Goal: Task Accomplishment & Management: Complete application form

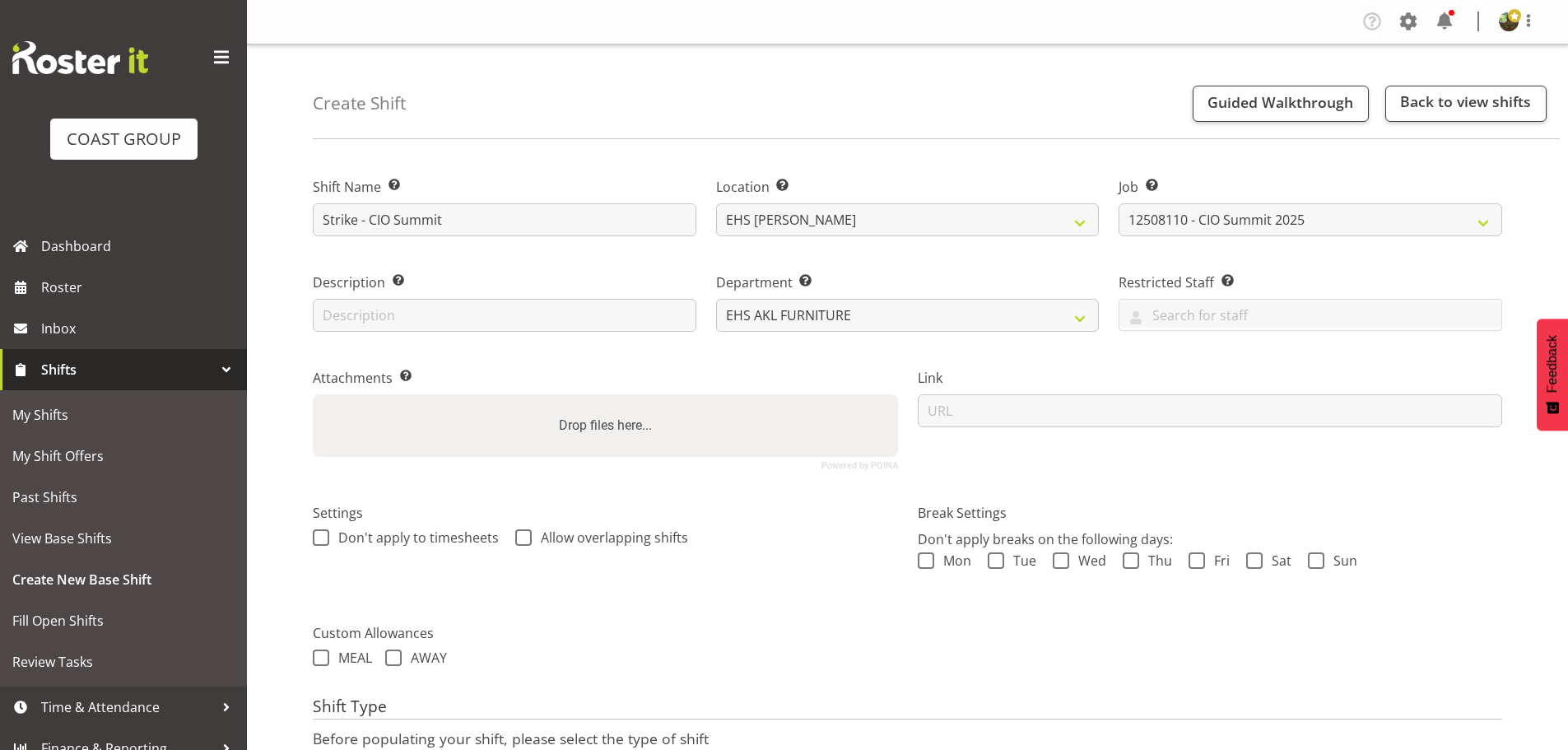
select select "9443"
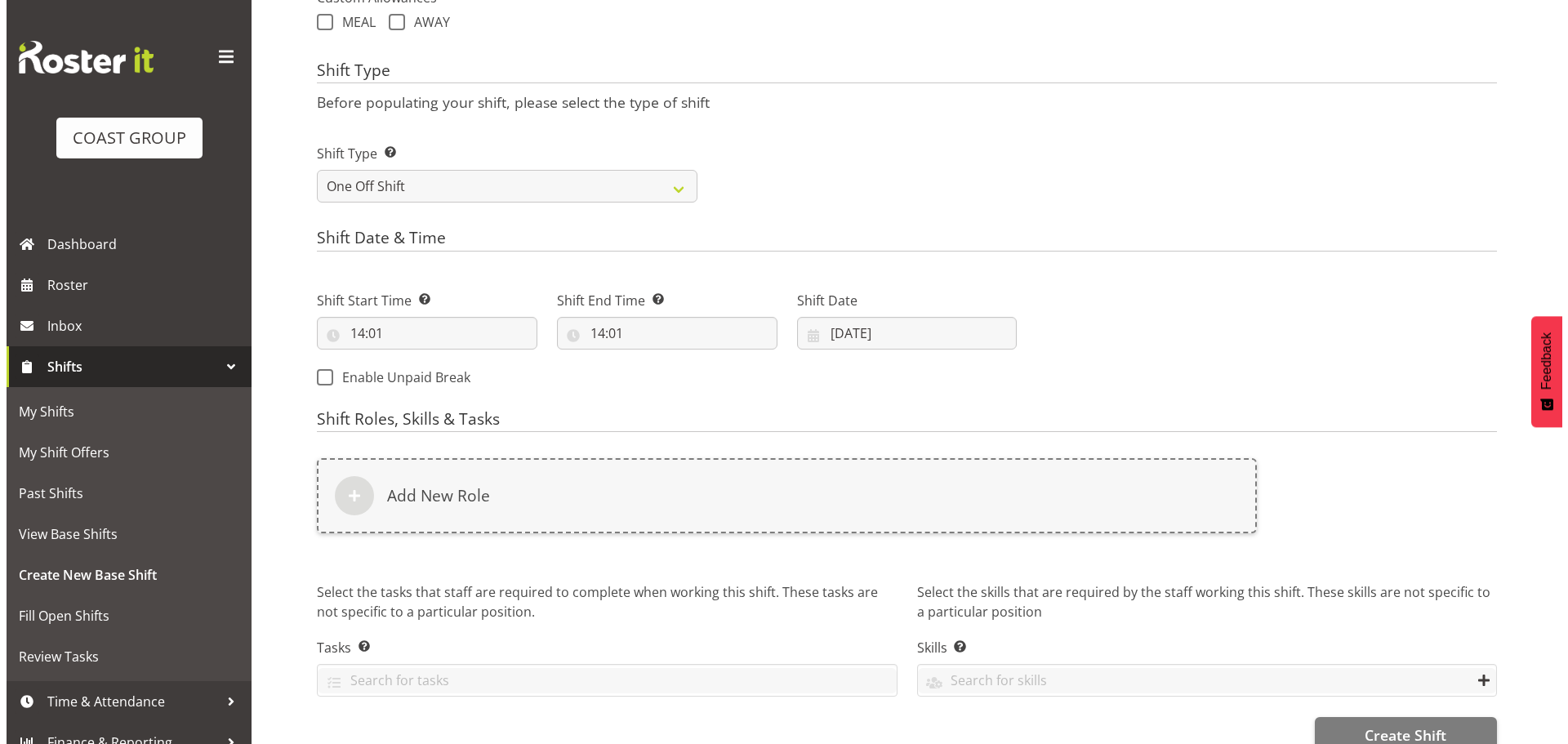
scroll to position [665, 0]
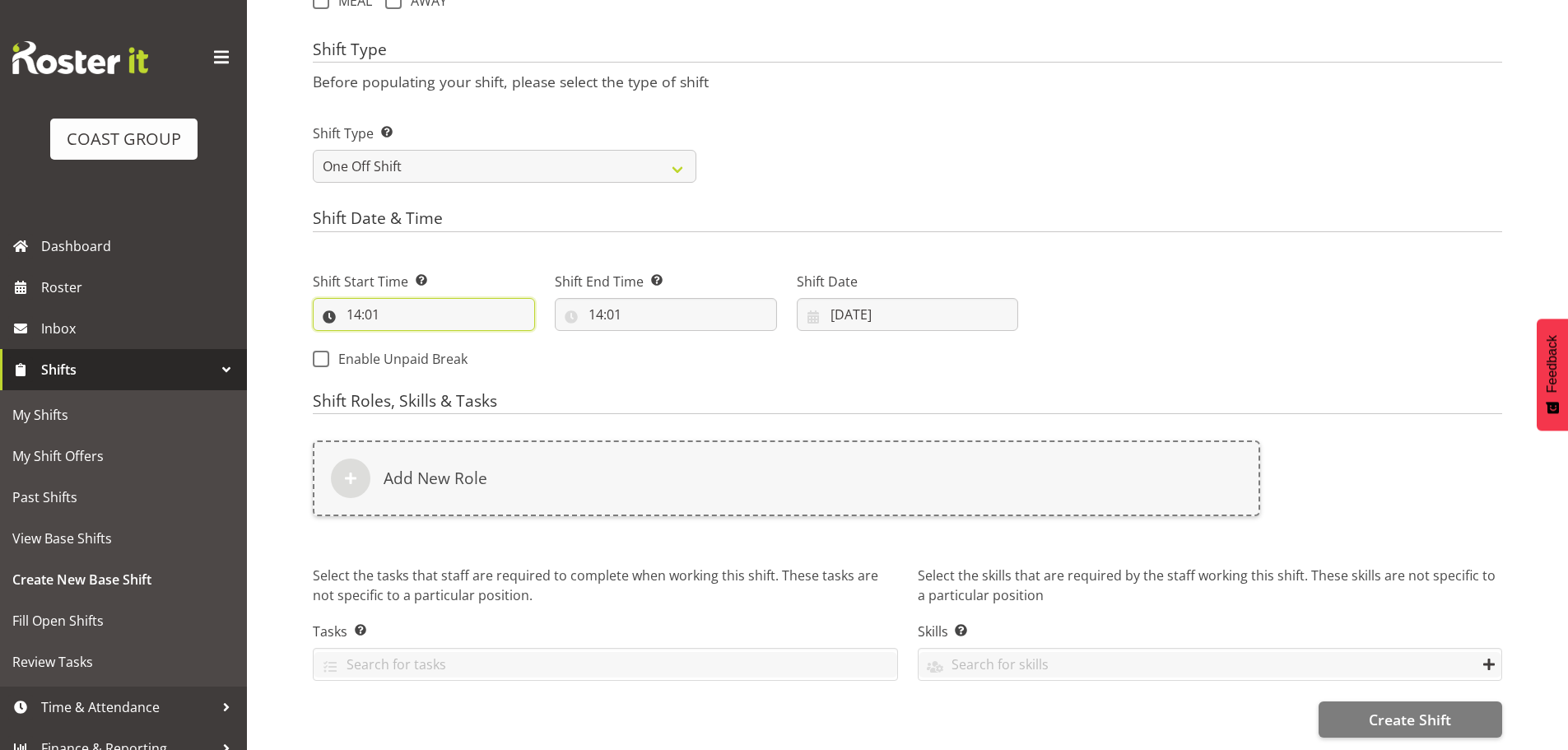
click at [356, 307] on input "14:01" at bounding box center [423, 314] width 222 height 33
click at [419, 343] on select "00 01 02 03 04 05 06 07 08 09 10 11 12 13 14 15 16 17 18 19 20 21 22 23" at bounding box center [425, 357] width 37 height 33
select select "15"
click at [407, 341] on select "00 01 02 03 04 05 06 07 08 09 10 11 12 13 14 15 16 17 18 19 20 21 22 23" at bounding box center [425, 357] width 37 height 33
type input "15:01"
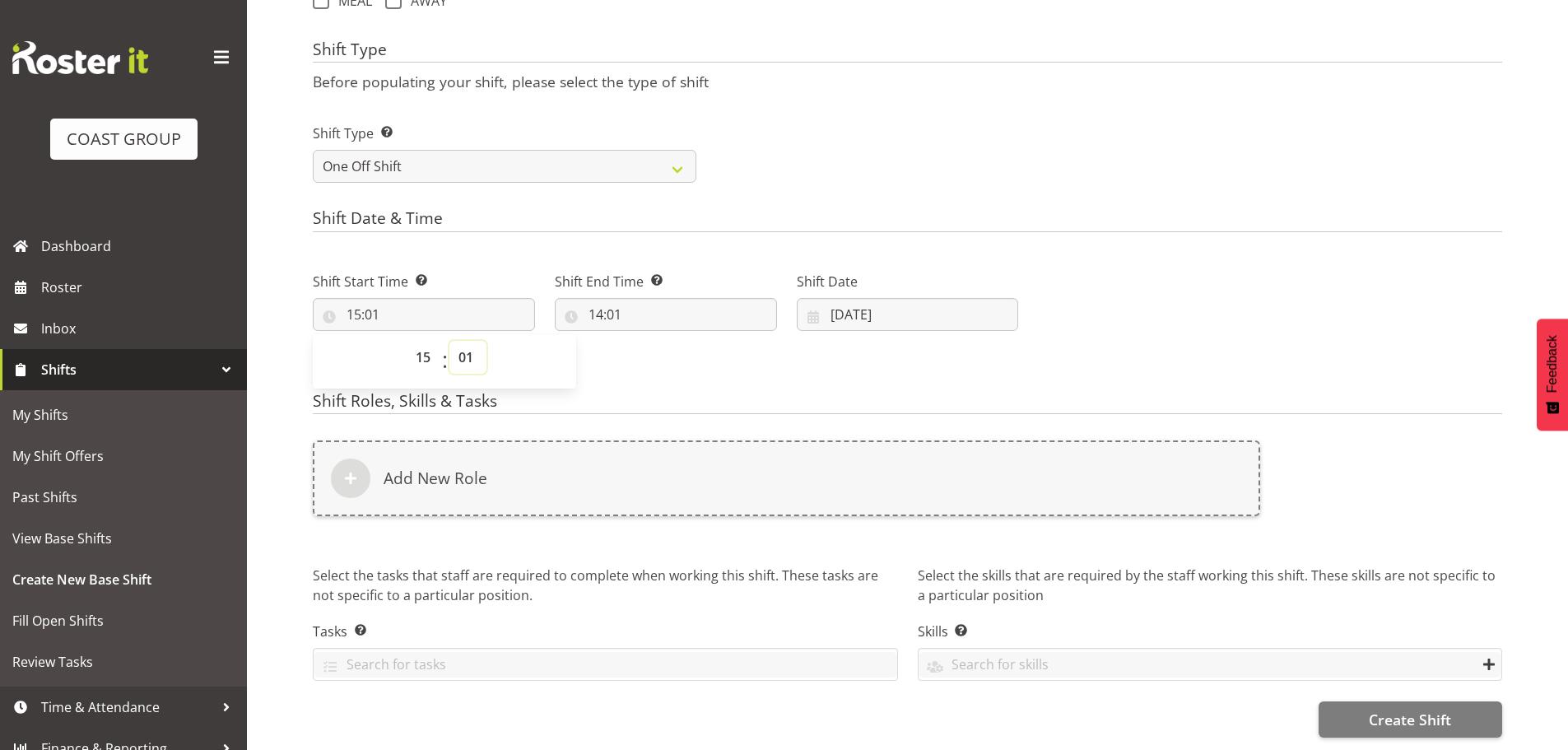
click at [461, 348] on select "00 01 02 03 04 05 06 07 08 09 10 11 12 13 14 15 16 17 18 19 20 21 22 23 24 25 2…" at bounding box center [468, 357] width 37 height 33
select select "0"
click at [449, 341] on select "00 01 02 03 04 05 06 07 08 09 10 11 12 13 14 15 16 17 18 19 20 21 22 23 24 25 2…" at bounding box center [468, 357] width 37 height 33
type input "15:00"
click at [596, 303] on input "14:01" at bounding box center [665, 314] width 222 height 33
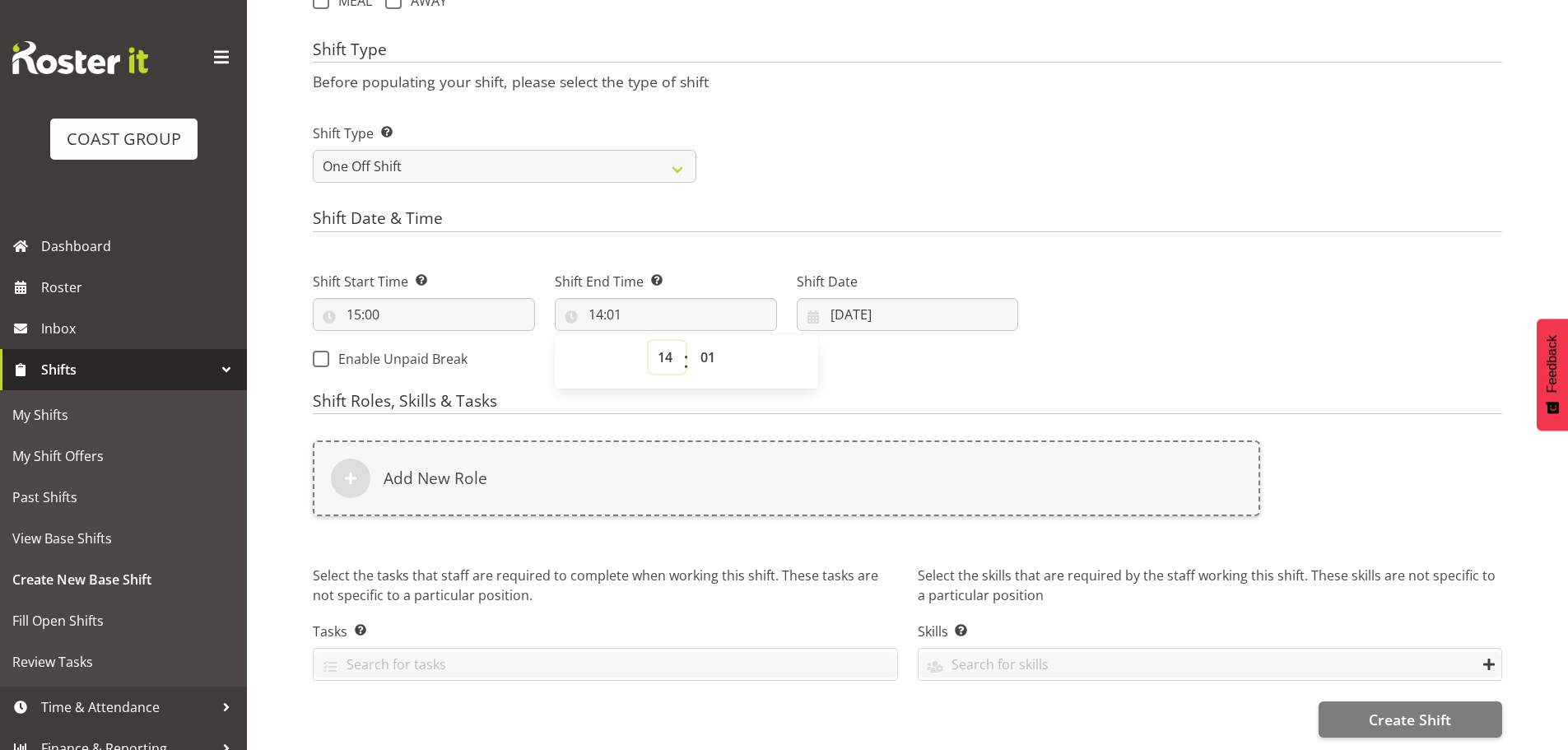
click at [670, 343] on select "00 01 02 03 04 05 06 07 08 09 10 11 12 13 14 15 16 17 18 19 20 21 22 23" at bounding box center [667, 357] width 37 height 33
select select "17"
click at [649, 341] on select "00 01 02 03 04 05 06 07 08 09 10 11 12 13 14 15 16 17 18 19 20 21 22 23" at bounding box center [667, 357] width 37 height 33
type input "17:01"
click at [706, 341] on select "00 01 02 03 04 05 06 07 08 09 10 11 12 13 14 15 16 17 18 19 20 21 22 23 24 25 2…" at bounding box center [710, 357] width 37 height 33
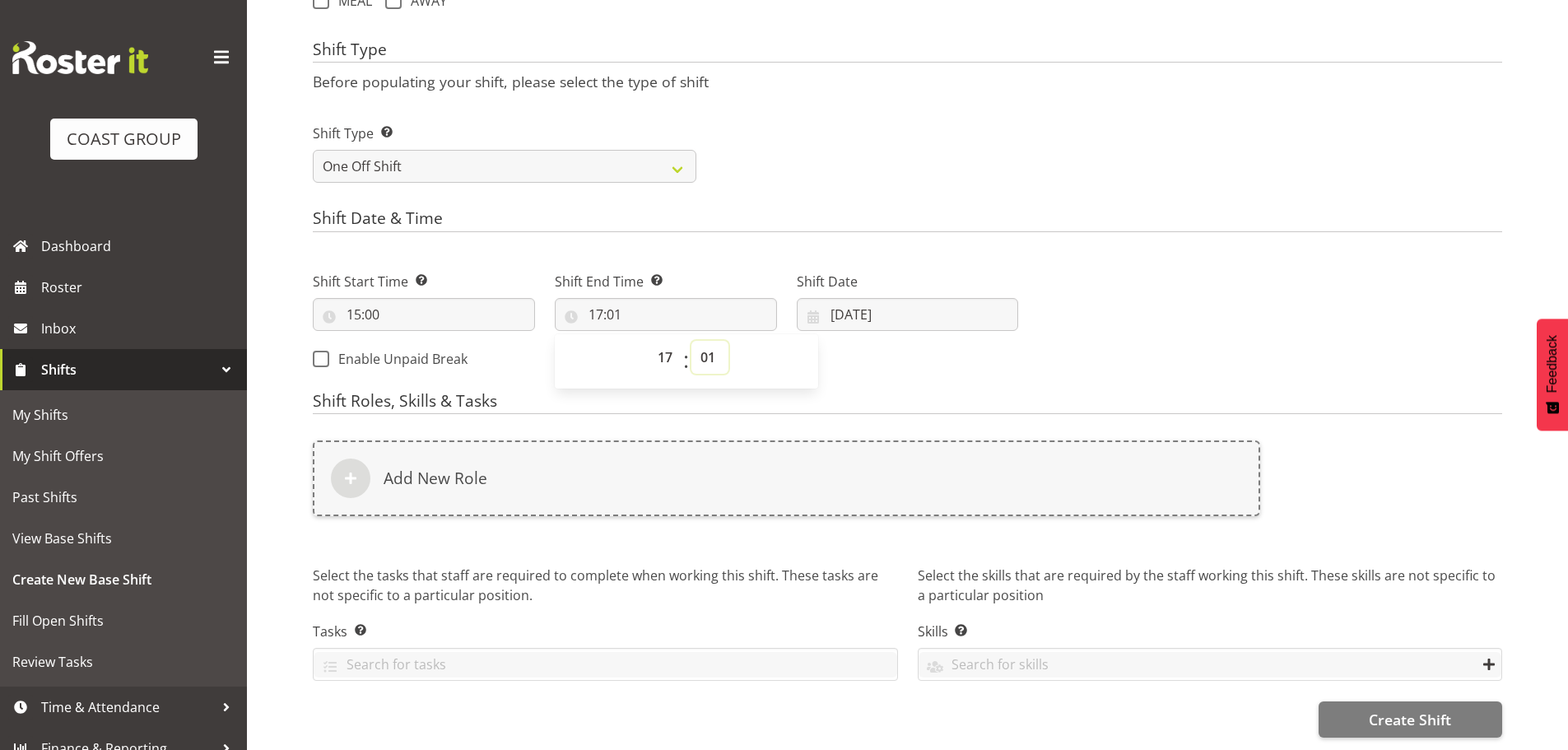
select select "0"
click at [691, 341] on select "00 01 02 03 04 05 06 07 08 09 10 11 12 13 14 15 16 17 18 19 20 21 22 23 24 25 2…" at bounding box center [710, 357] width 37 height 33
type input "17:00"
click at [667, 342] on select "00 01 02 03 04 05 06 07 08 09 10 11 12 13 14 15 16 17 18 19 20 21 22 23" at bounding box center [667, 357] width 37 height 33
select select "18"
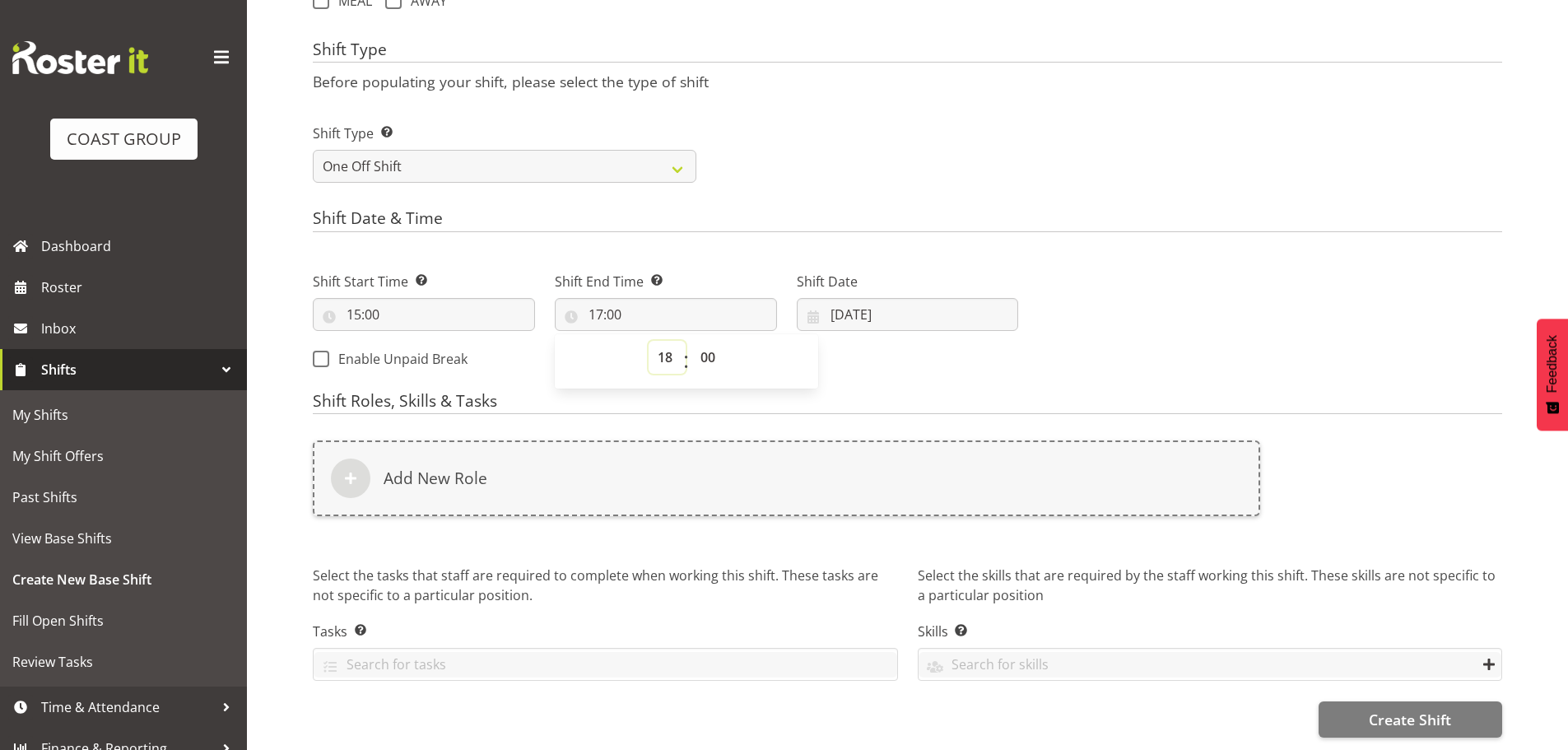
click at [649, 341] on select "00 01 02 03 04 05 06 07 08 09 10 11 12 13 14 15 16 17 18 19 20 21 22 23" at bounding box center [667, 357] width 37 height 33
type input "18:00"
click at [663, 348] on select "00 01 02 03 04 05 06 07 08 09 10 11 12 13 14 15 16 17 18 19 20 21 22 23" at bounding box center [667, 357] width 37 height 33
select select "19"
click at [649, 341] on select "00 01 02 03 04 05 06 07 08 09 10 11 12 13 14 15 16 17 18 19 20 21 22 23" at bounding box center [667, 357] width 37 height 33
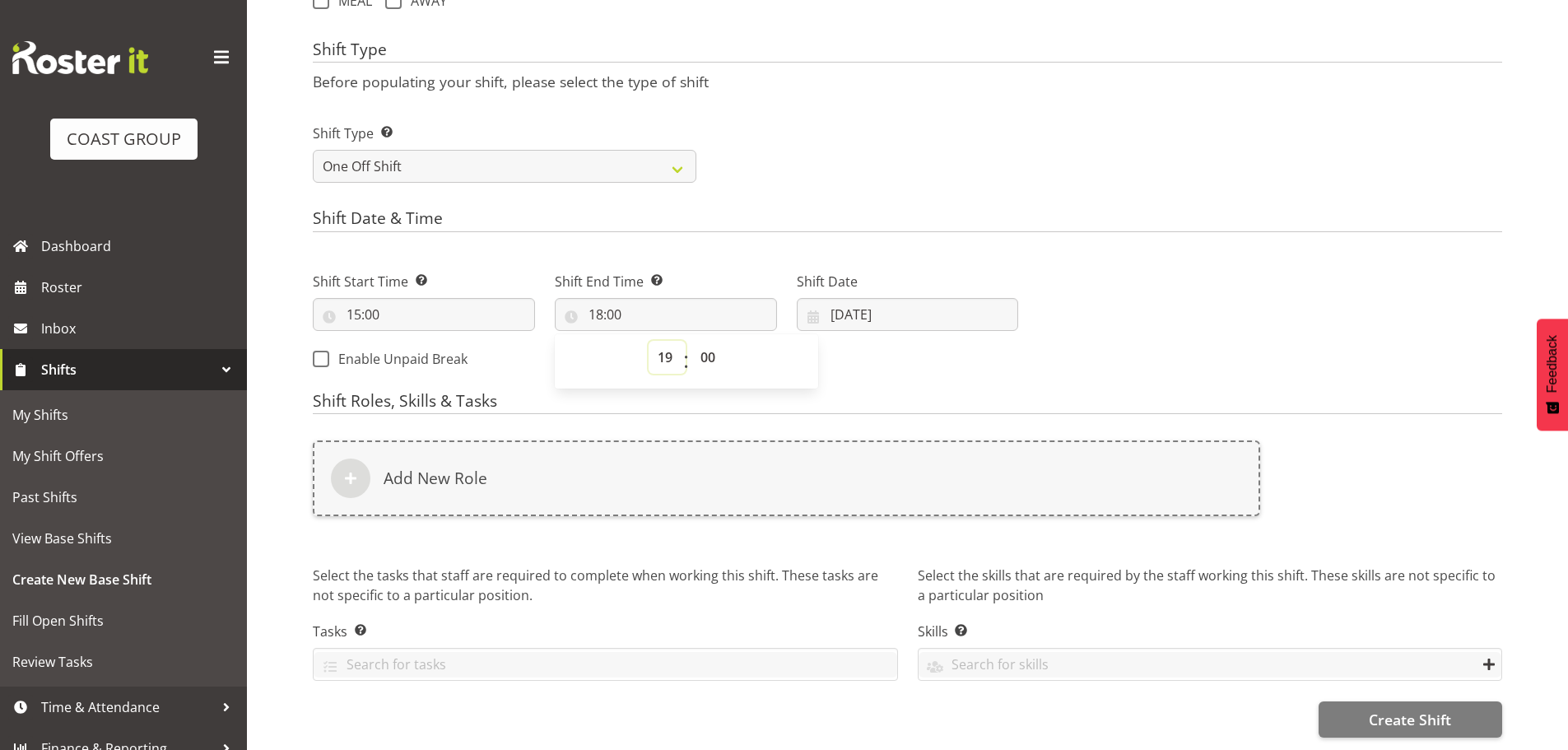
type input "19:00"
click at [656, 341] on select "00 01 02 03 04 05 06 07 08 09 10 11 12 13 14 15 16 17 18 19 20 21 22 23" at bounding box center [667, 357] width 37 height 33
select select "18"
click at [649, 341] on select "00 01 02 03 04 05 06 07 08 09 10 11 12 13 14 15 16 17 18 19 20 21 22 23" at bounding box center [667, 357] width 37 height 33
type input "18:00"
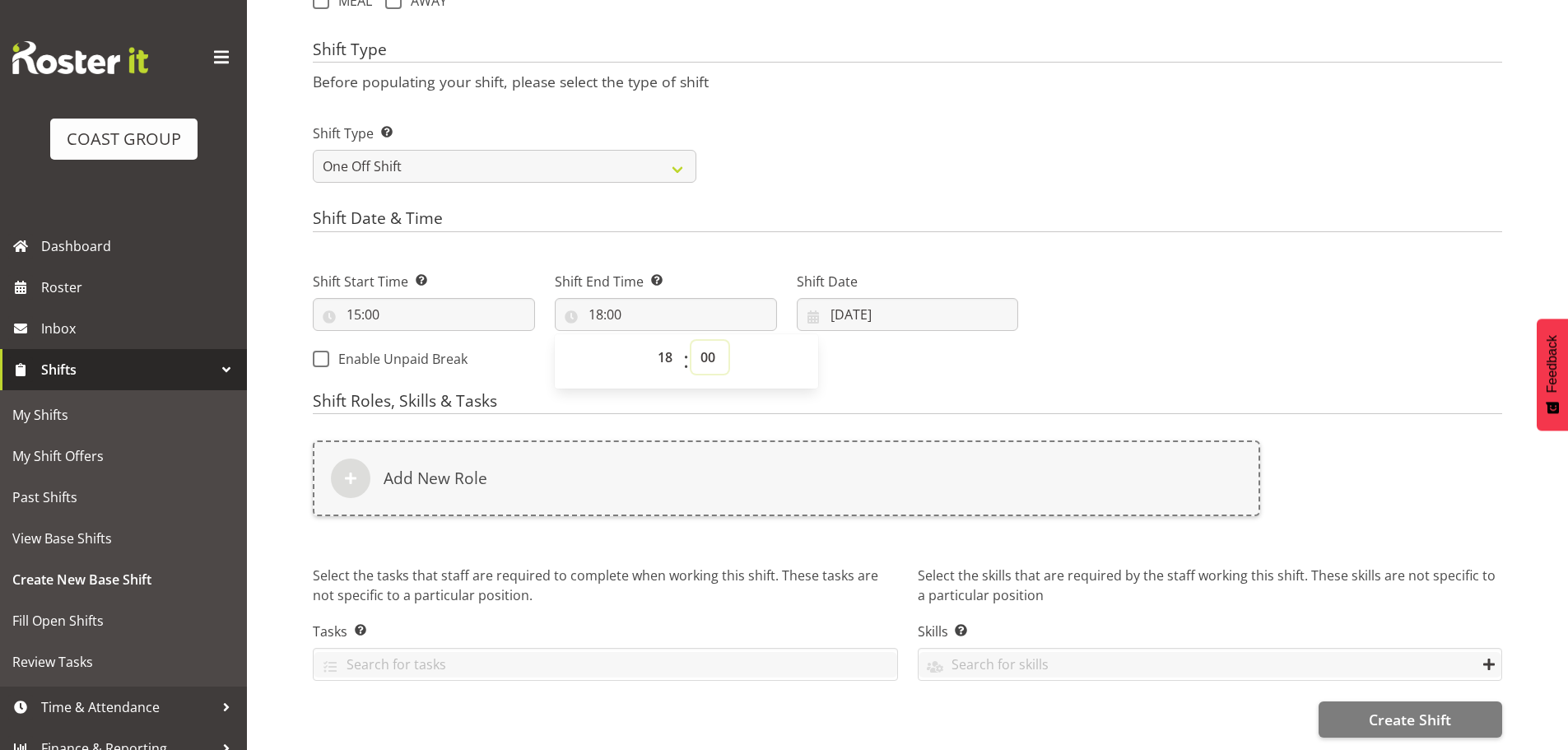
drag, startPoint x: 713, startPoint y: 348, endPoint x: 710, endPoint y: 340, distance: 8.5
click at [713, 348] on select "00 01 02 03 04 05 06 07 08 09 10 11 12 13 14 15 16 17 18 19 20 21 22 23 24 25 2…" at bounding box center [710, 357] width 37 height 33
click at [703, 341] on select "00 01 02 03 04 05 06 07 08 09 10 11 12 13 14 15 16 17 18 19 20 21 22 23 24 25 2…" at bounding box center [710, 357] width 37 height 33
select select "30"
click at [691, 341] on select "00 01 02 03 04 05 06 07 08 09 10 11 12 13 14 15 16 17 18 19 20 21 22 23 24 25 2…" at bounding box center [710, 357] width 37 height 33
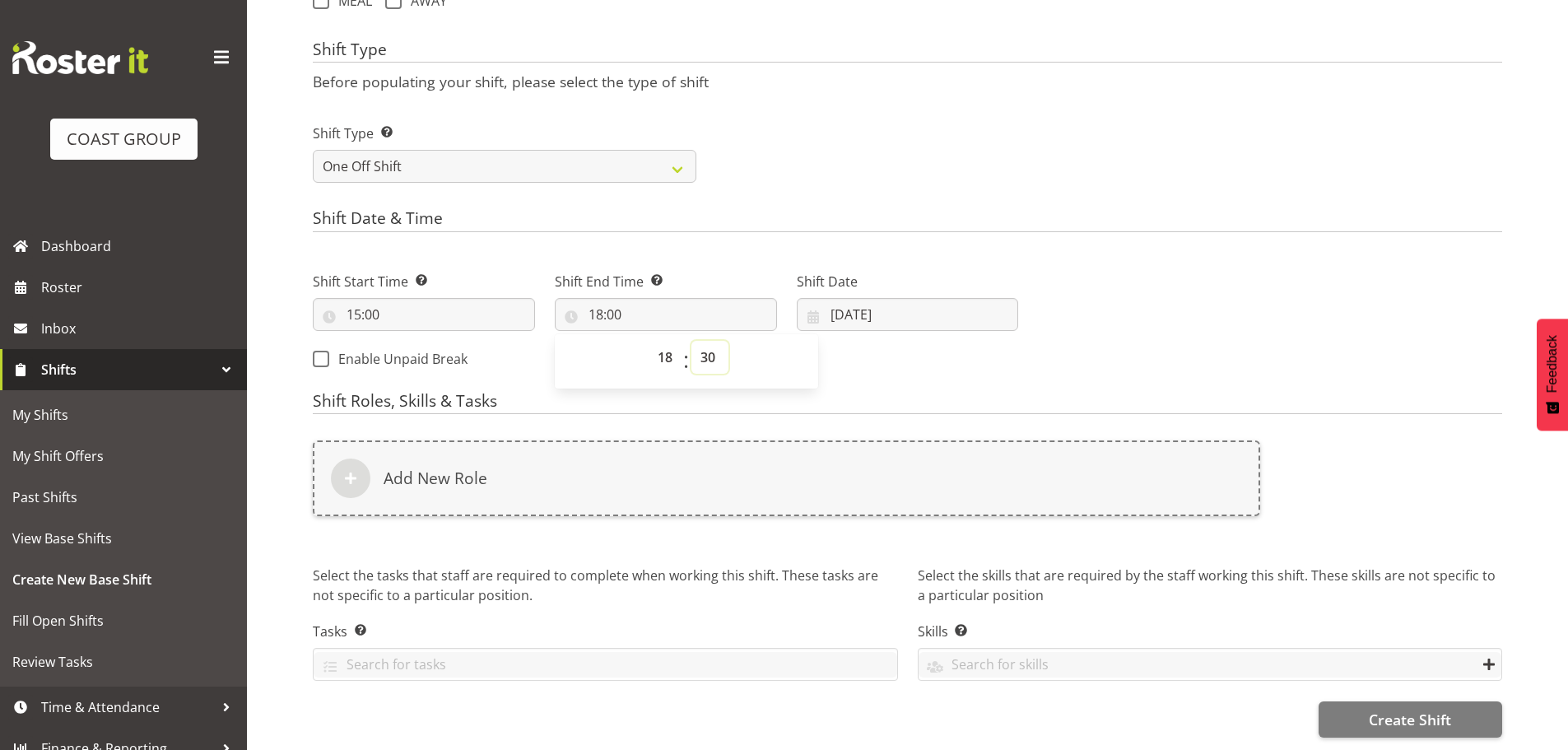
type input "18:30"
click at [964, 377] on form "Shift Name Enter a name for the shift (e.g. Day Shift). Strike - CIO Summit Loc…" at bounding box center [907, 117] width 1189 height 1241
click at [854, 306] on input "[DATE]" at bounding box center [907, 314] width 222 height 33
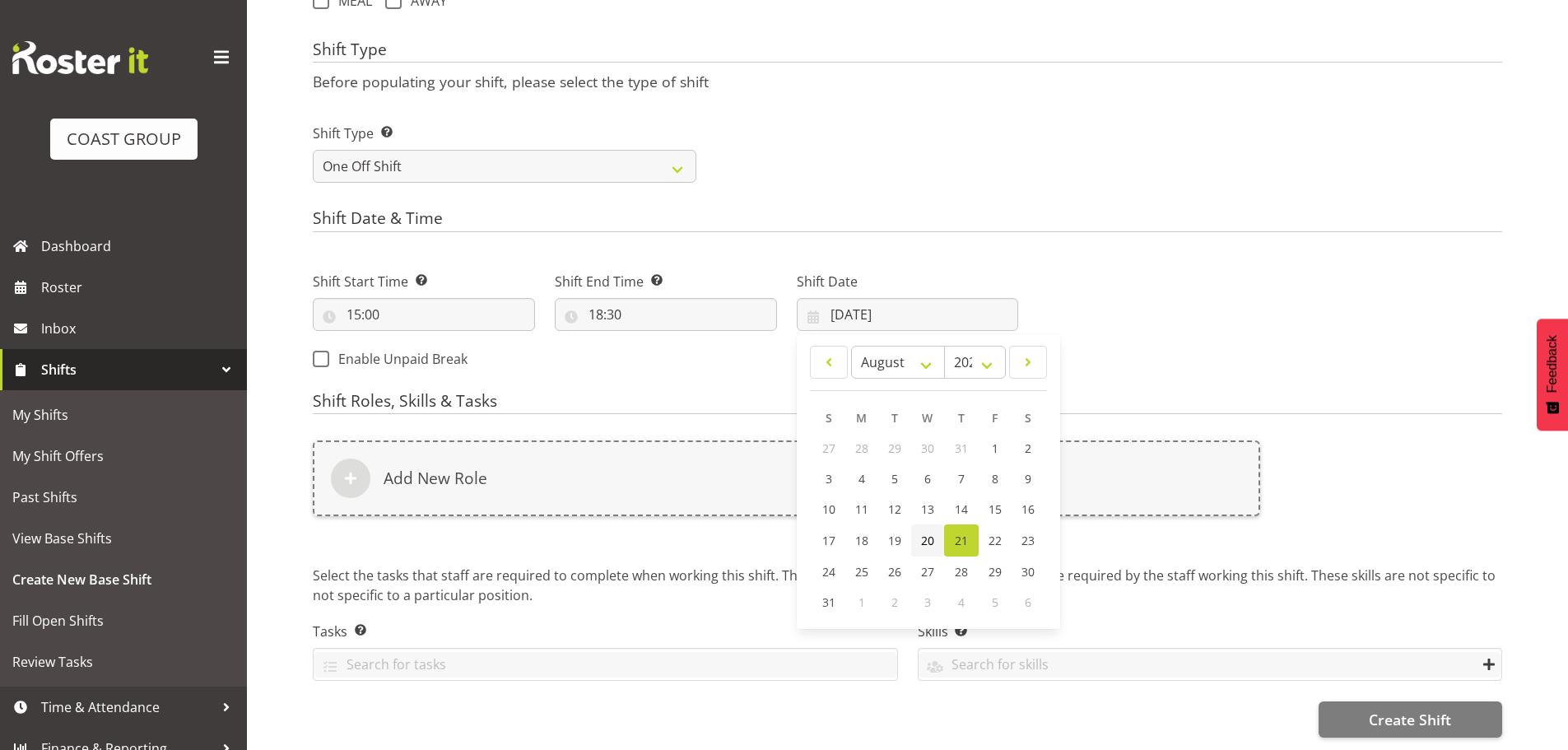
click at [931, 533] on span "20" at bounding box center [927, 541] width 13 height 16
type input "20/08/2025"
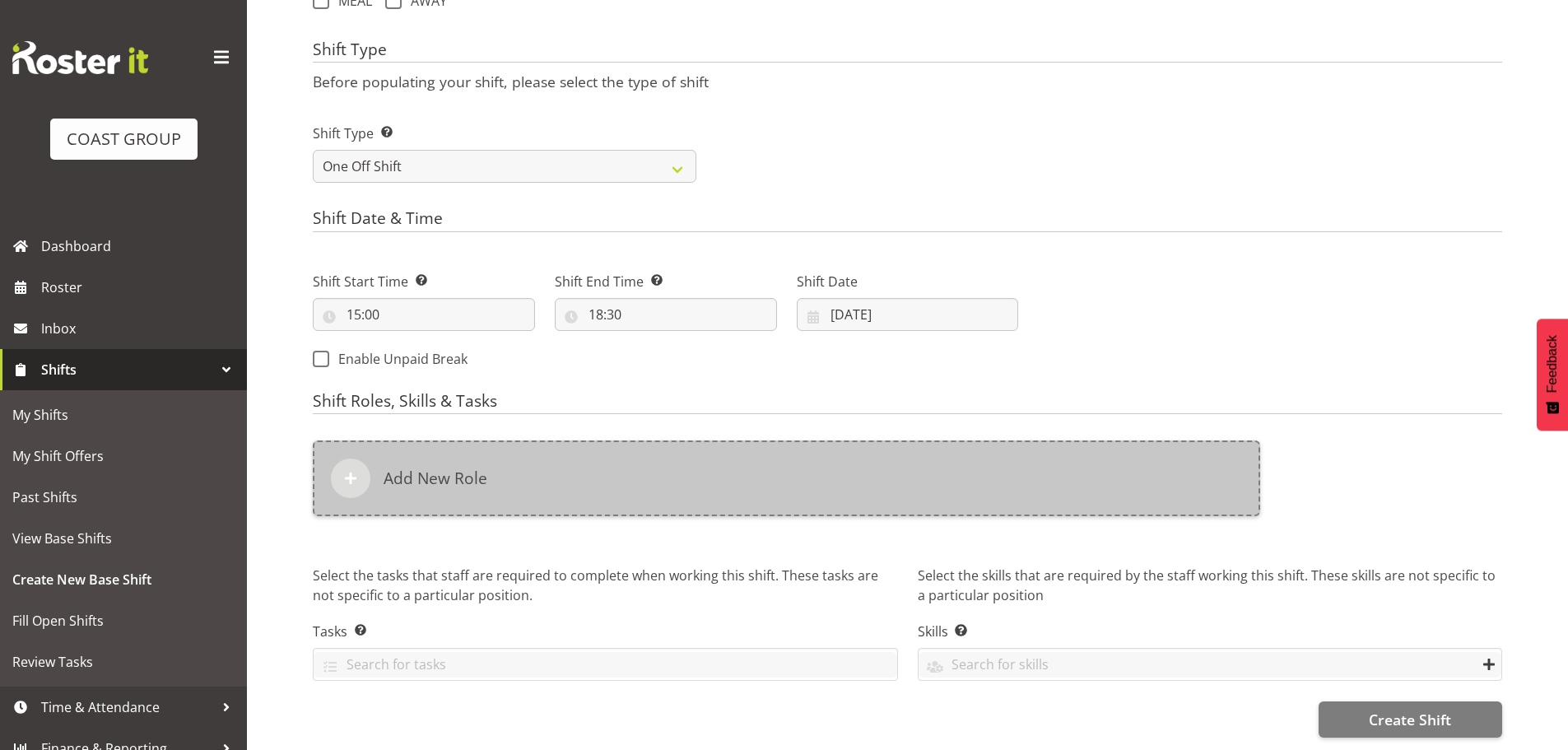
click at [840, 463] on div "Add New Role" at bounding box center [786, 478] width 947 height 76
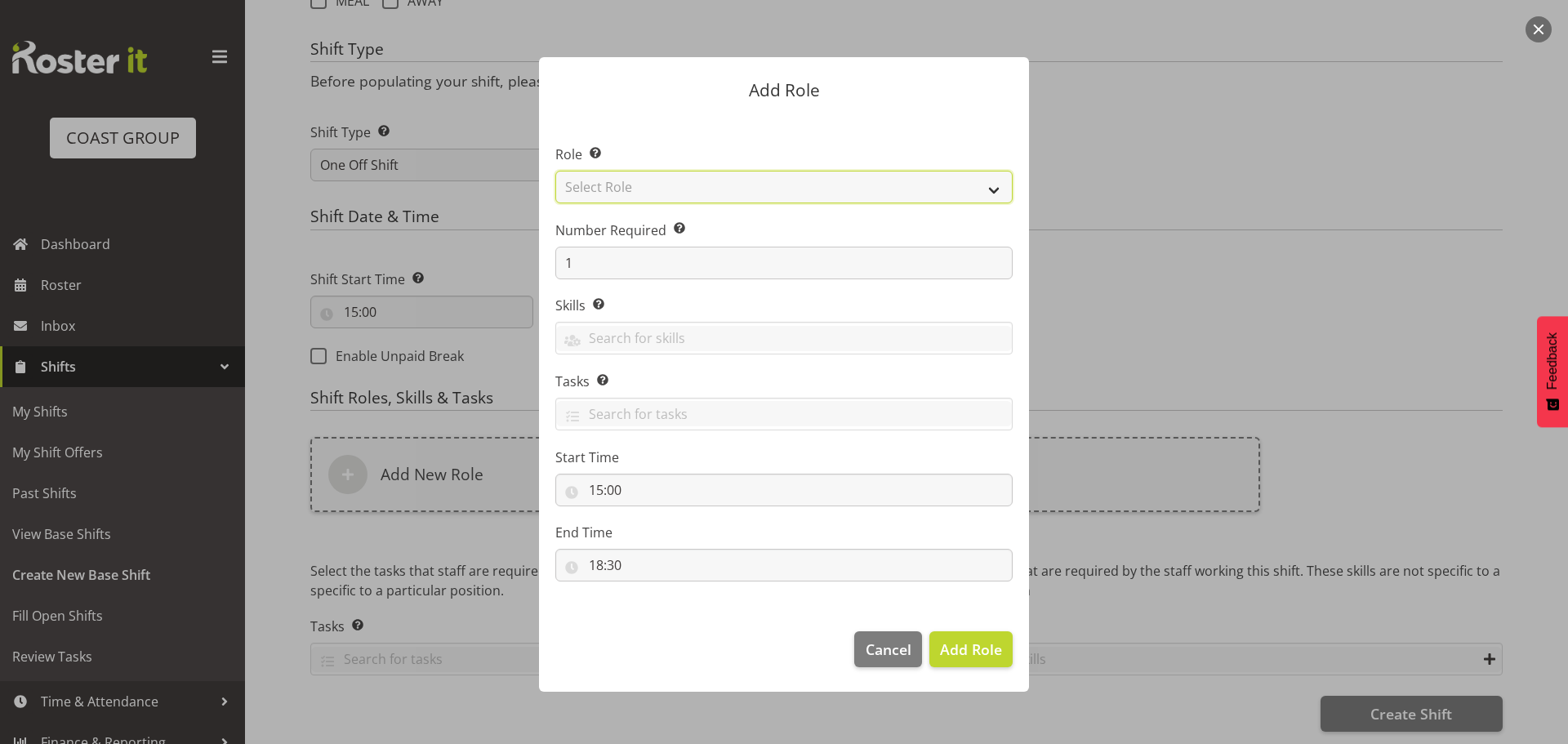
click at [806, 199] on select "Select Role ACCOUNT MANAGER ACCOUNT MANAGER DW ACCOUNTS AKL DIANNA VEHICLES AKL…" at bounding box center [784, 188] width 458 height 33
select select "189"
click at [555, 171] on select "Select Role ACCOUNT MANAGER ACCOUNT MANAGER DW ACCOUNTS AKL DIANNA VEHICLES AKL…" at bounding box center [784, 188] width 458 height 33
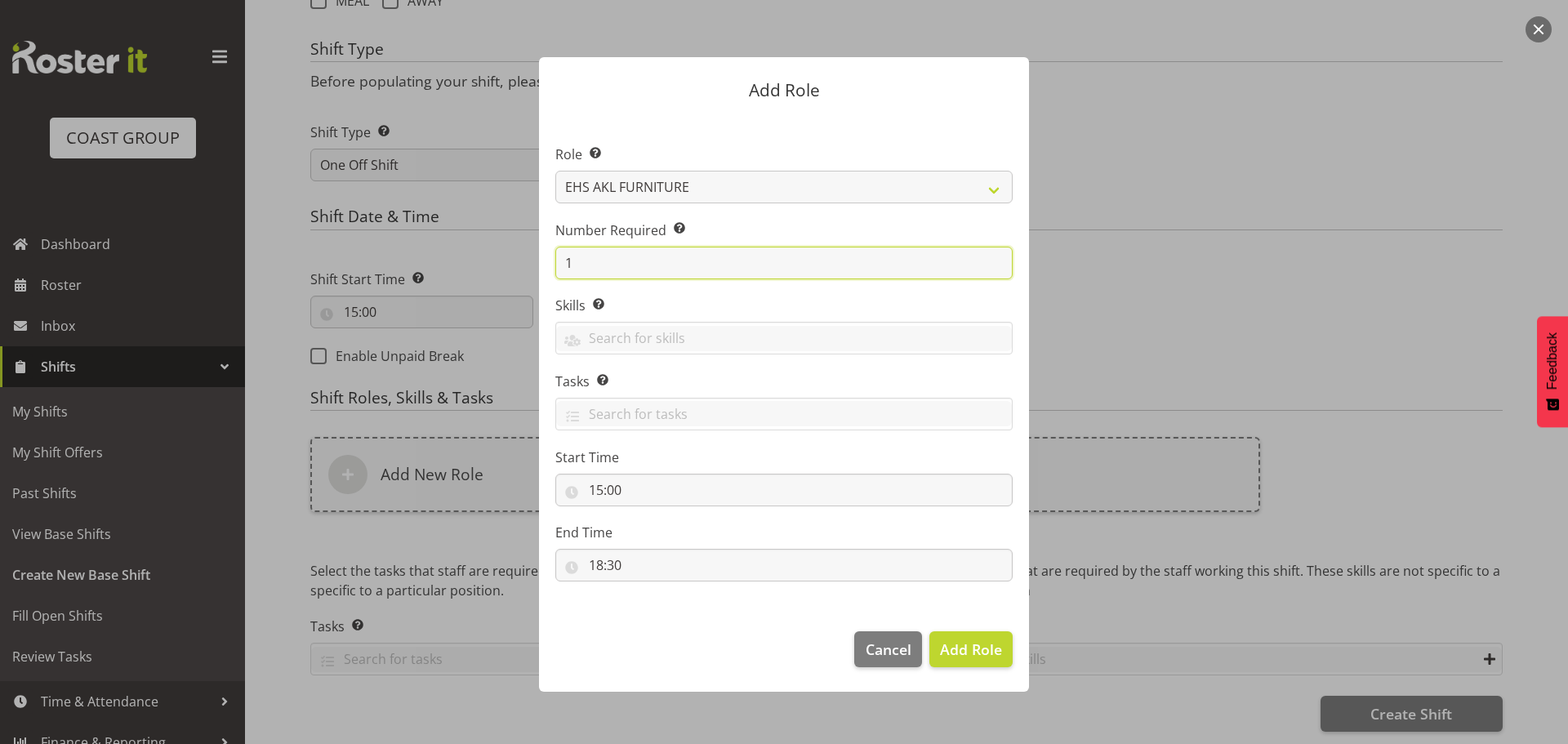
click at [764, 264] on input "1" at bounding box center [784, 264] width 458 height 33
type input "3"
click at [910, 632] on button "Add 3 Roles" at bounding box center [961, 650] width 103 height 36
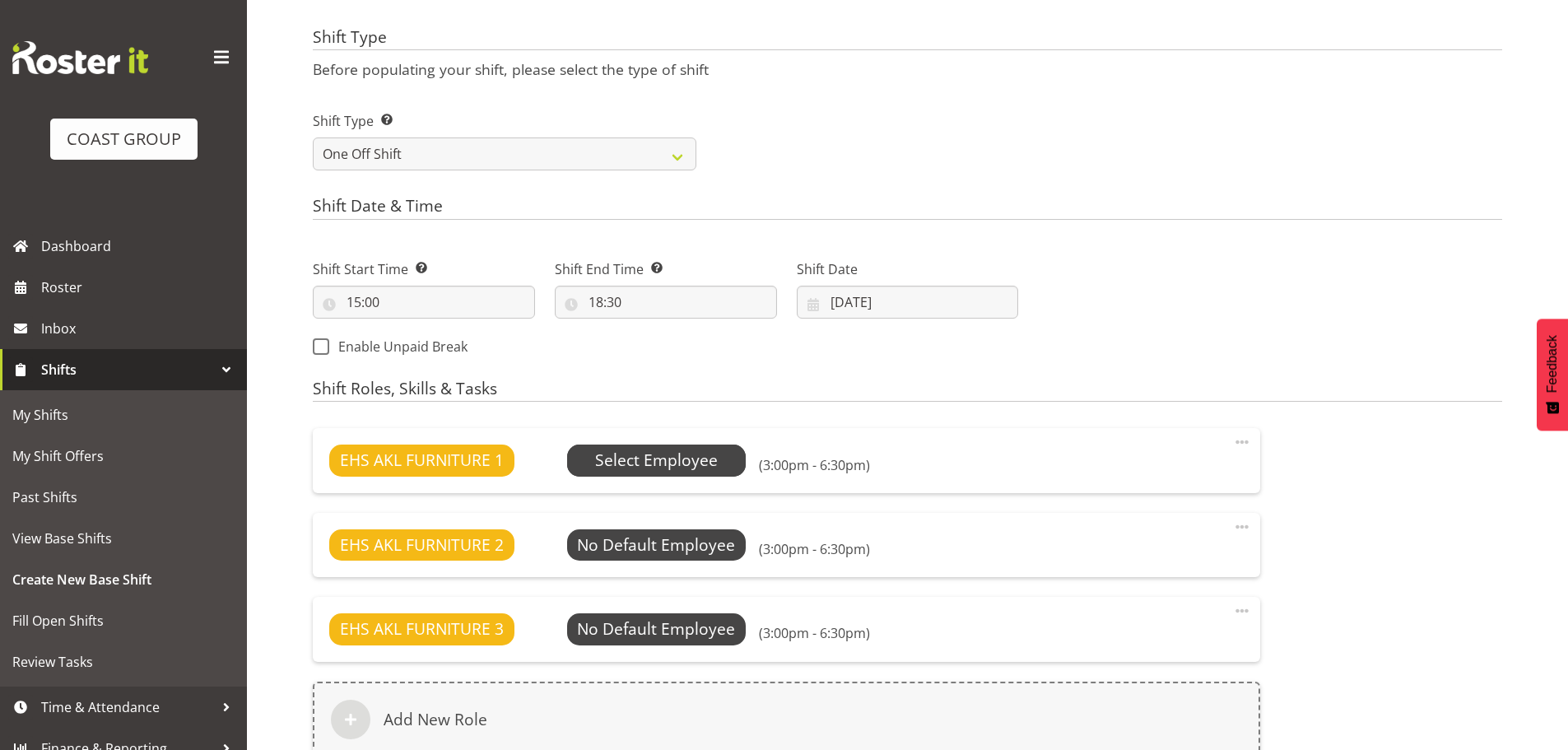
click at [697, 459] on span "Select Employee" at bounding box center [656, 460] width 123 height 24
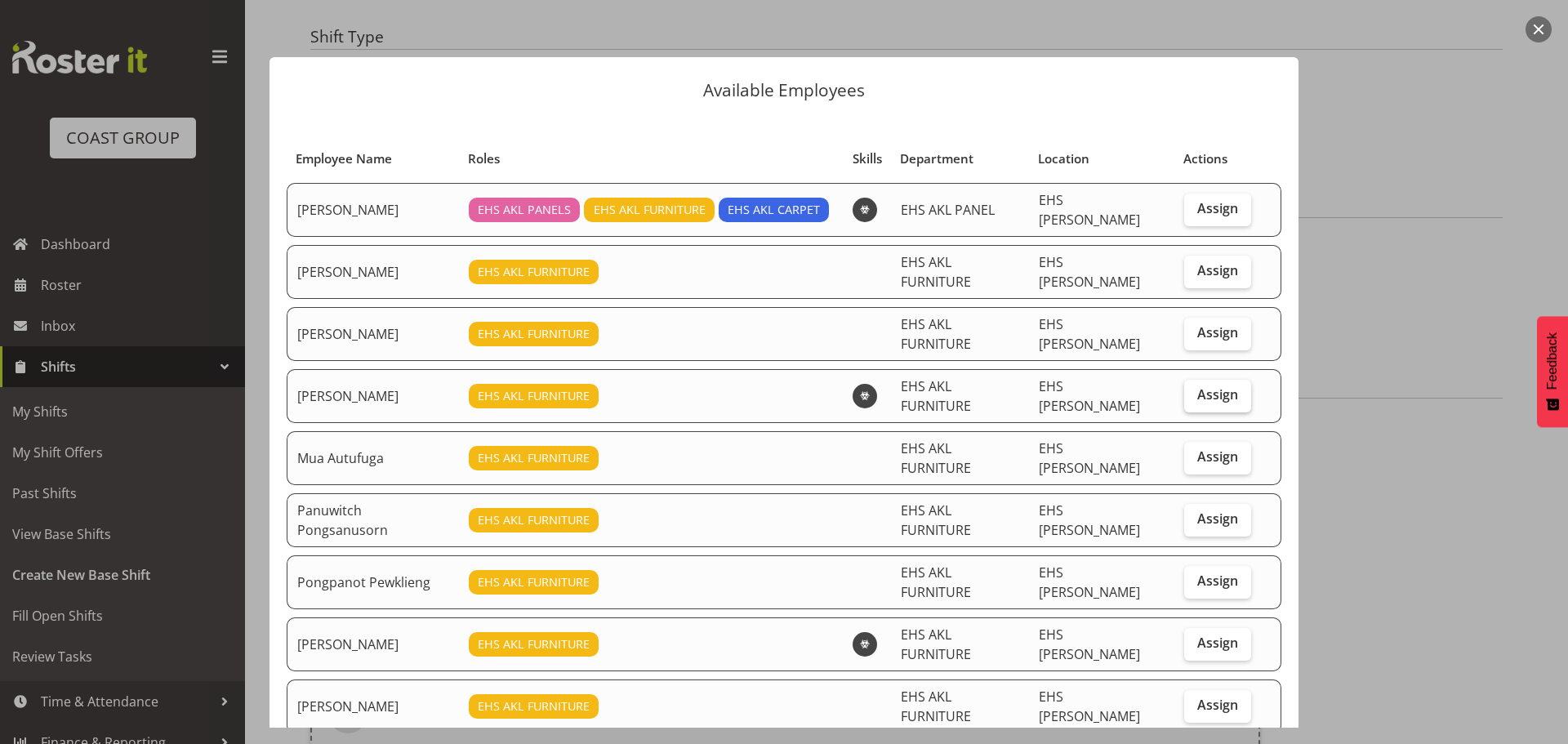
click at [1200, 386] on span "Assign" at bounding box center [1217, 394] width 41 height 16
click at [1195, 390] on input "Assign" at bounding box center [1190, 395] width 10 height 10
checkbox input "true"
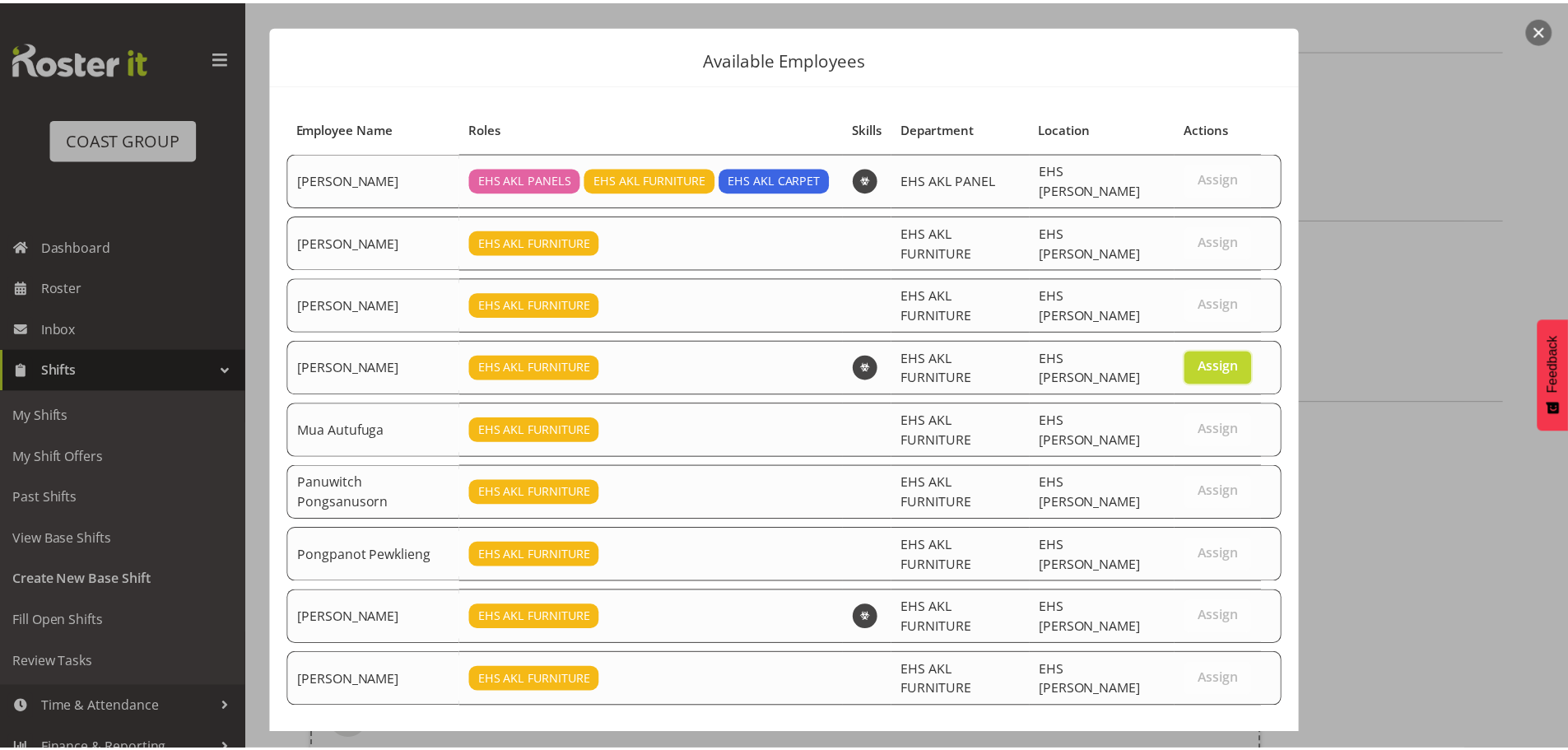
scroll to position [50, 0]
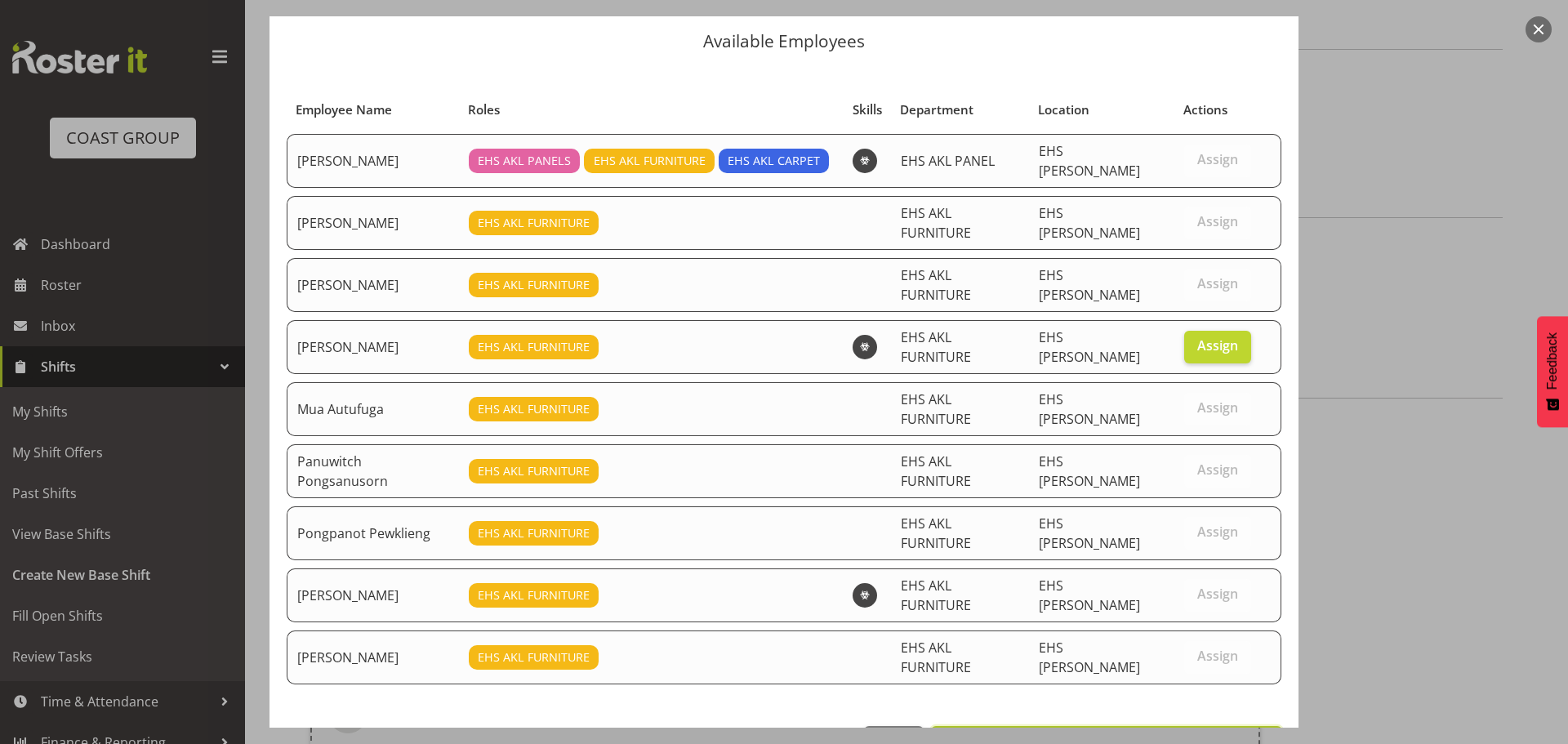
click at [1135, 734] on span "Set Michael Vaimauga as default for this position" at bounding box center [1107, 744] width 330 height 20
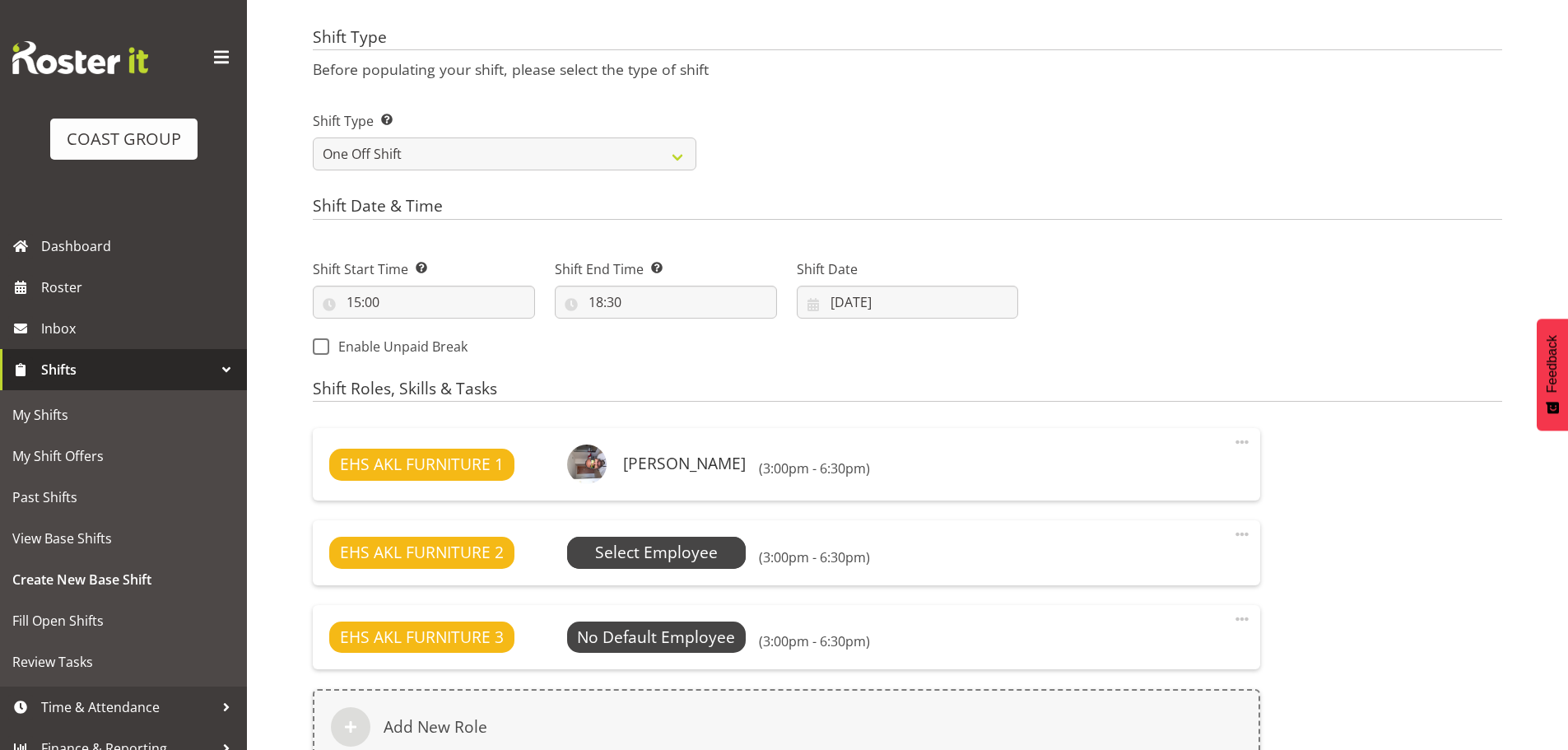
click at [649, 551] on span "Select Employee" at bounding box center [656, 552] width 123 height 24
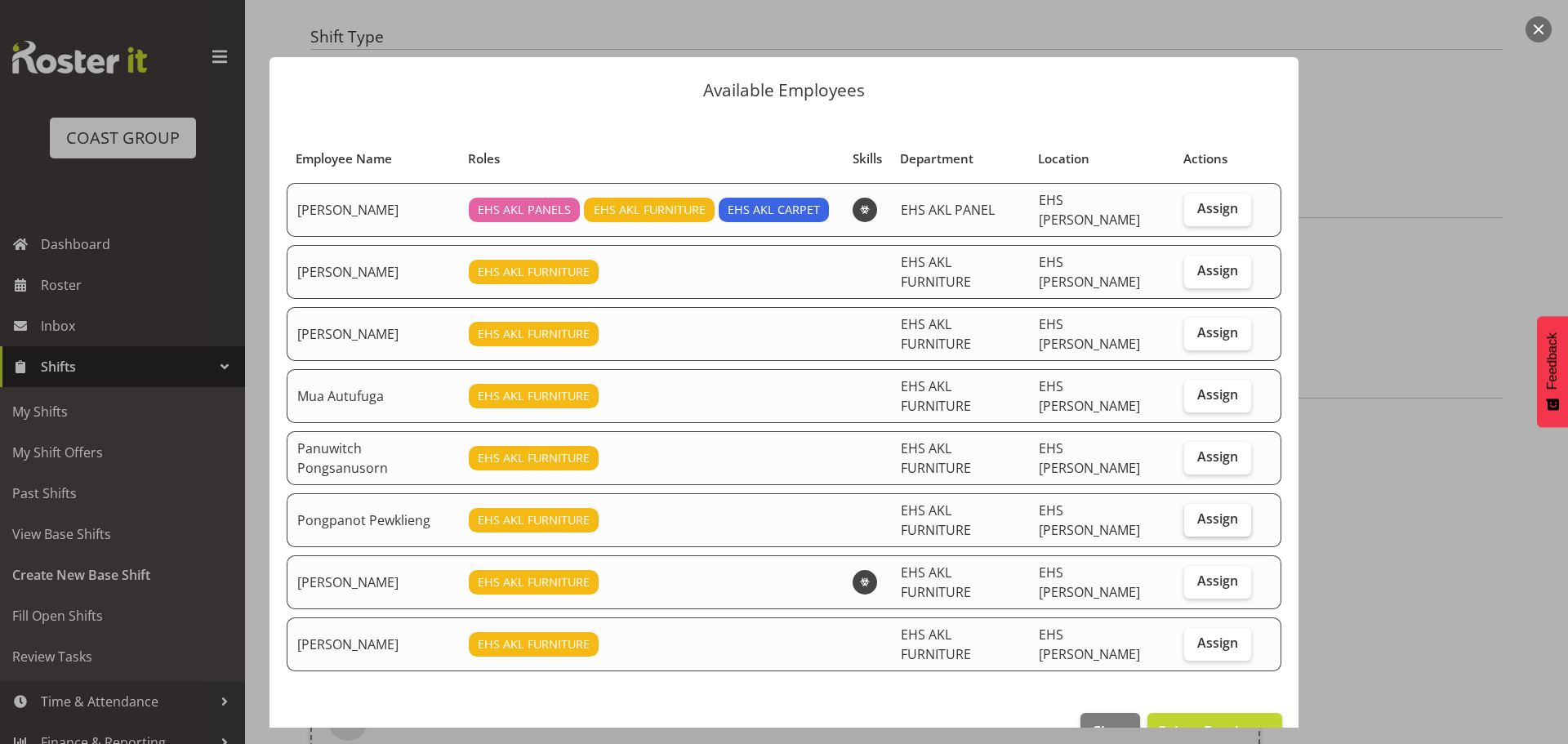
drag, startPoint x: 1225, startPoint y: 321, endPoint x: 1221, endPoint y: 487, distance: 166.0
click at [1224, 324] on span "Assign" at bounding box center [1217, 332] width 41 height 16
click at [1195, 327] on input "Assign" at bounding box center [1190, 333] width 10 height 10
checkbox input "true"
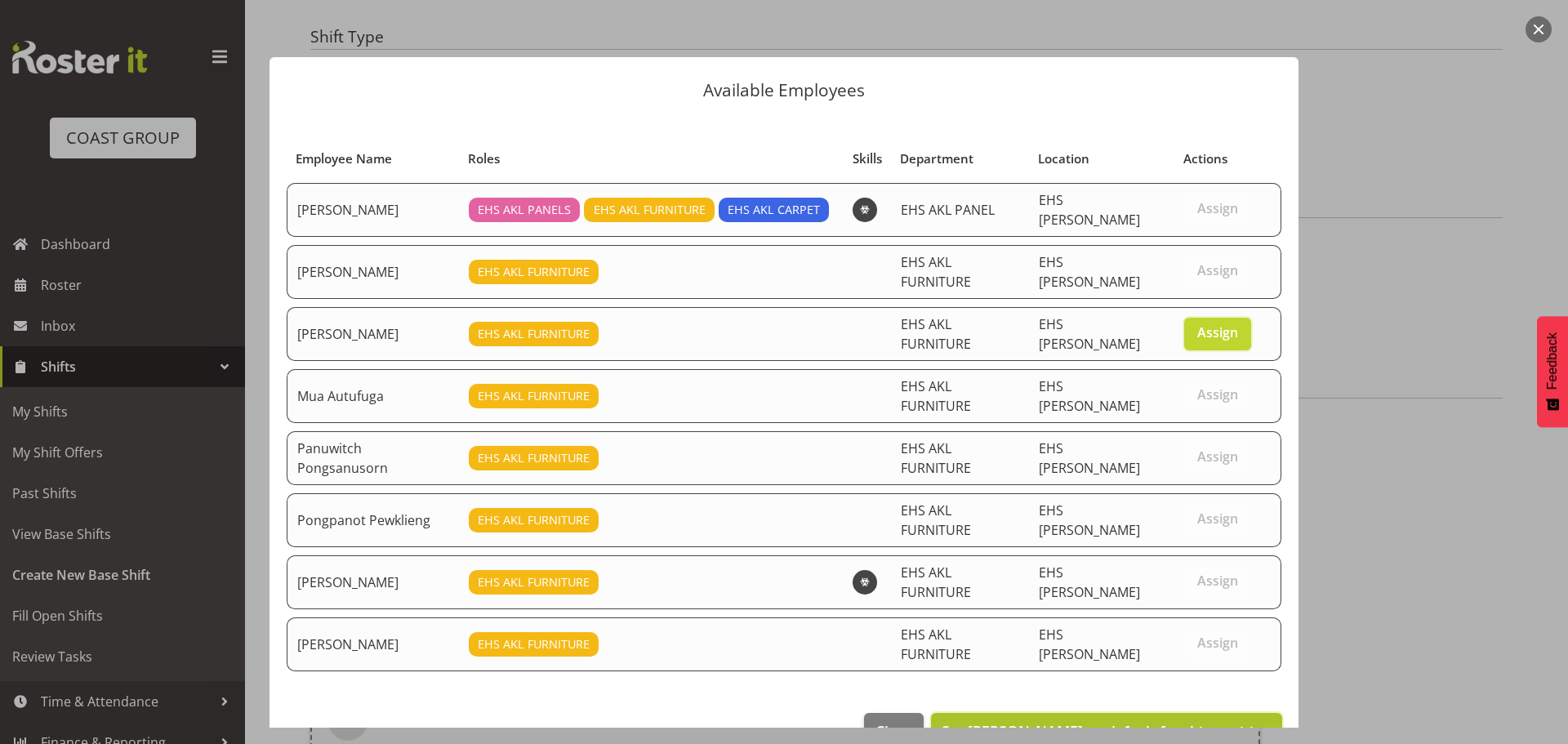
click at [1190, 722] on span "Set Manase Ward as default for this position" at bounding box center [1107, 731] width 330 height 20
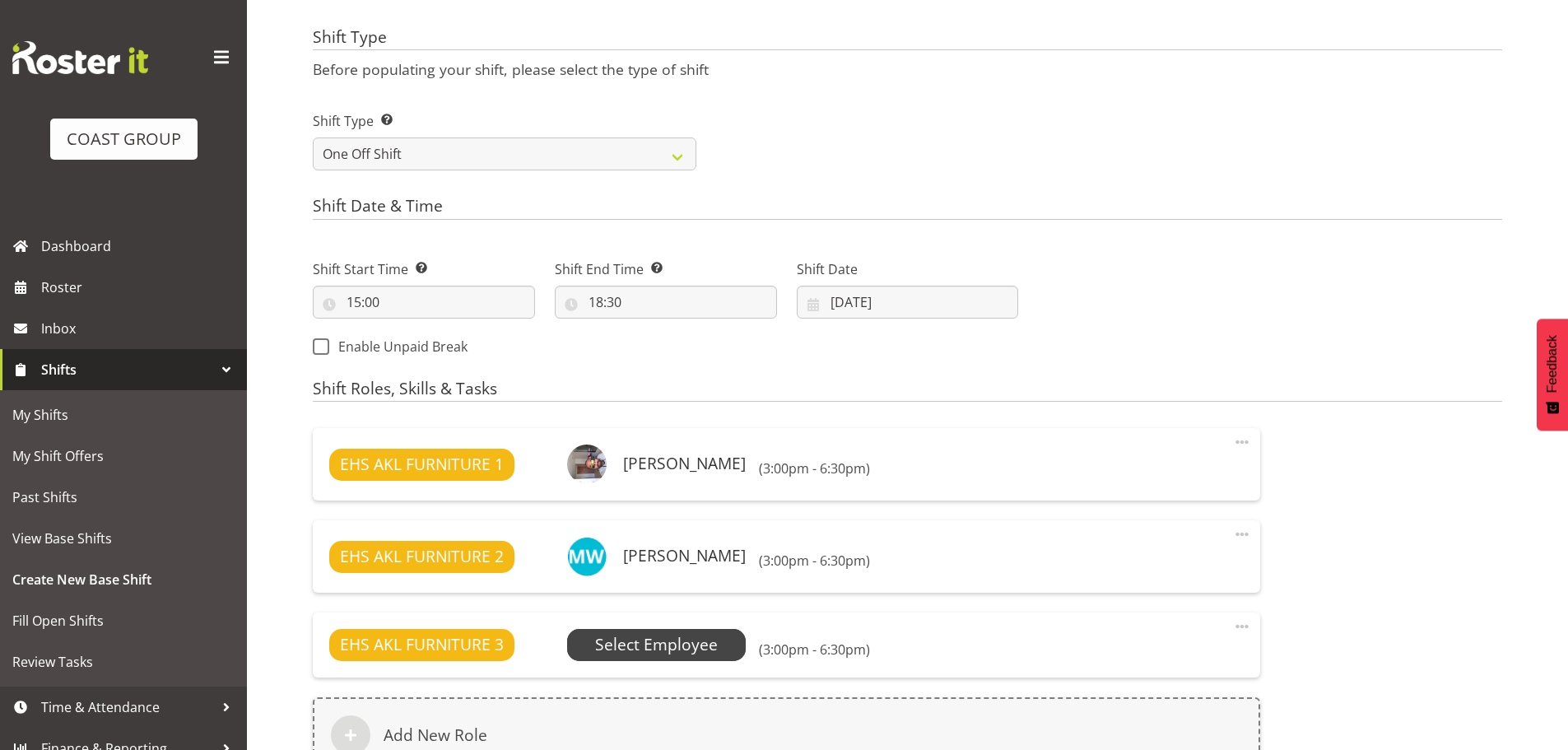
click at [658, 641] on span "Select Employee" at bounding box center [656, 645] width 123 height 24
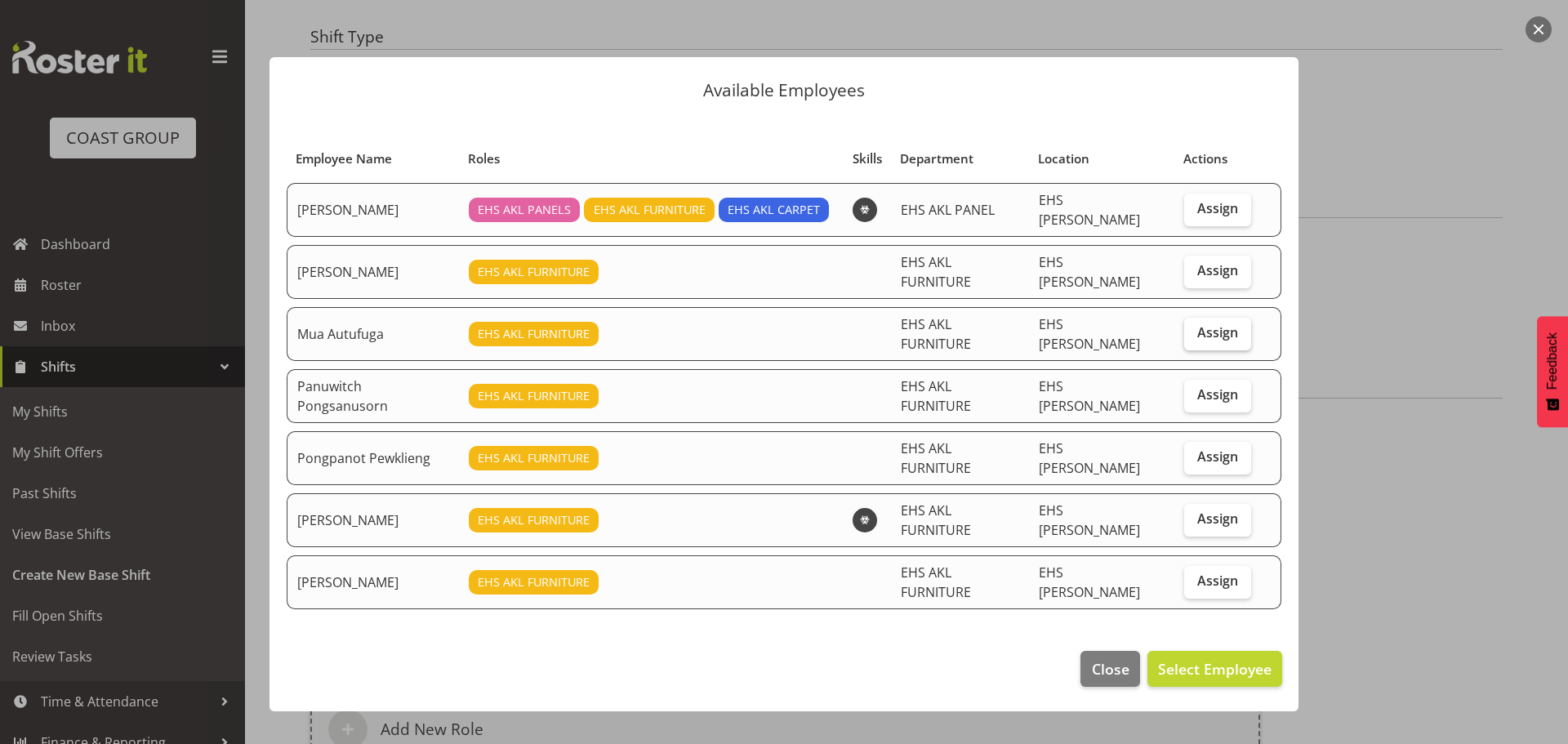
click at [1208, 328] on span "Assign" at bounding box center [1217, 332] width 41 height 16
click at [1195, 328] on input "Assign" at bounding box center [1190, 333] width 10 height 10
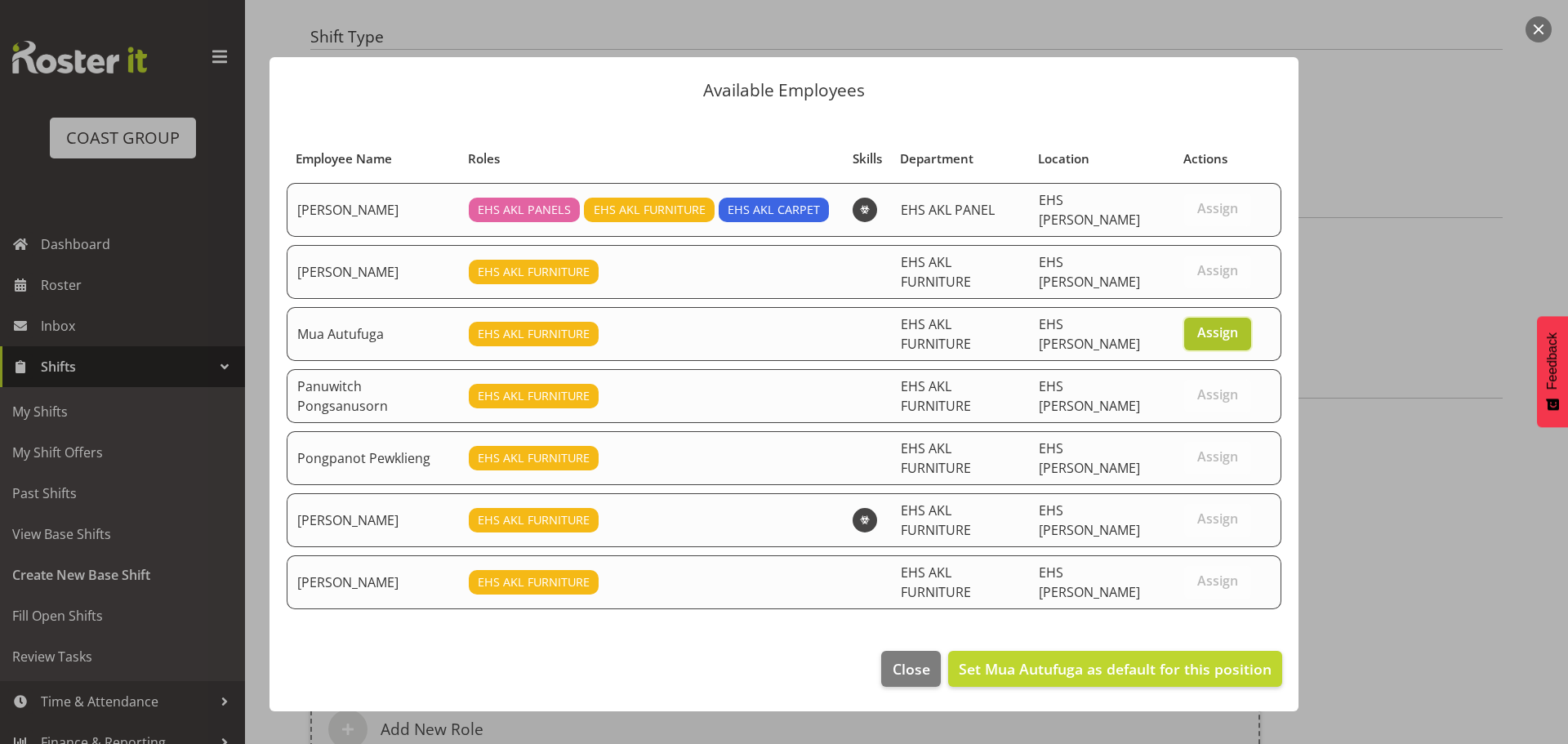
click at [1199, 324] on span "Assign" at bounding box center [1217, 332] width 41 height 16
click at [1195, 327] on input "Assign" at bounding box center [1190, 333] width 10 height 10
checkbox input "false"
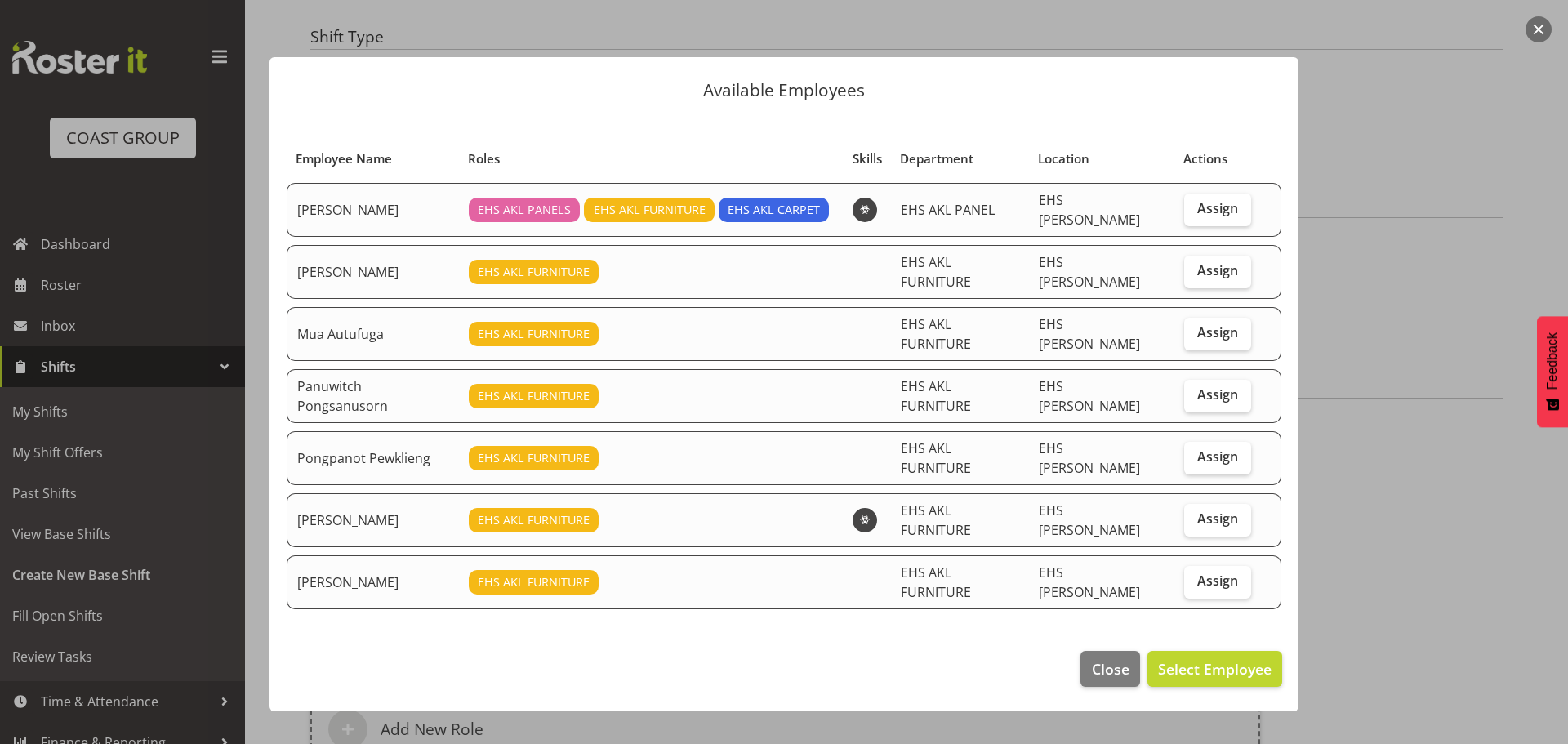
drag, startPoint x: 1209, startPoint y: 267, endPoint x: 1177, endPoint y: 459, distance: 194.6
click at [1209, 270] on span "Assign" at bounding box center [1217, 270] width 41 height 16
click at [1195, 270] on input "Assign" at bounding box center [1190, 270] width 10 height 10
checkbox input "true"
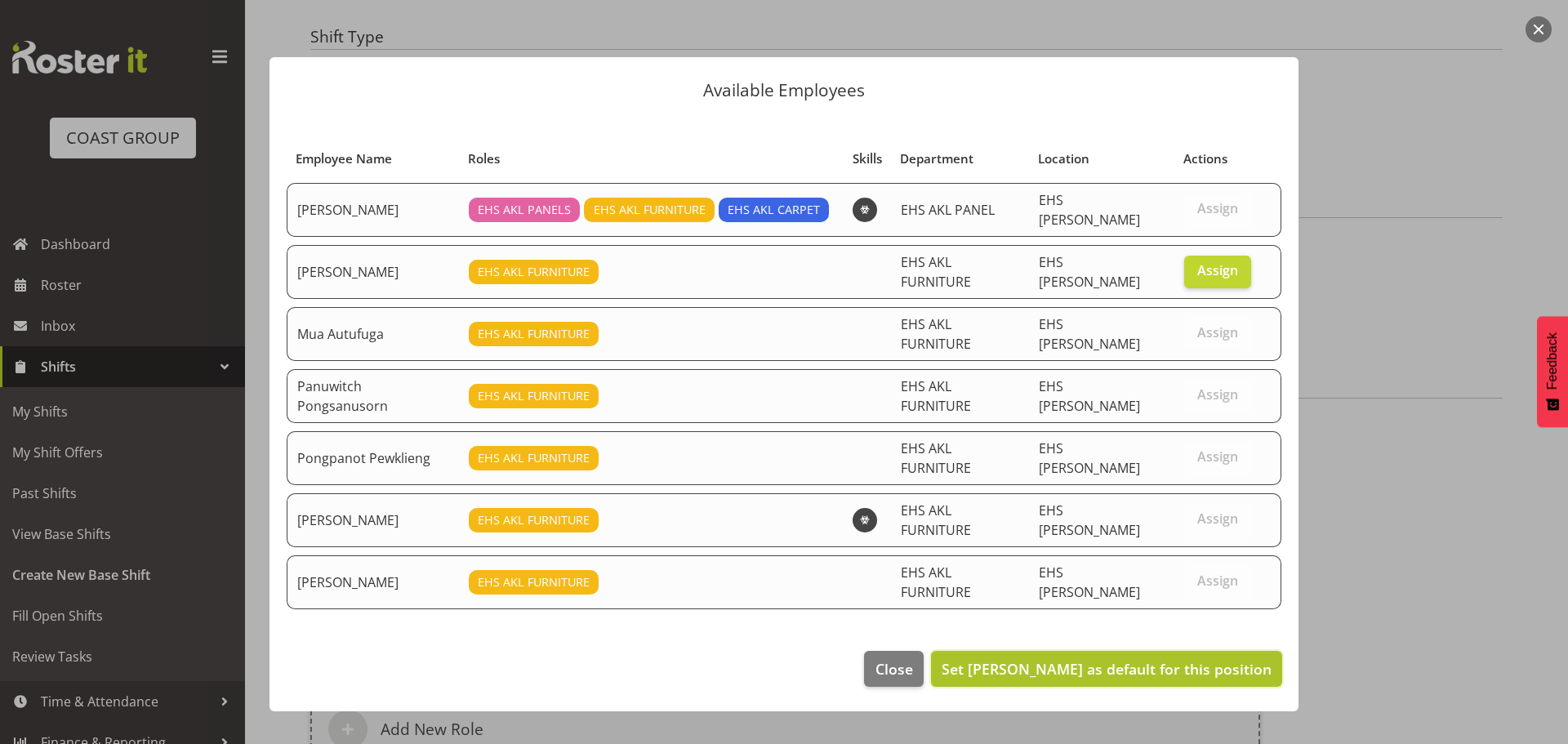
click at [1144, 659] on span "Set Malae Toleafoa as default for this position" at bounding box center [1107, 669] width 330 height 20
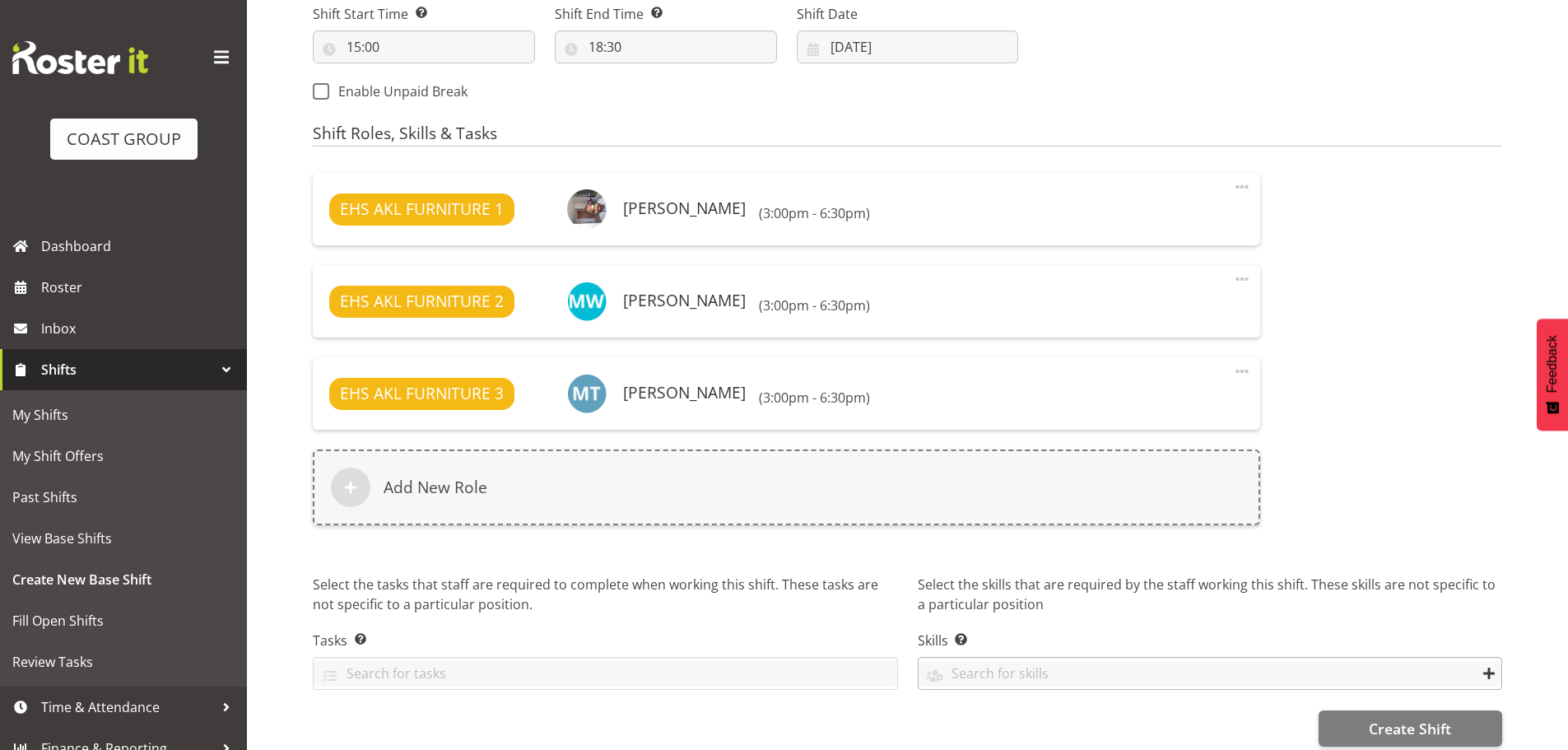
scroll to position [946, 0]
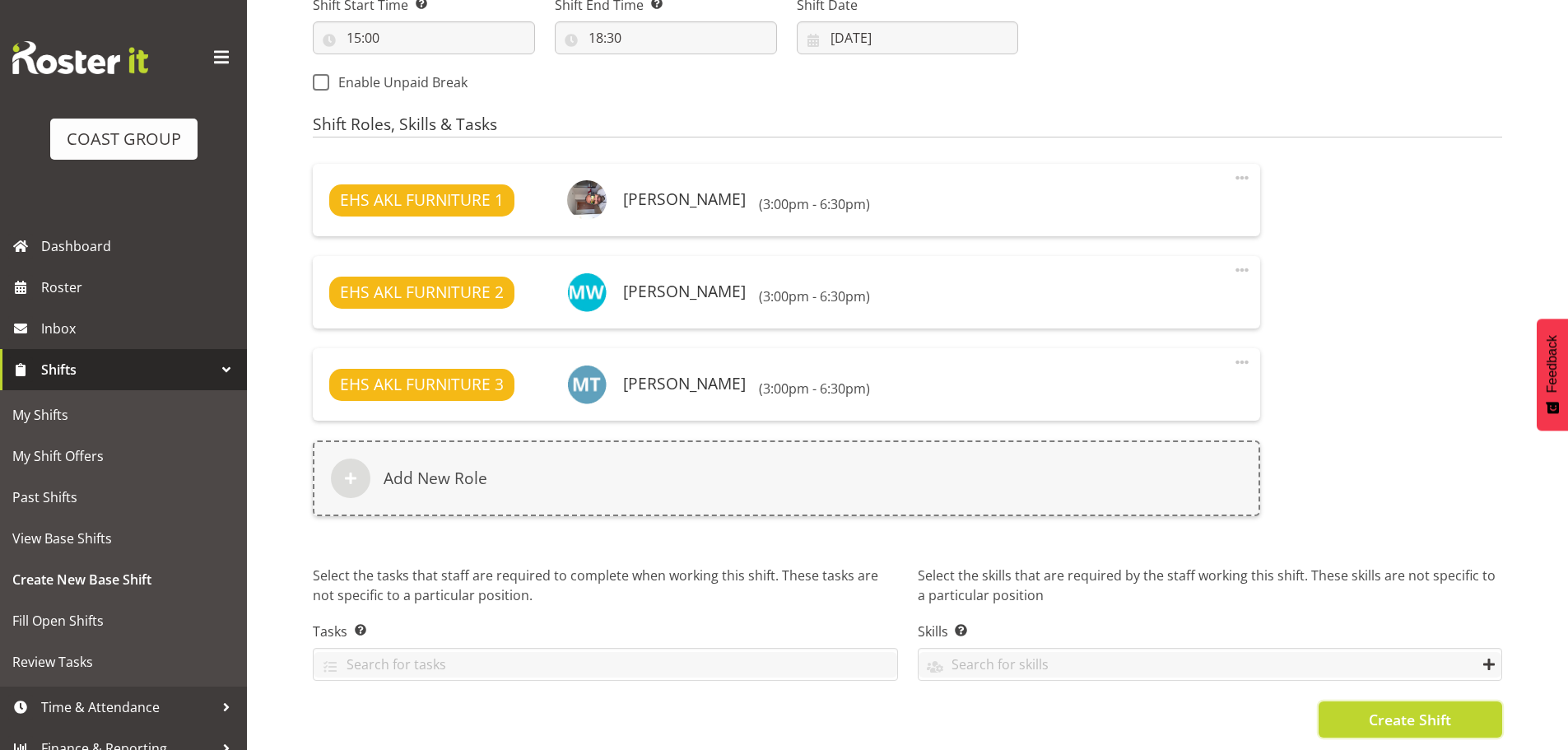
click at [1361, 704] on button "Create Shift" at bounding box center [1410, 720] width 184 height 37
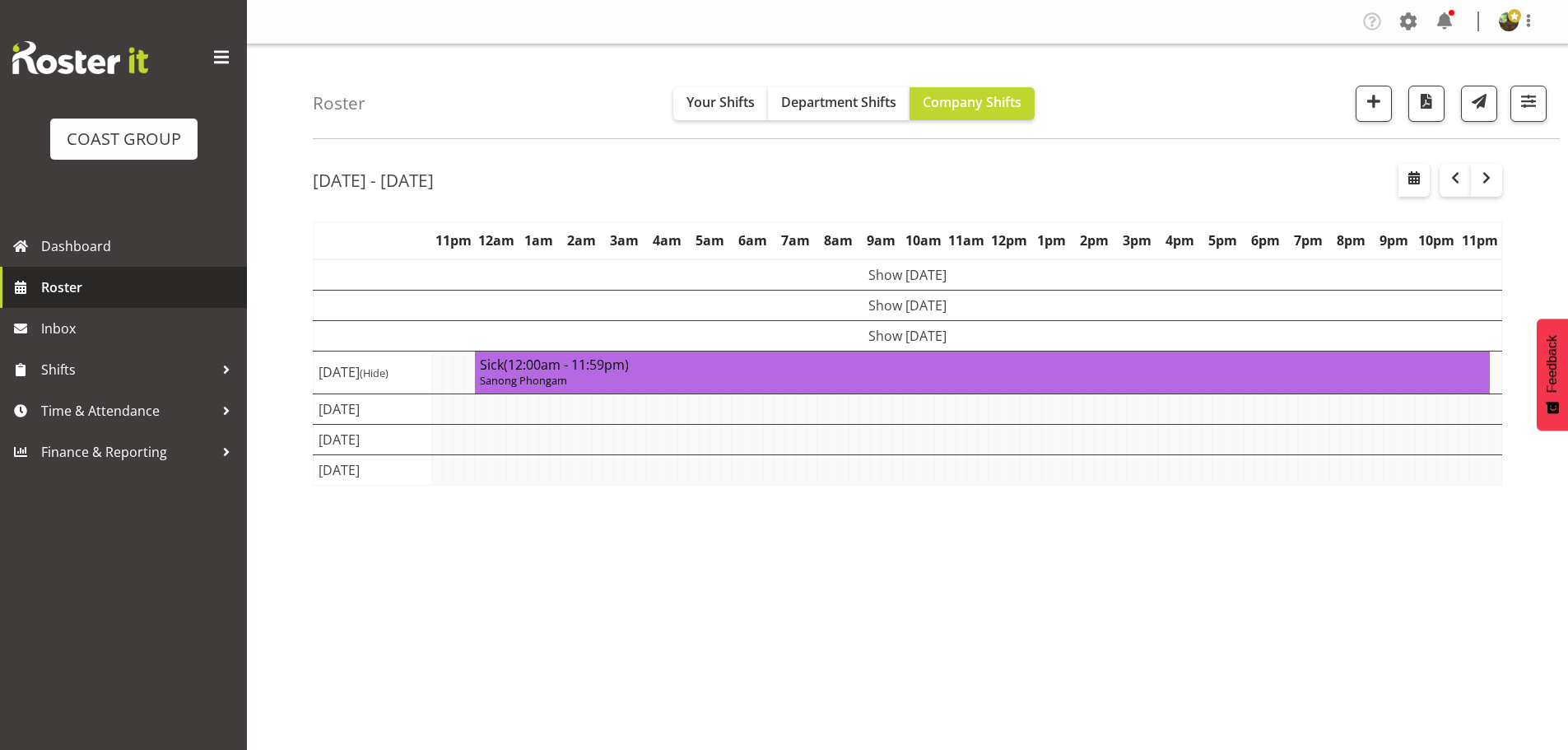
click at [143, 286] on span "Roster" at bounding box center [139, 287] width 198 height 24
click at [862, 341] on td "Show Wed 20th Aug 2025" at bounding box center [907, 335] width 1188 height 30
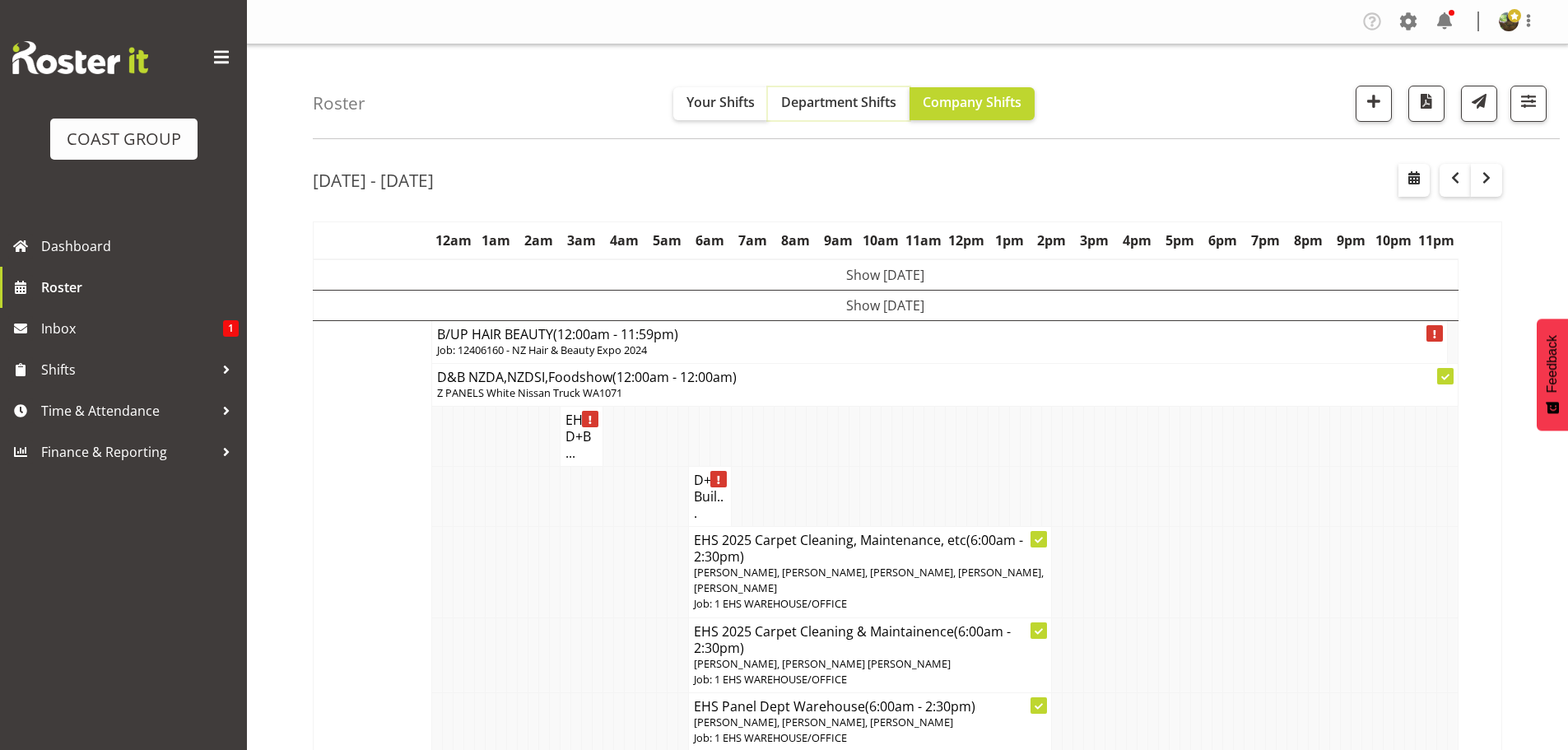
click at [846, 93] on span "Department Shifts" at bounding box center [838, 102] width 115 height 18
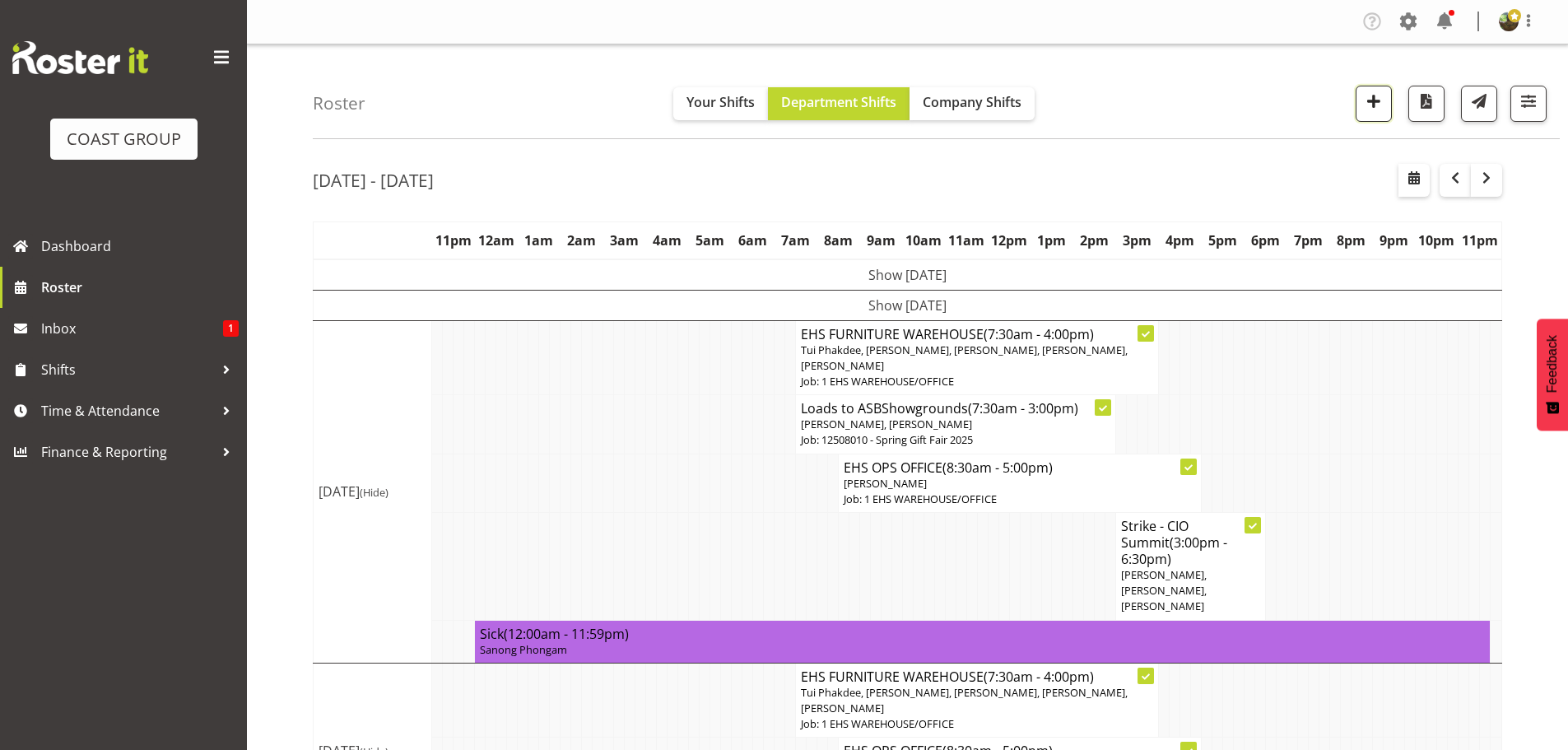
click at [1383, 101] on span "button" at bounding box center [1374, 101] width 22 height 22
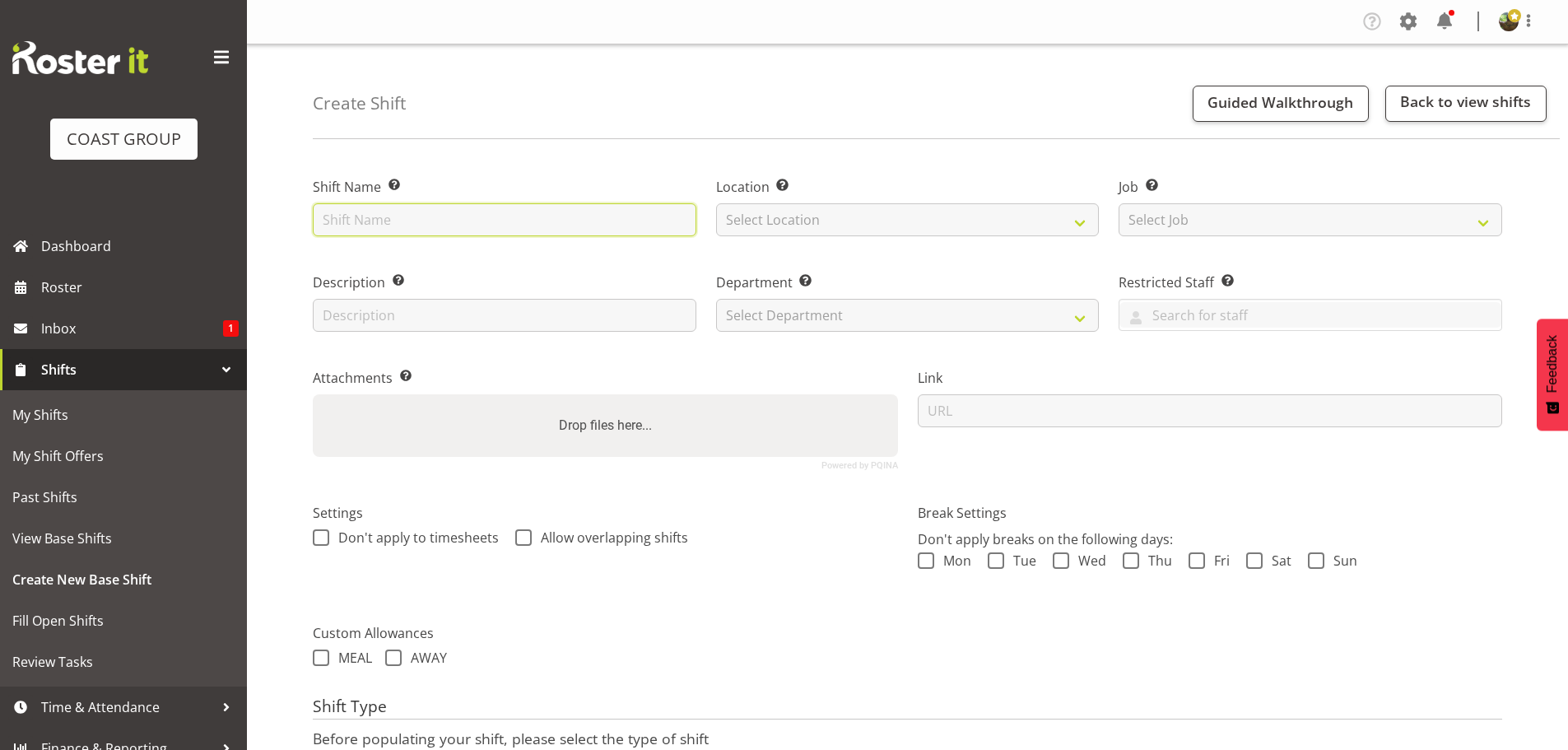
click at [518, 220] on input "text" at bounding box center [504, 220] width 384 height 33
click at [481, 217] on input "text" at bounding box center [504, 220] width 384 height 33
type input "Load - Spring Gift"
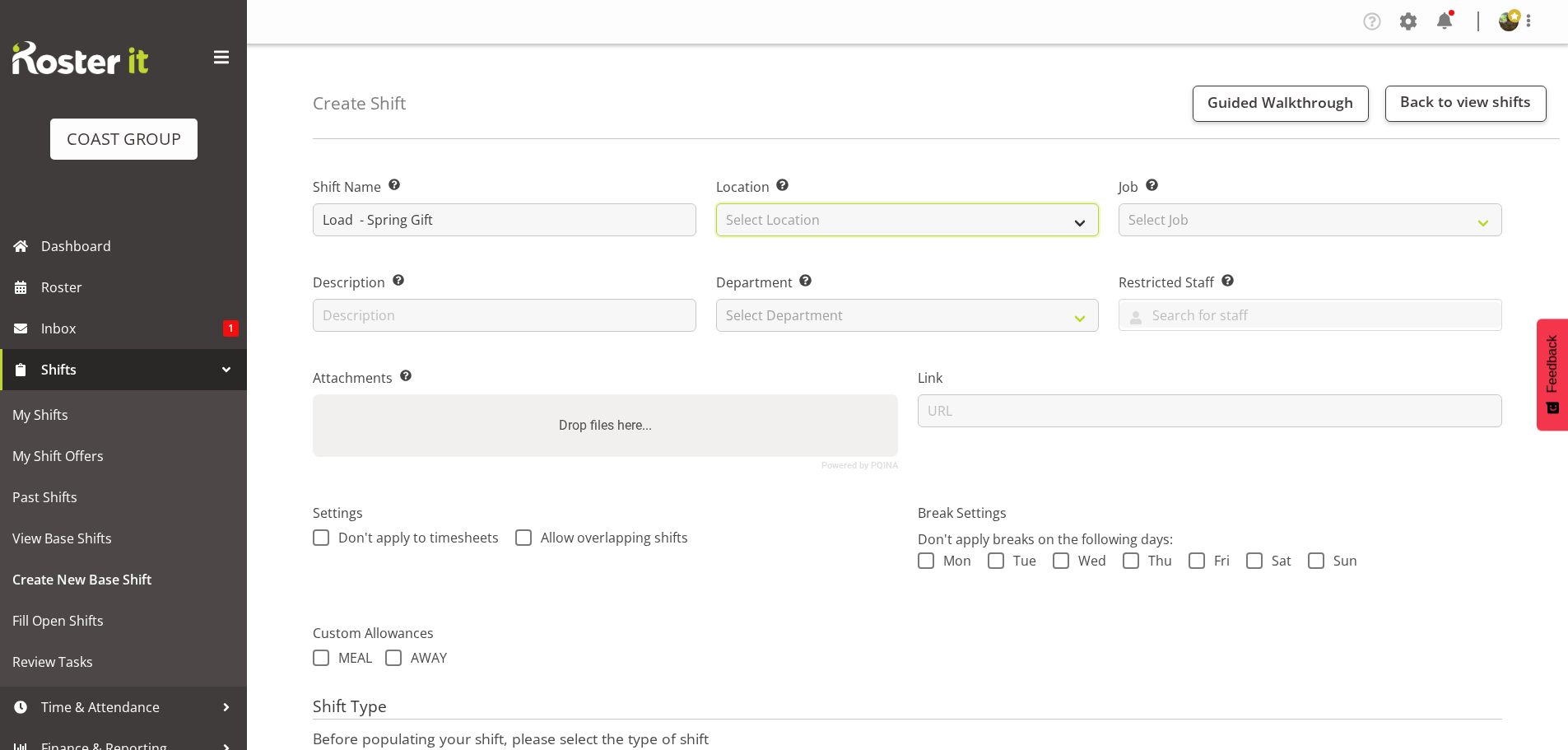
click at [861, 219] on select "Select Location EHS RYMER" at bounding box center [908, 220] width 384 height 33
select select "35"
click at [717, 204] on select "Select Location EHS RYMER" at bounding box center [908, 220] width 384 height 33
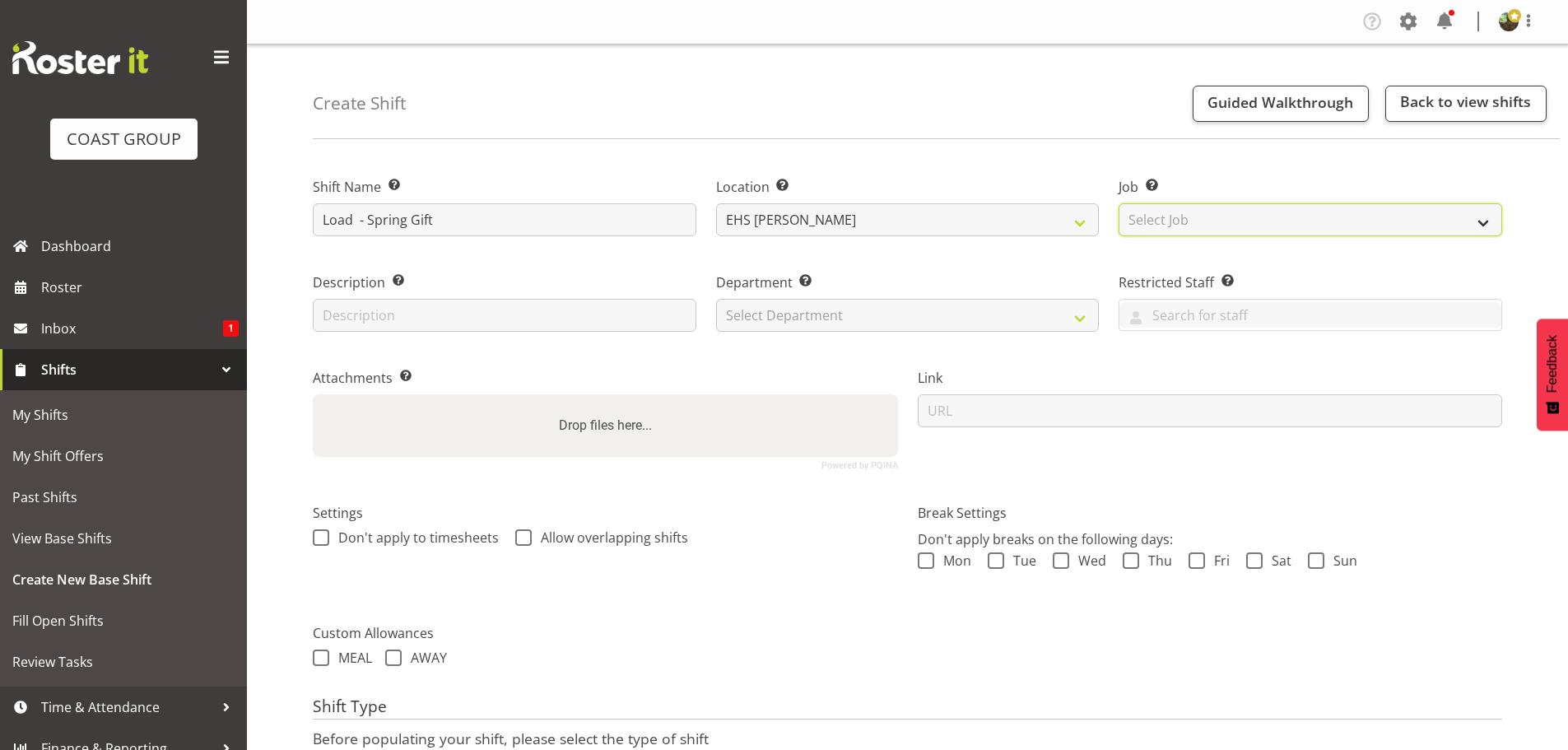
click at [1210, 214] on select "Select Job Create new job 1 Carlton Events 1 Carlton Hamilton 1 Carlton Welling…" at bounding box center [1310, 220] width 384 height 33
select select "8514"
click at [1119, 204] on select "Select Job Create new job 1 Carlton Events 1 Carlton Hamilton 1 Carlton Welling…" at bounding box center [1310, 220] width 384 height 33
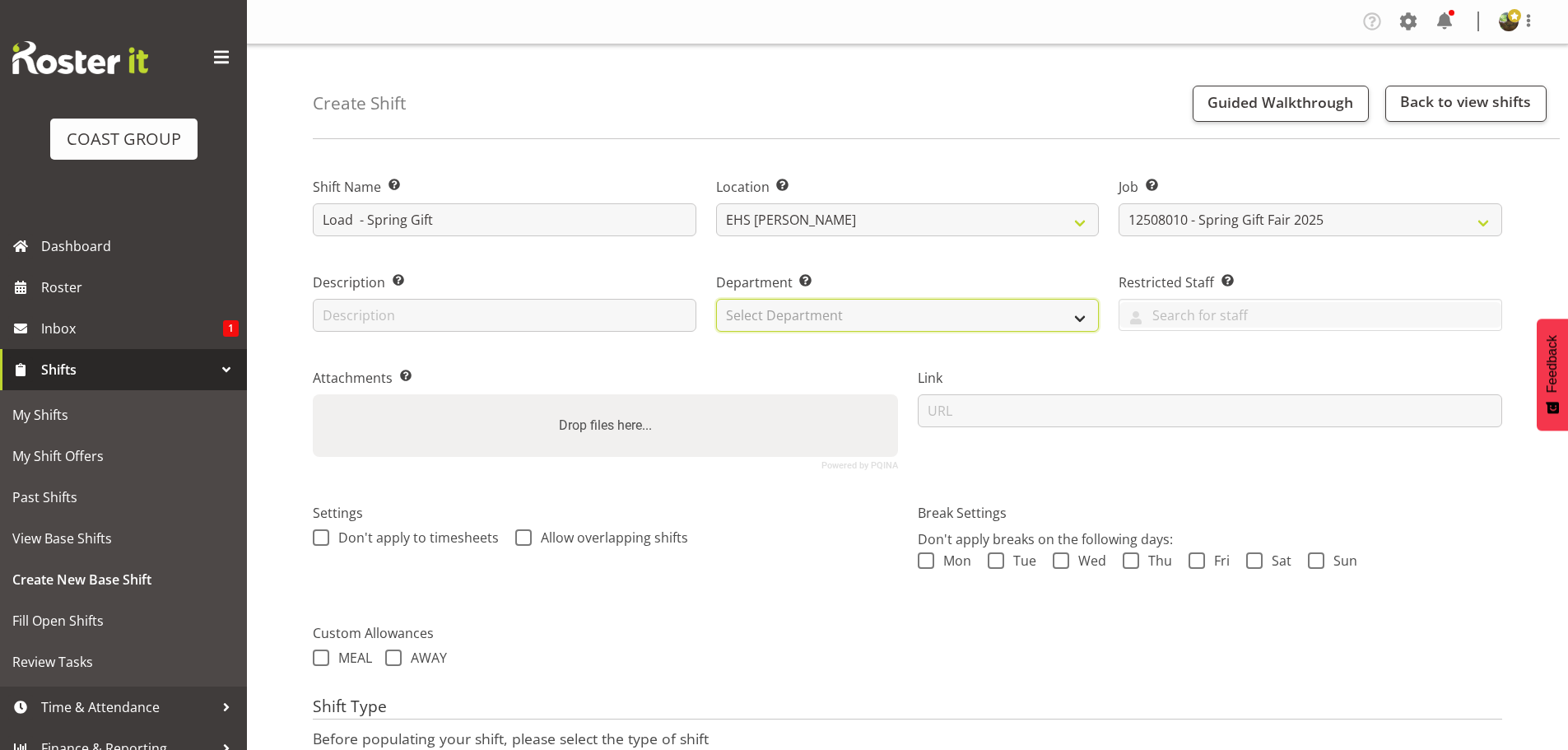
click at [881, 320] on select "Select Department EHS AKL FURNITURE" at bounding box center [908, 315] width 384 height 33
select select "38"
click at [717, 299] on select "Select Department EHS AKL FURNITURE" at bounding box center [908, 315] width 384 height 33
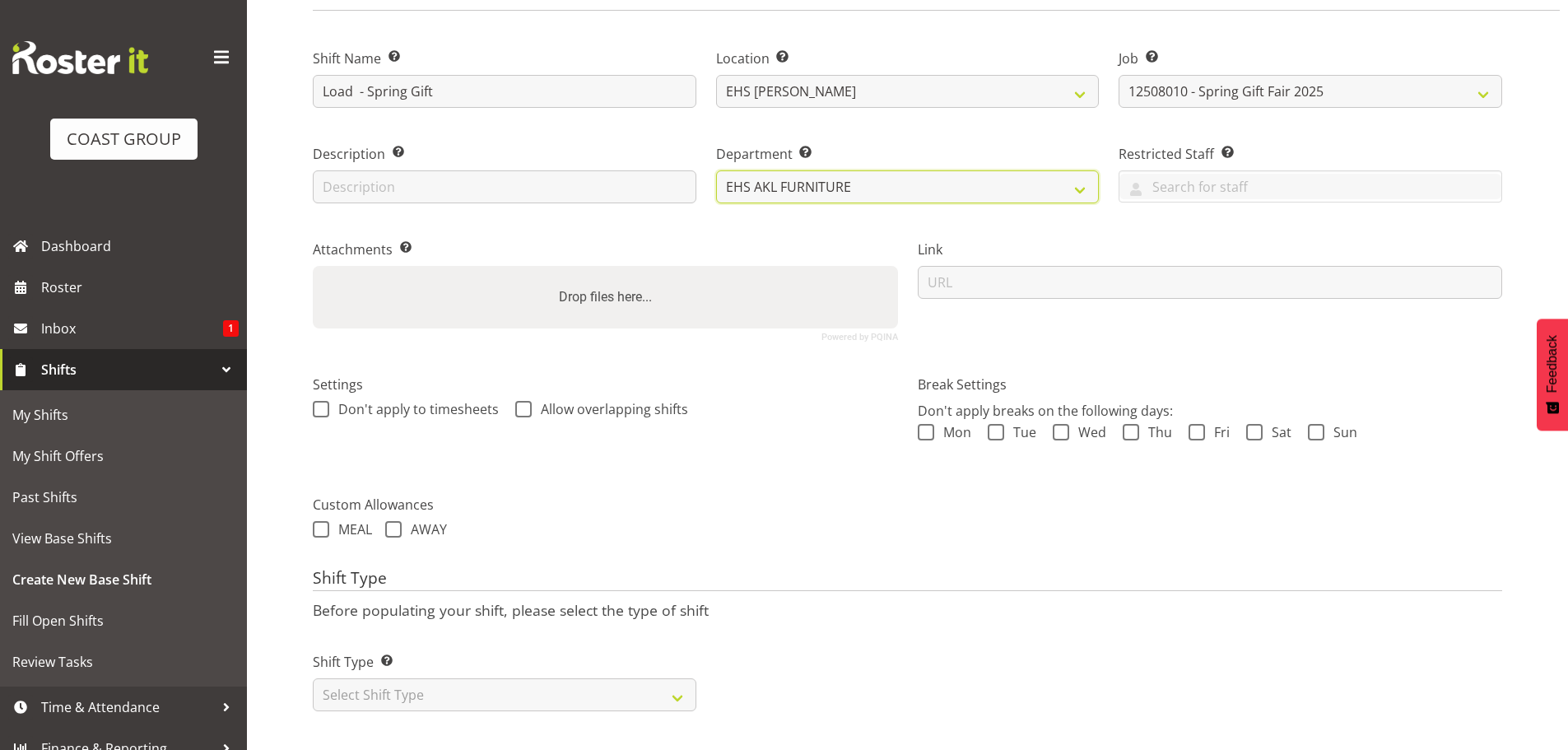
scroll to position [141, 0]
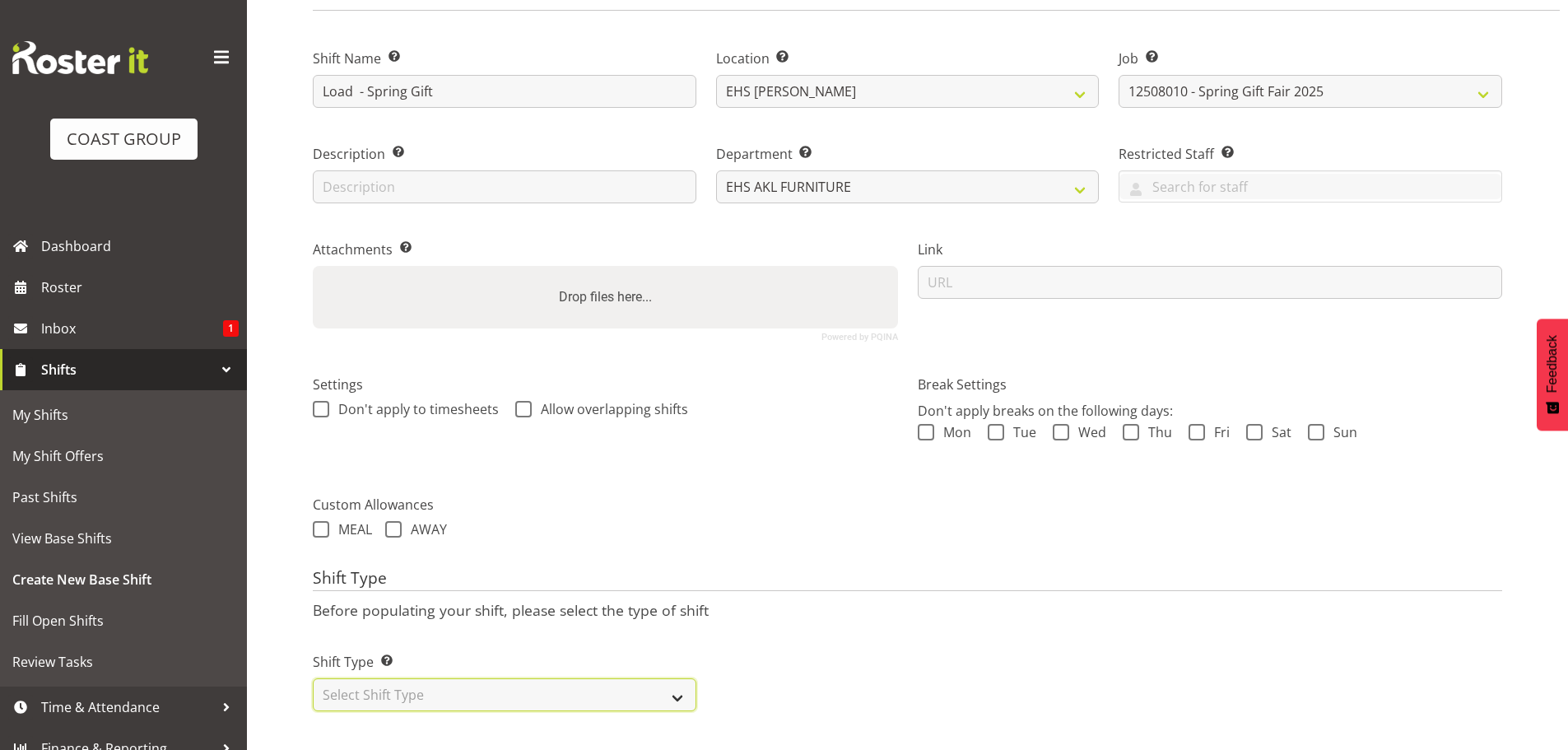
click at [382, 679] on select "Select Shift Type One Off Shift Recurring Shift Rotating Shift" at bounding box center [504, 695] width 384 height 33
select select "one_off"
click at [313, 679] on select "Select Shift Type One Off Shift Recurring Shift Rotating Shift" at bounding box center [504, 695] width 384 height 33
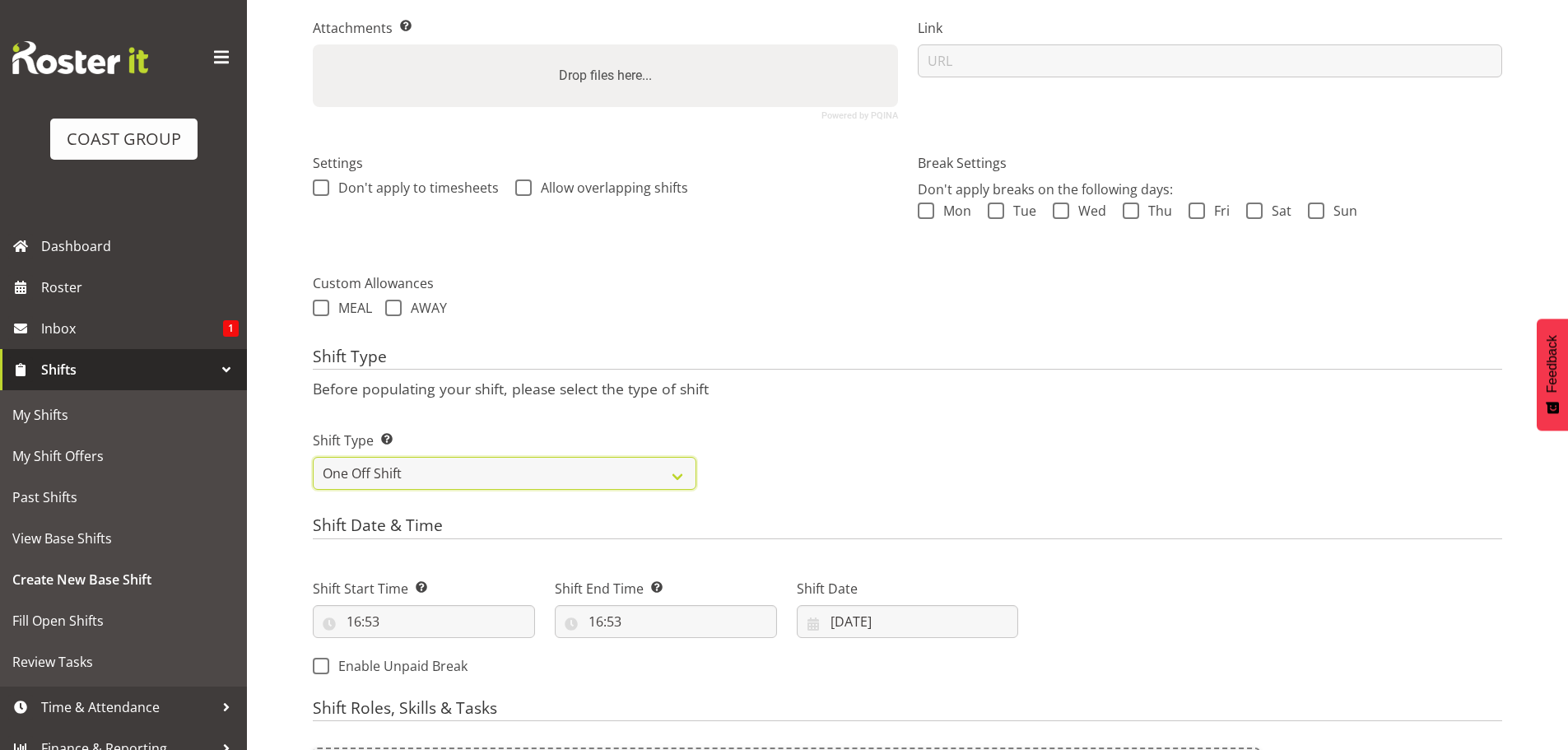
scroll to position [388, 0]
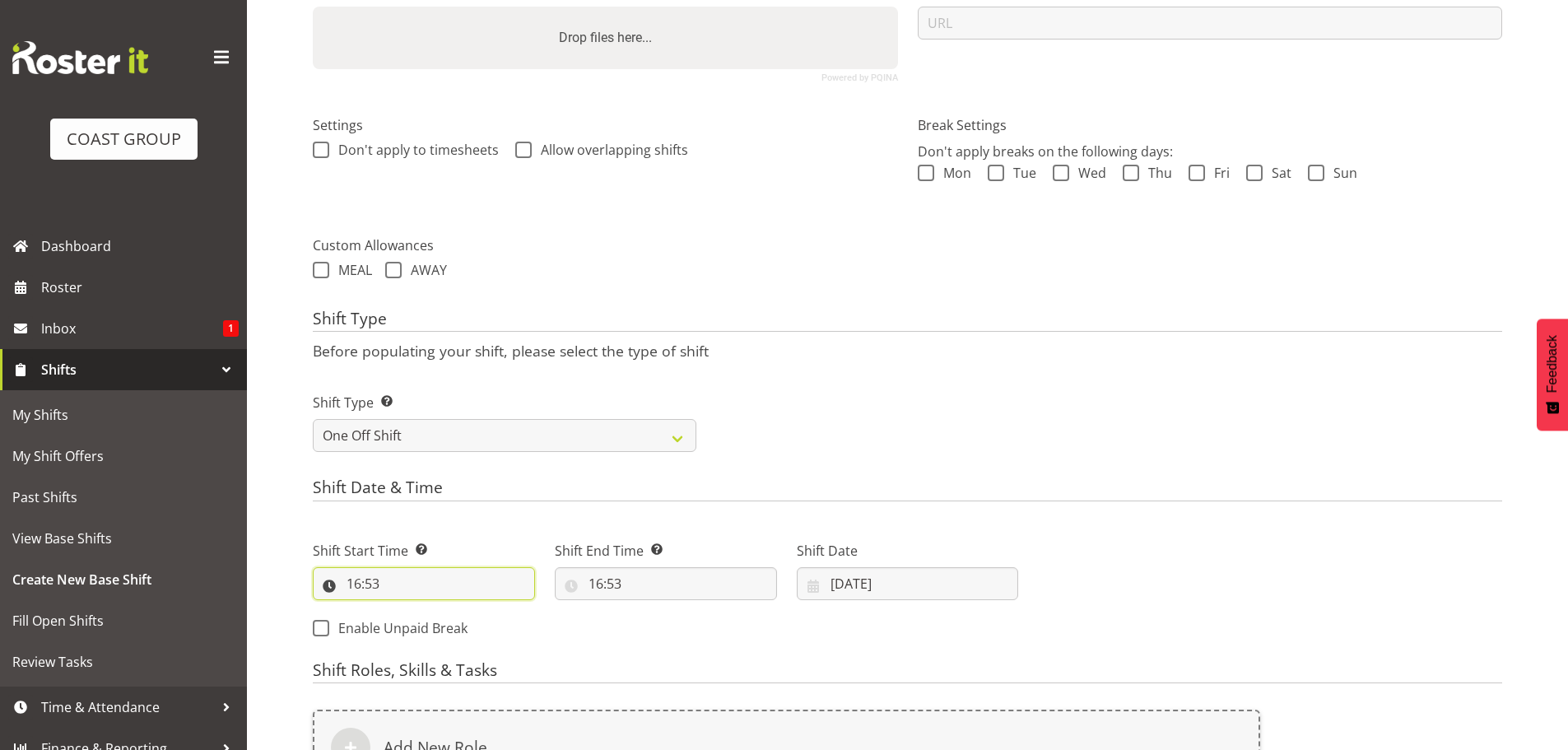
click at [366, 580] on input "16:53" at bounding box center [423, 584] width 222 height 33
click at [420, 637] on select "00 01 02 03 04 05 06 07 08 09 10 11 12 13 14 15 16 17 18 19 20 21 22 23" at bounding box center [425, 627] width 37 height 33
select select "18"
click at [407, 611] on select "00 01 02 03 04 05 06 07 08 09 10 11 12 13 14 15 16 17 18 19 20 21 22 23" at bounding box center [425, 627] width 37 height 33
type input "18:53"
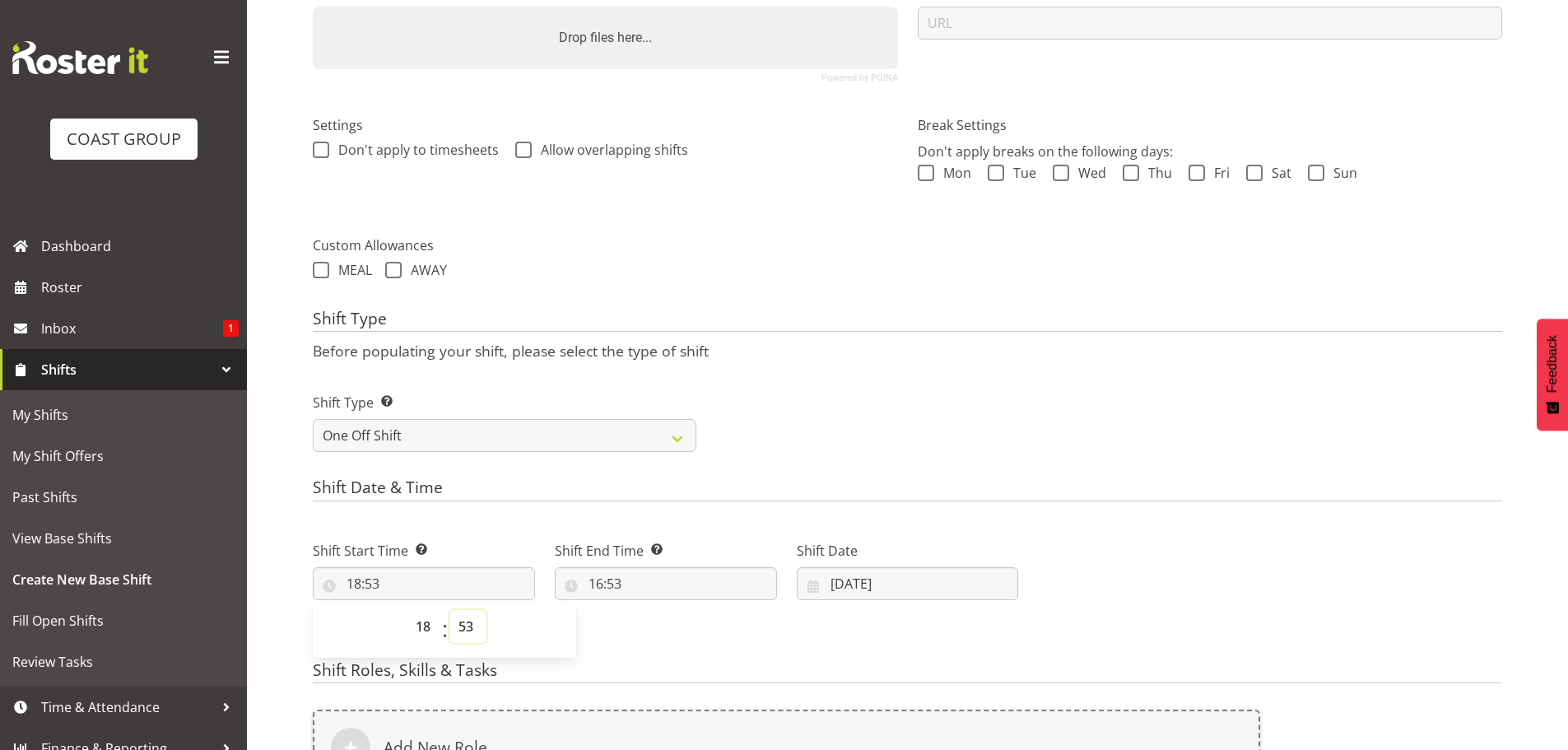
click at [461, 628] on select "00 01 02 03 04 05 06 07 08 09 10 11 12 13 14 15 16 17 18 19 20 21 22 23 24 25 2…" at bounding box center [468, 627] width 37 height 33
select select "30"
click at [449, 611] on select "00 01 02 03 04 05 06 07 08 09 10 11 12 13 14 15 16 17 18 19 20 21 22 23 24 25 2…" at bounding box center [468, 627] width 37 height 33
type input "18:30"
click at [865, 596] on input "21/08/2025" at bounding box center [907, 584] width 222 height 33
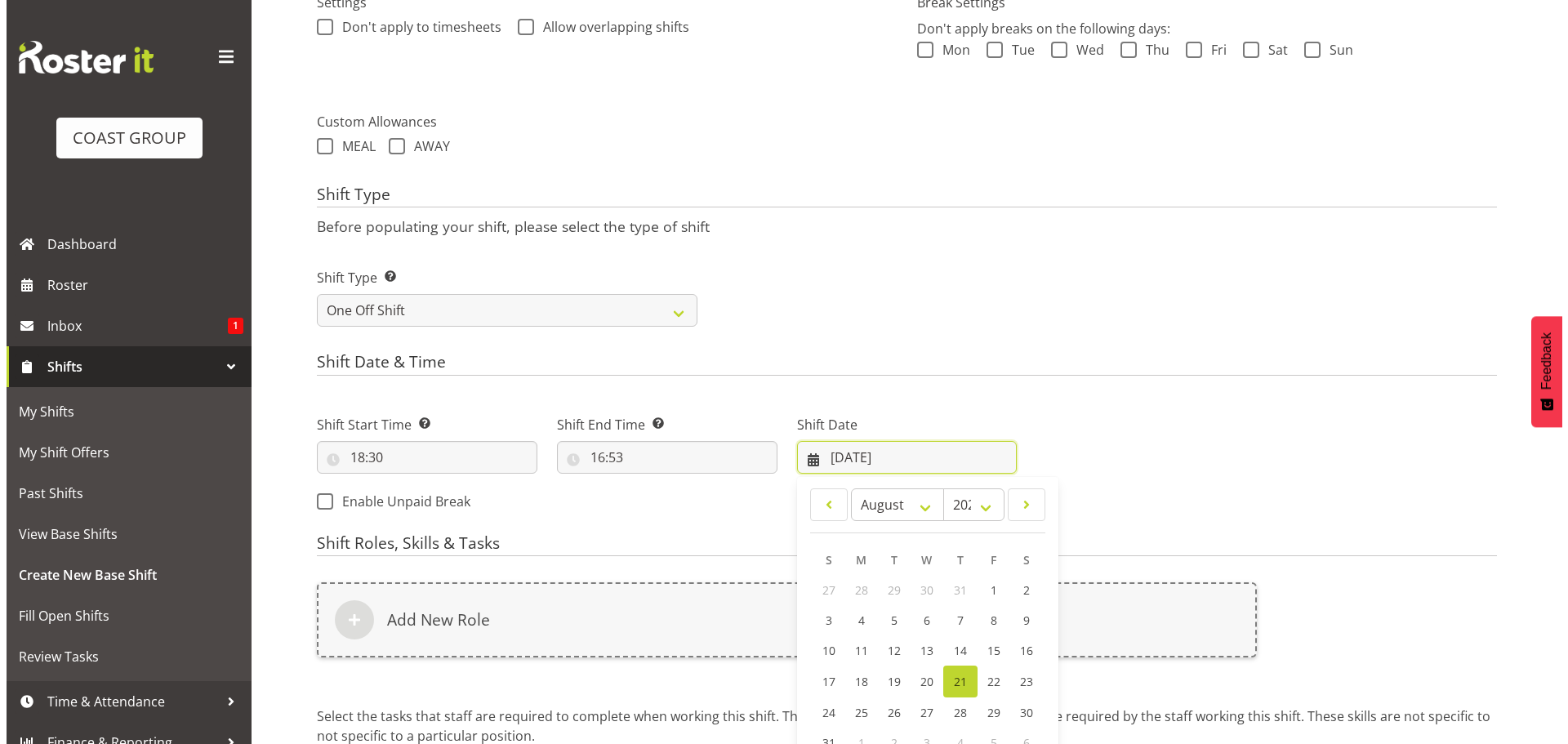
scroll to position [548, 0]
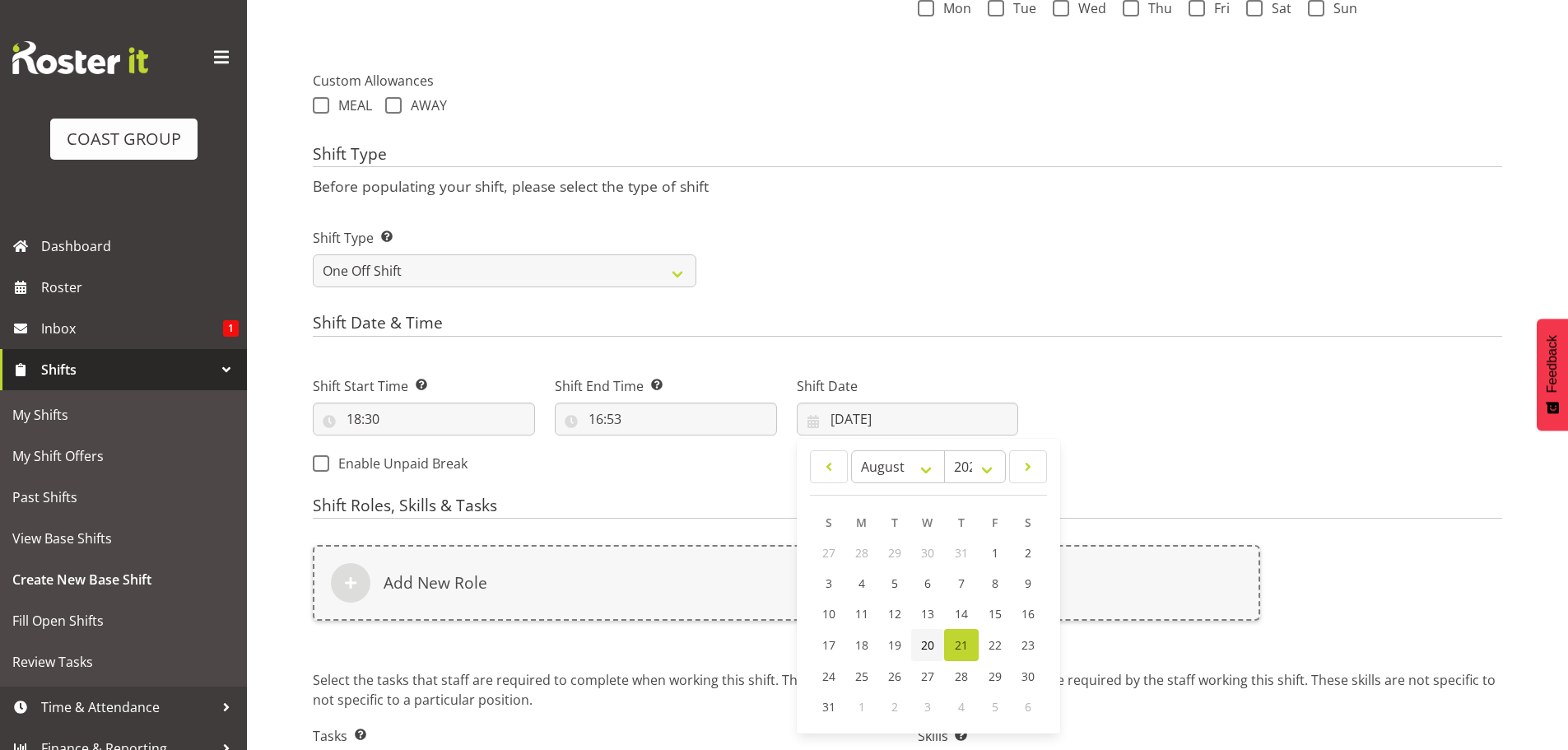
click at [927, 647] on span "20" at bounding box center [927, 645] width 13 height 16
type input "20/08/2025"
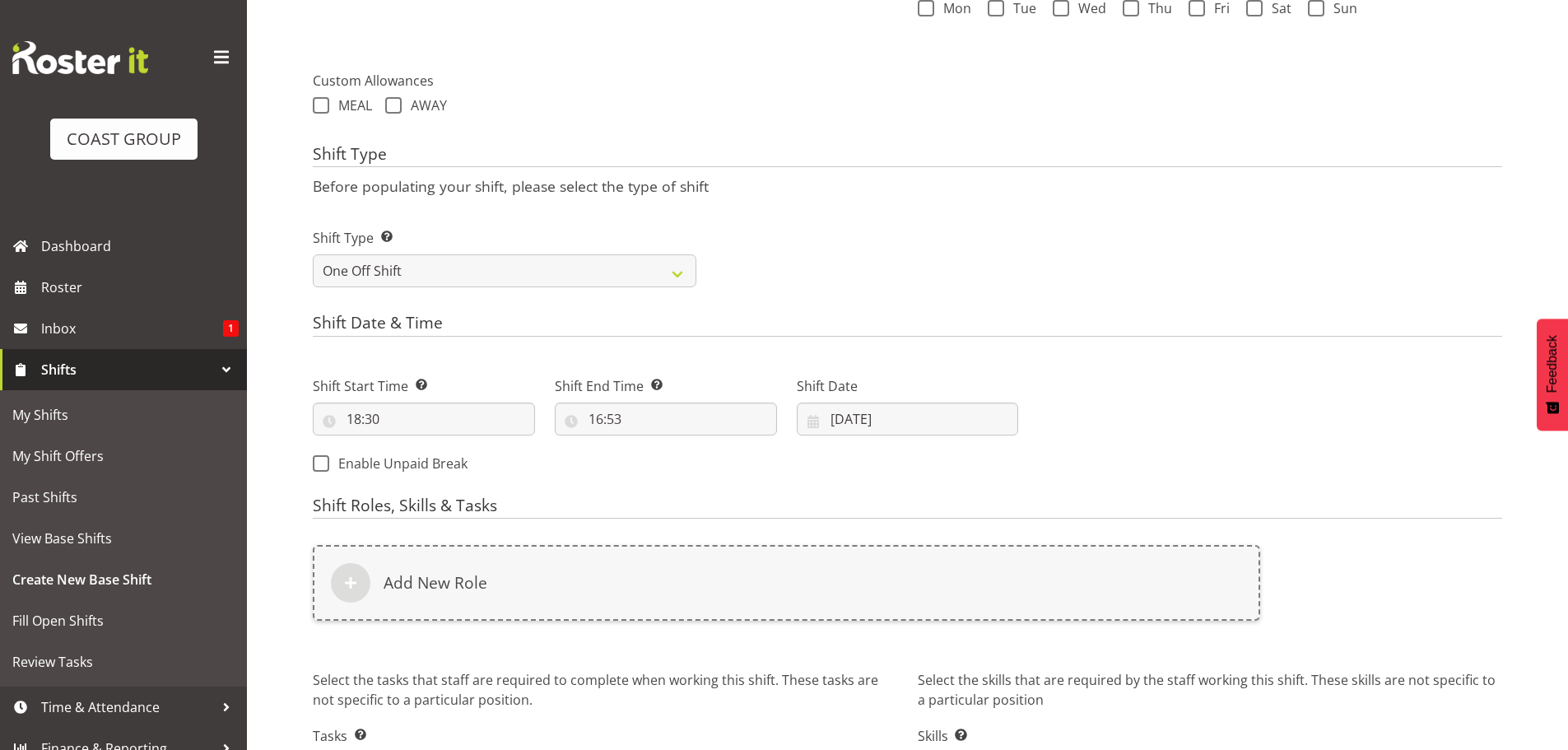
click at [603, 438] on div "Shift End Time Set the time of the day you wish this shift to finish 16:53 00 0…" at bounding box center [666, 400] width 242 height 92
click at [599, 423] on input "16:53" at bounding box center [665, 419] width 222 height 33
click at [602, 422] on input "16:53" at bounding box center [665, 419] width 222 height 33
click at [609, 422] on input "16:53" at bounding box center [665, 419] width 222 height 33
click at [662, 457] on select "00 01 02 03 04 05 06 07 08 09 10 11 12 13 14 15 16 17 18 19 20 21 22 23" at bounding box center [667, 463] width 37 height 33
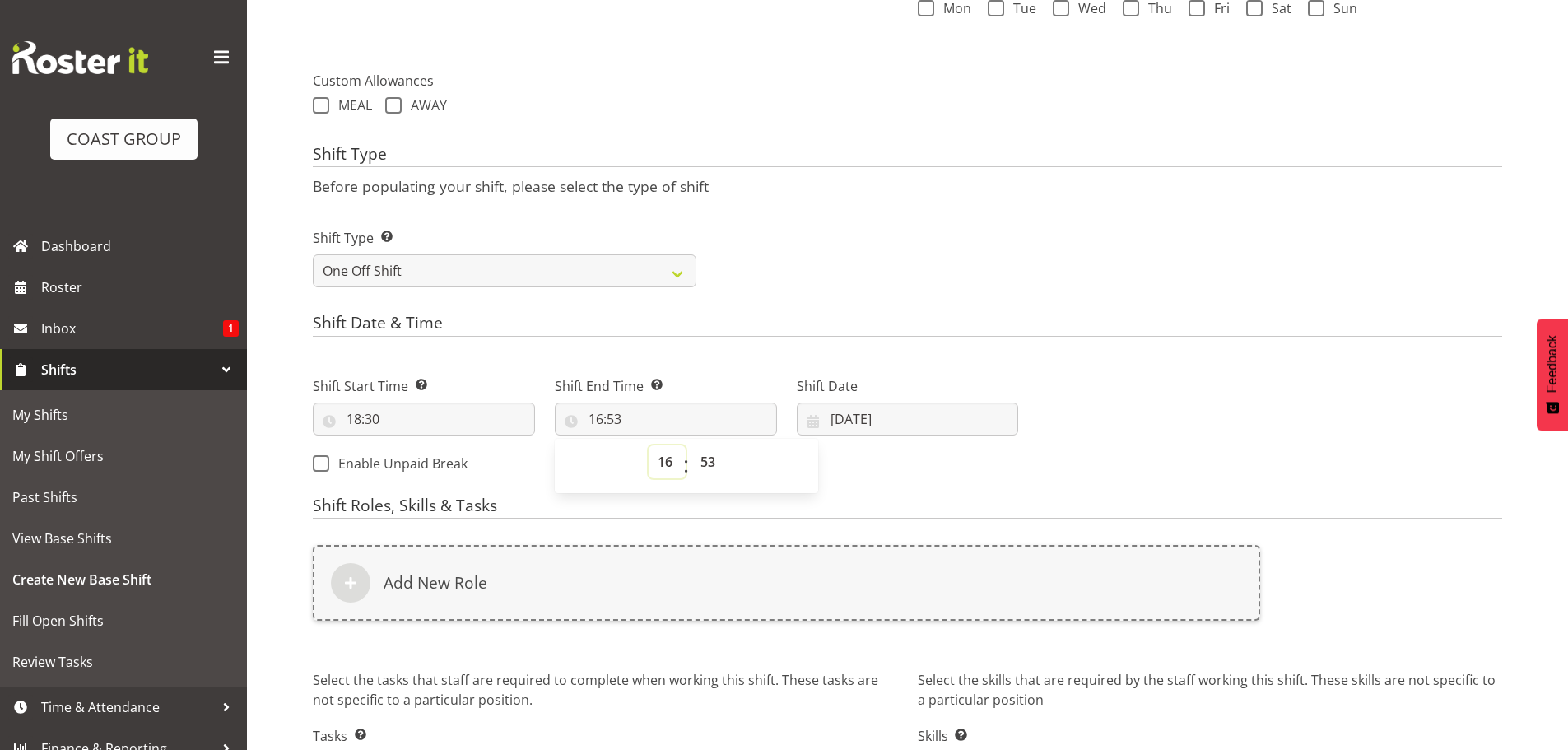
select select "20"
click at [649, 446] on select "00 01 02 03 04 05 06 07 08 09 10 11 12 13 14 15 16 17 18 19 20 21 22 23" at bounding box center [667, 463] width 37 height 33
type input "20:53"
click at [716, 460] on select "00 01 02 03 04 05 06 07 08 09 10 11 12 13 14 15 16 17 18 19 20 21 22 23 24 25 2…" at bounding box center [710, 463] width 37 height 33
select select "30"
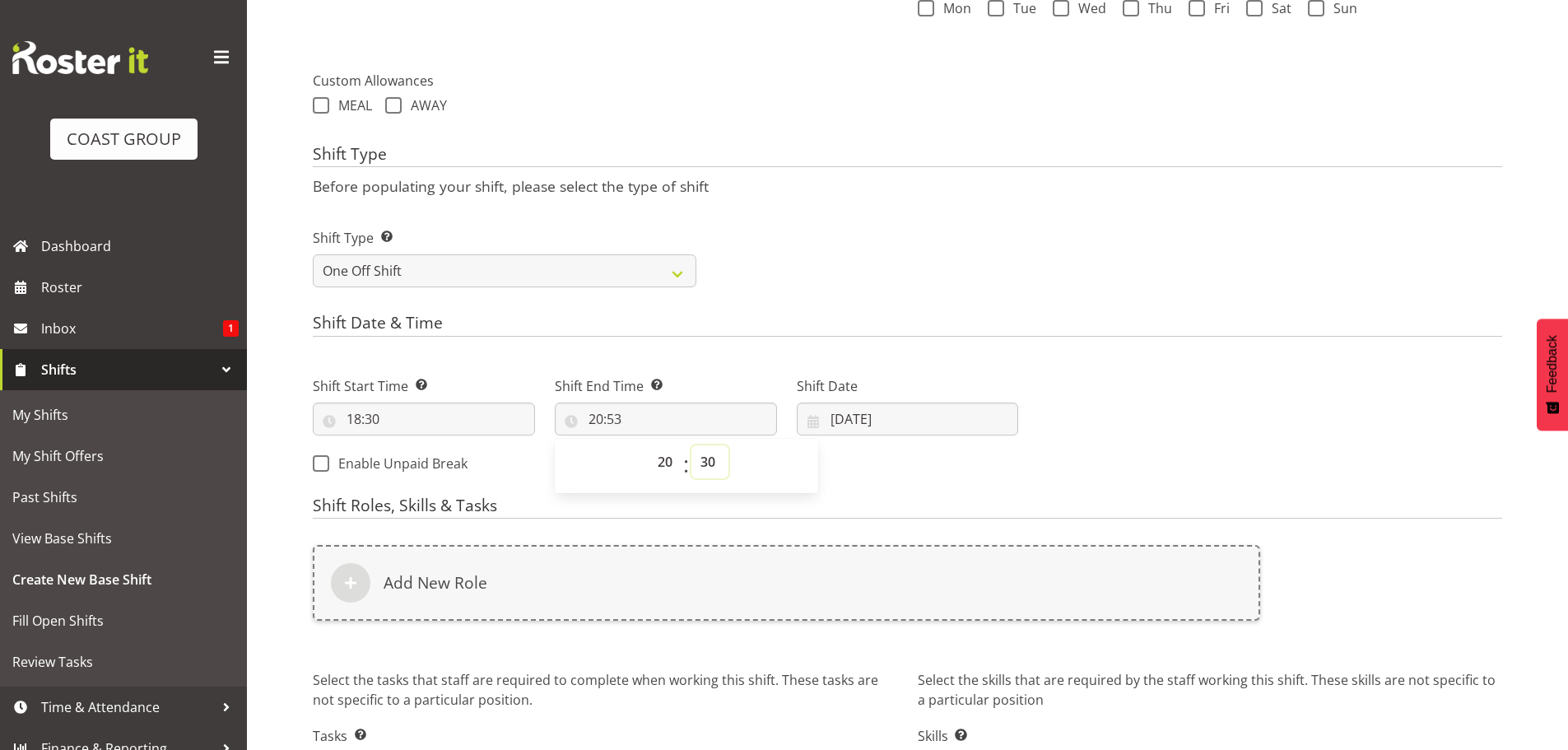
click at [691, 446] on select "00 01 02 03 04 05 06 07 08 09 10 11 12 13 14 15 16 17 18 19 20 21 22 23 24 25 2…" at bounding box center [710, 463] width 37 height 33
type input "20:30"
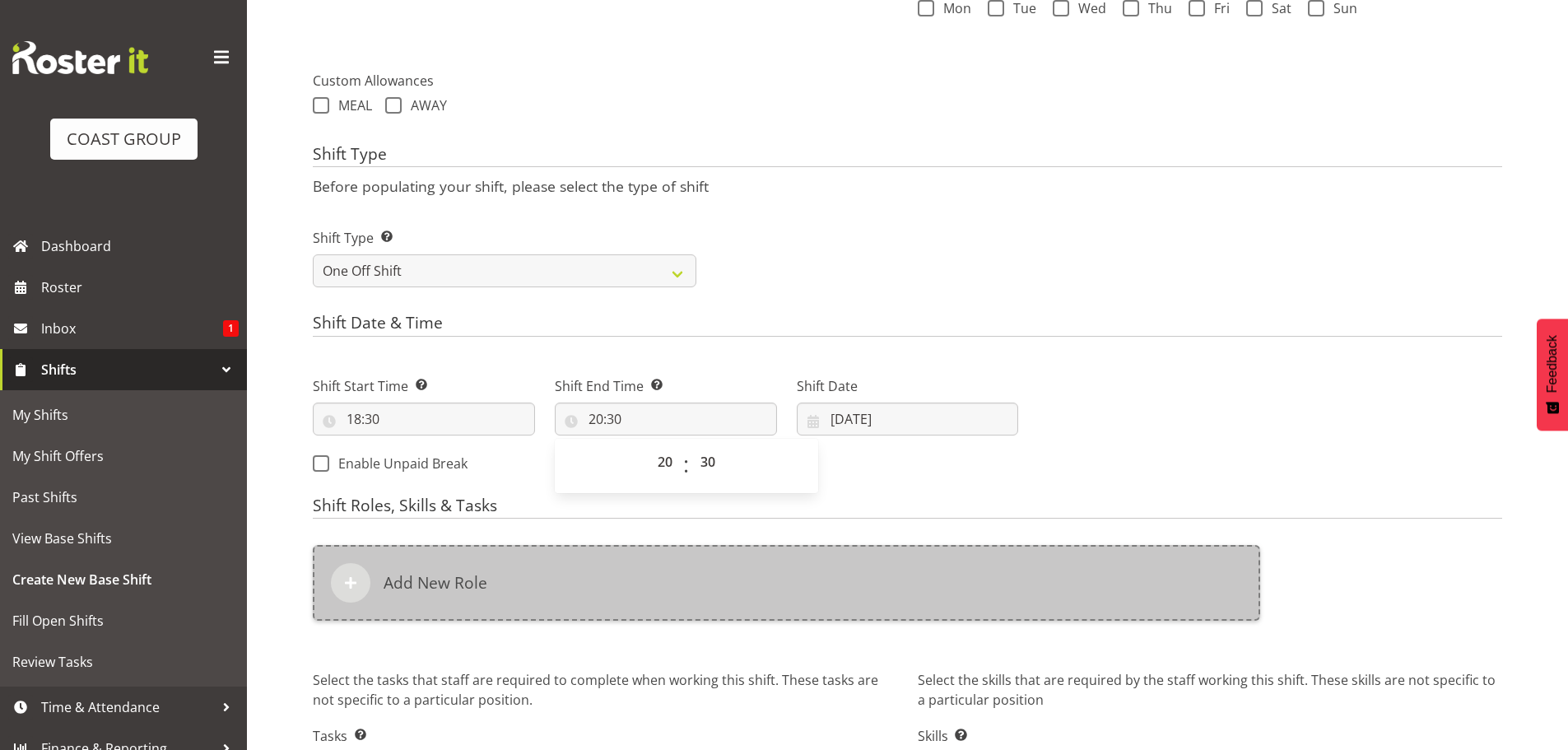
click at [779, 574] on div "Add New Role" at bounding box center [786, 583] width 947 height 76
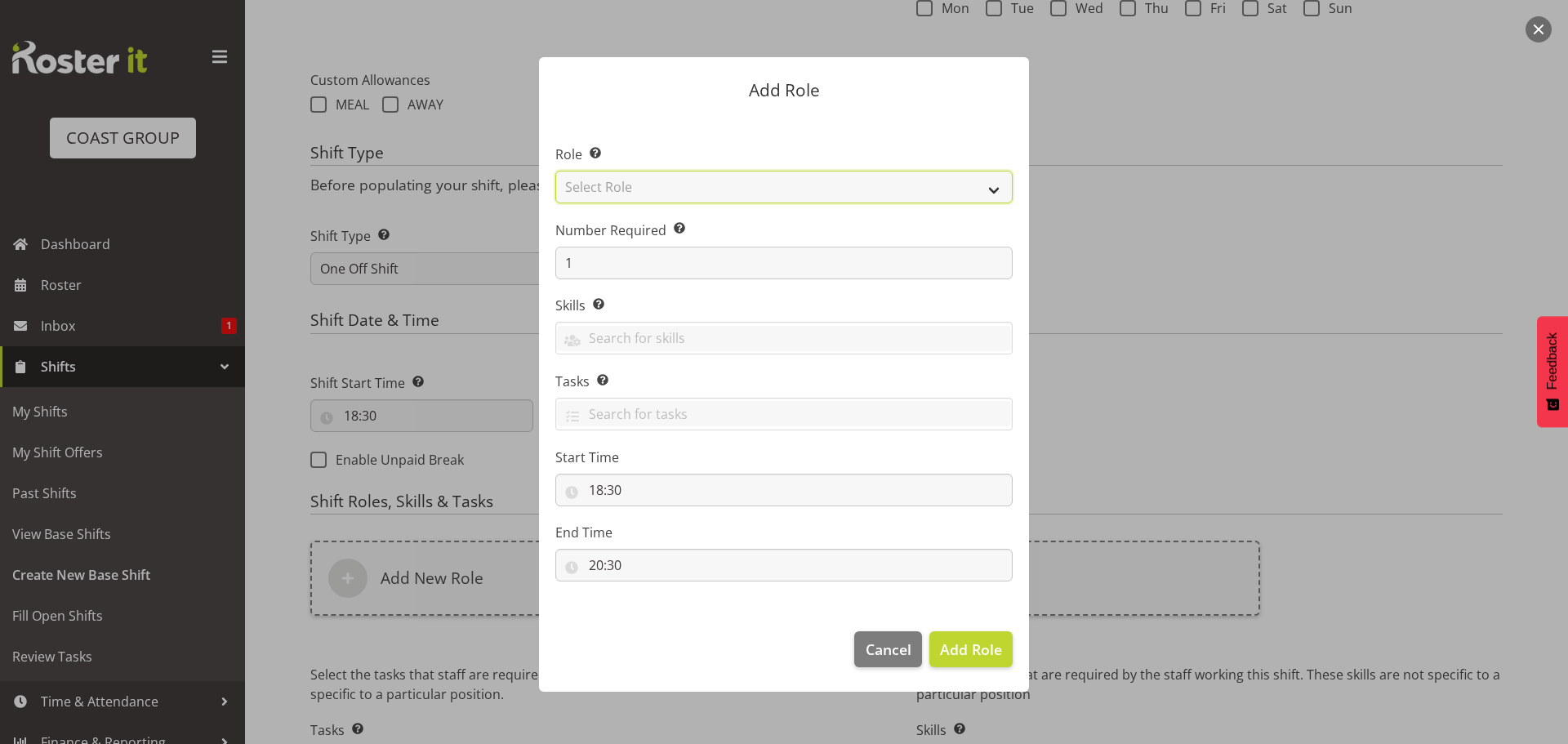
click at [759, 188] on select "Select Role ACCOUNT MANAGER ACCOUNT MANAGER DW ACCOUNTS AKL DIANNA VEHICLES AKL…" at bounding box center [784, 188] width 458 height 33
select select "189"
click at [555, 171] on select "Select Role ACCOUNT MANAGER ACCOUNT MANAGER DW ACCOUNTS AKL DIANNA VEHICLES AKL…" at bounding box center [784, 188] width 458 height 33
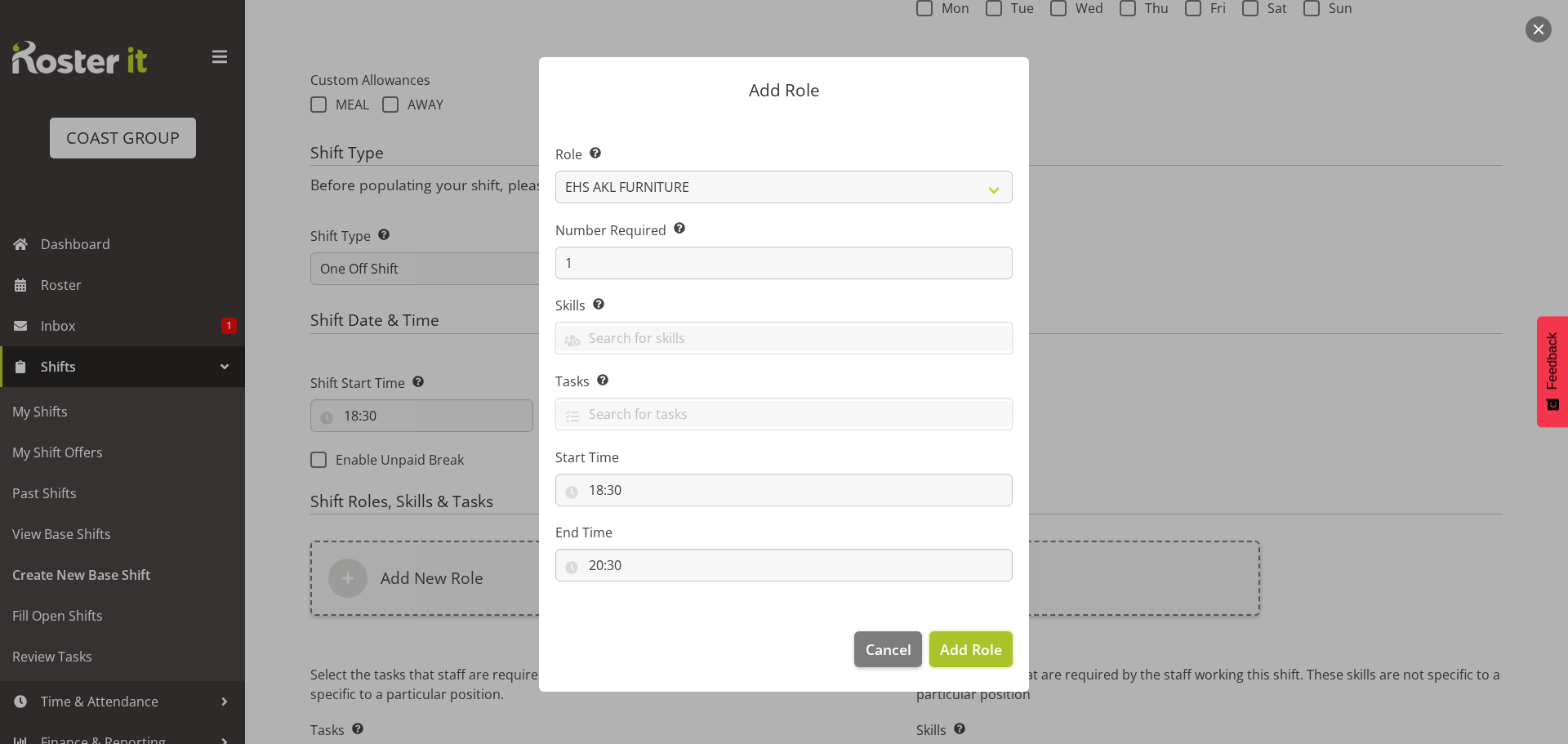
click at [979, 653] on span "Add Role" at bounding box center [971, 649] width 62 height 20
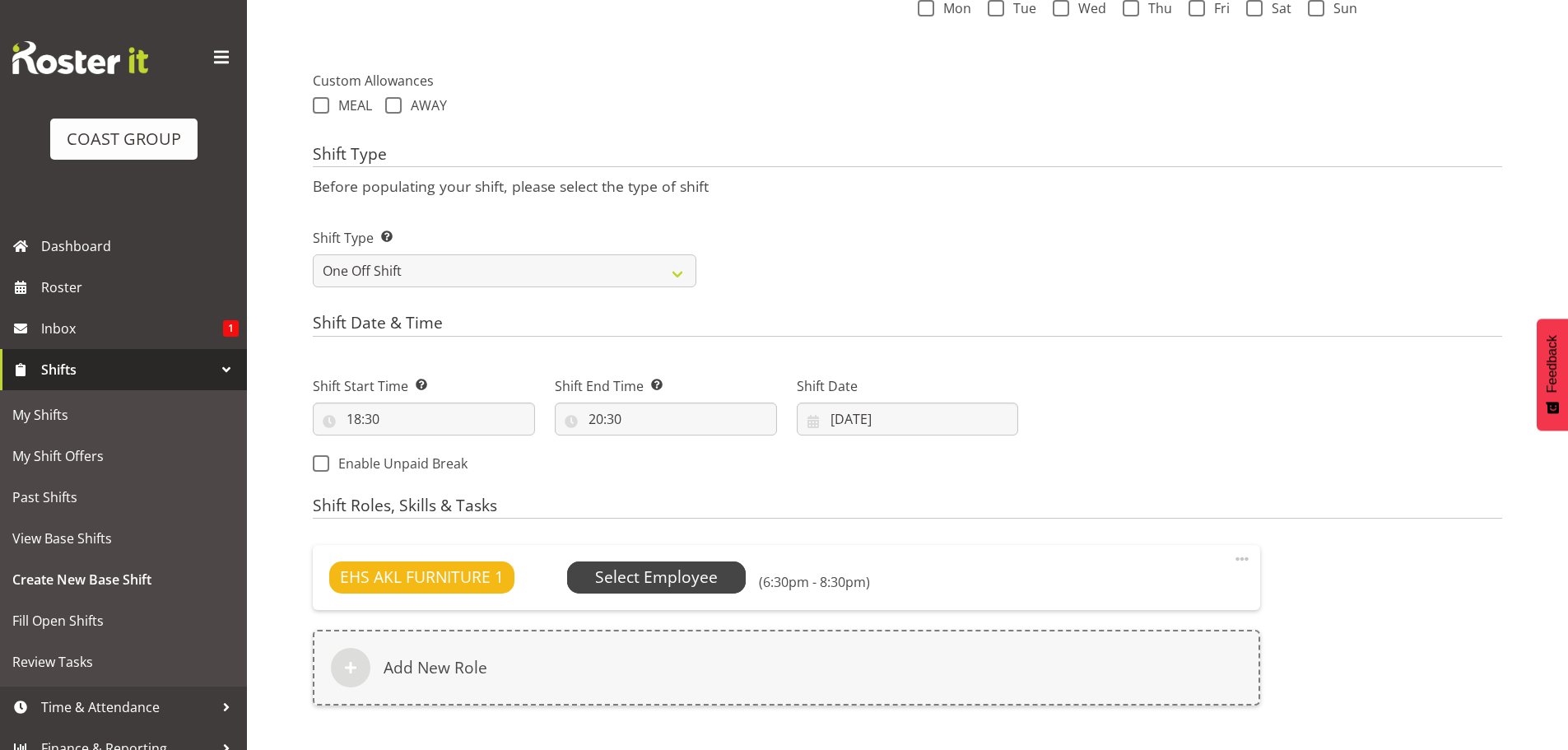
click at [683, 573] on span "Select Employee" at bounding box center [656, 578] width 123 height 24
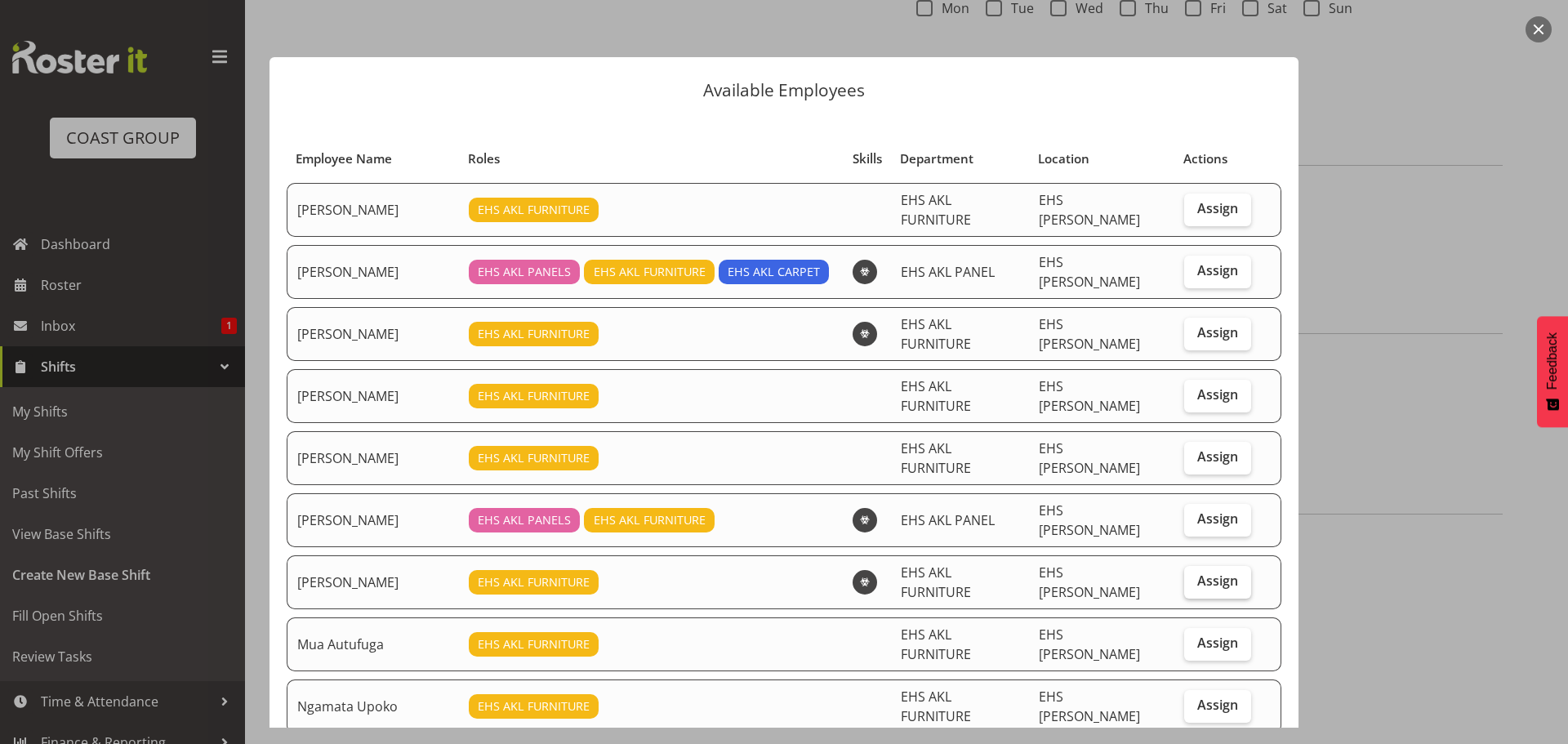
click at [1197, 573] on span "Assign" at bounding box center [1217, 581] width 41 height 16
click at [1185, 576] on input "Assign" at bounding box center [1190, 582] width 10 height 10
checkbox input "true"
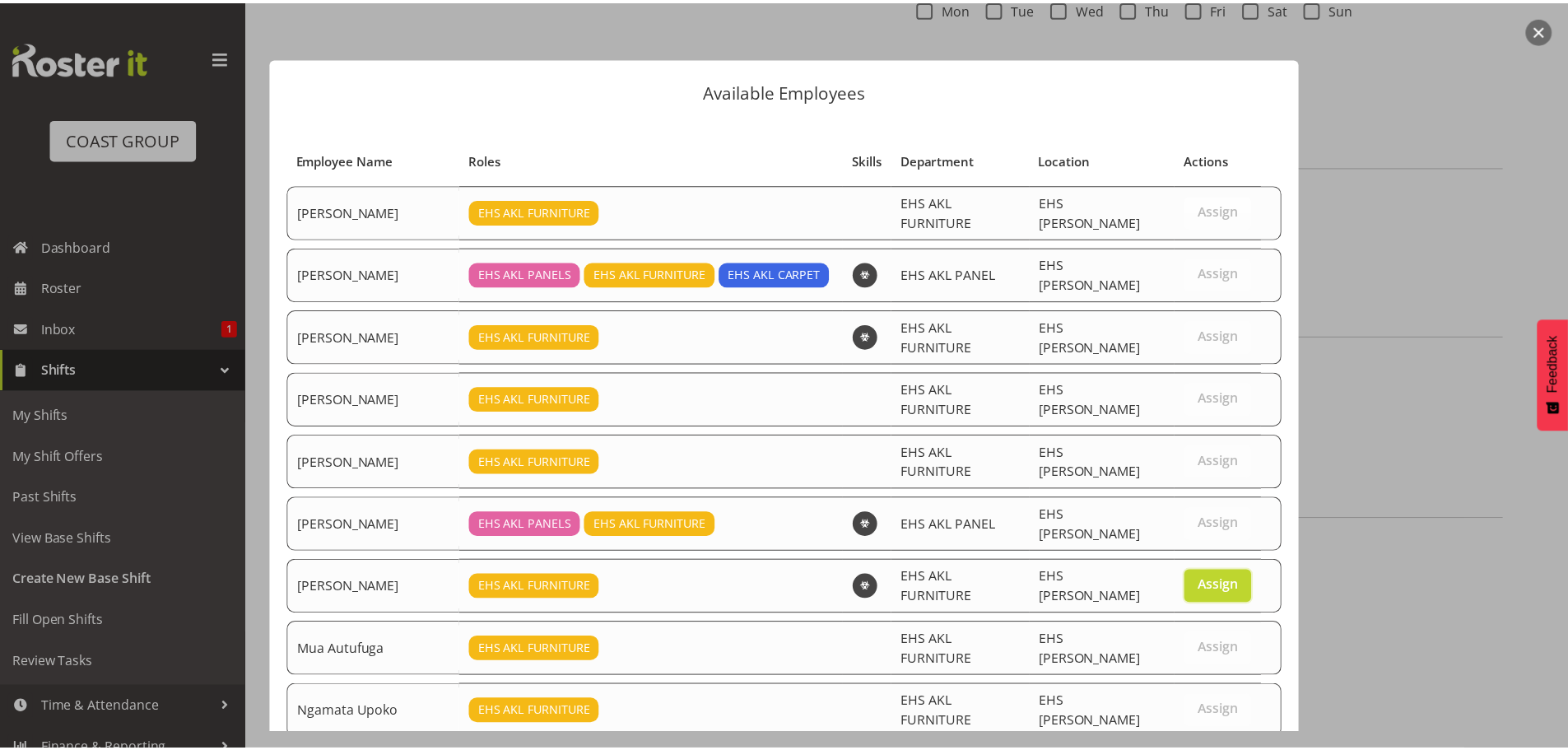
scroll to position [386, 0]
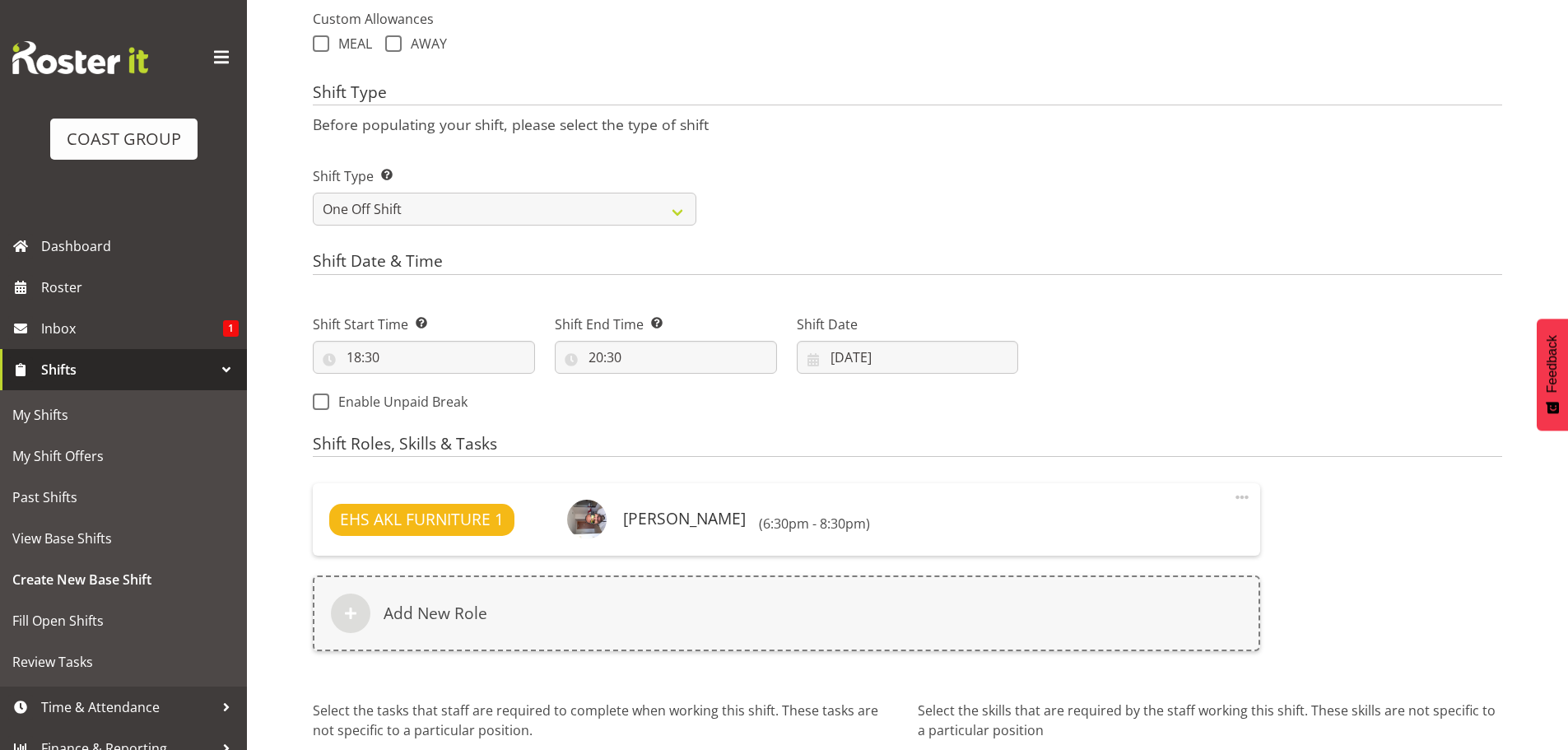
scroll to position [762, 0]
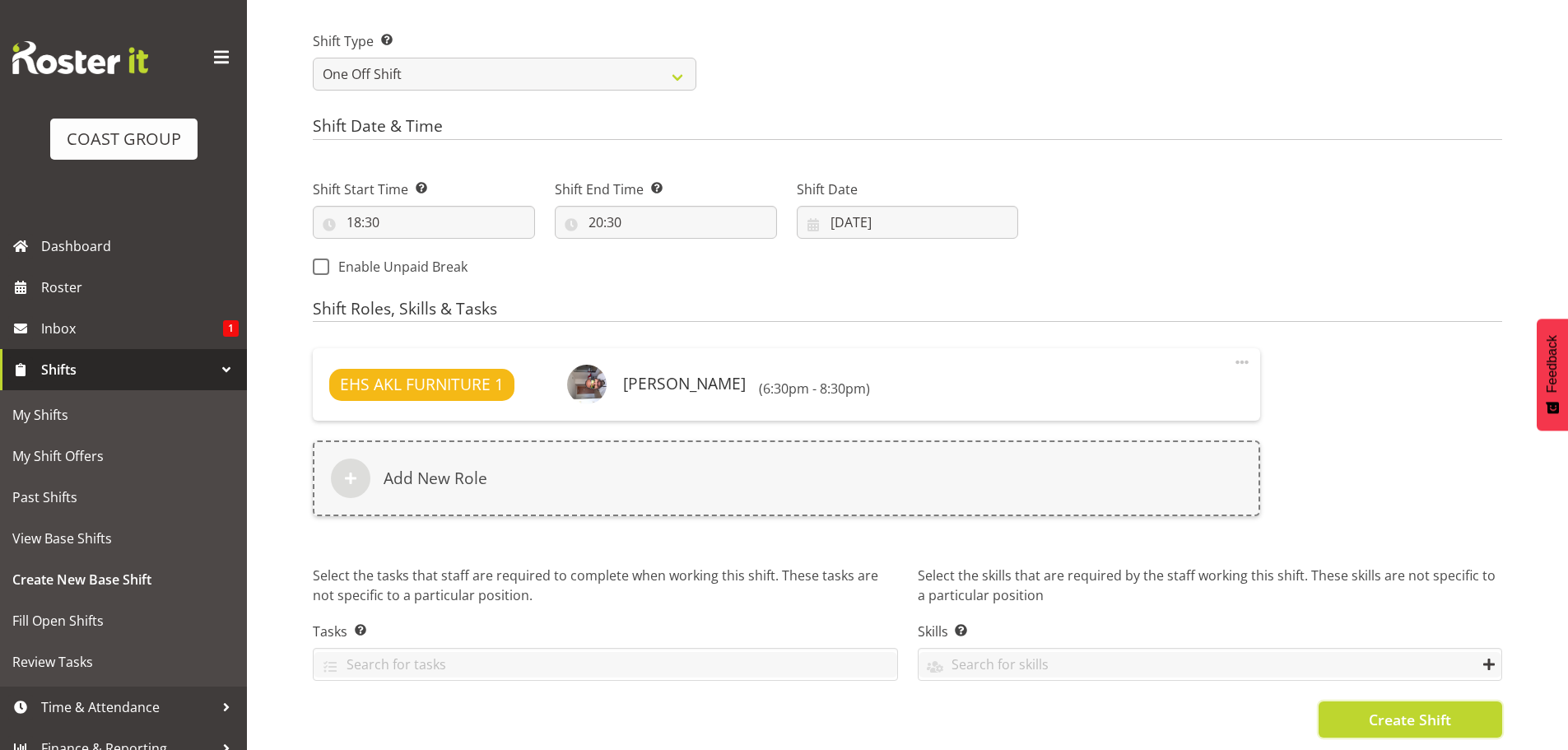
click at [1396, 709] on span "Create Shift" at bounding box center [1410, 720] width 83 height 22
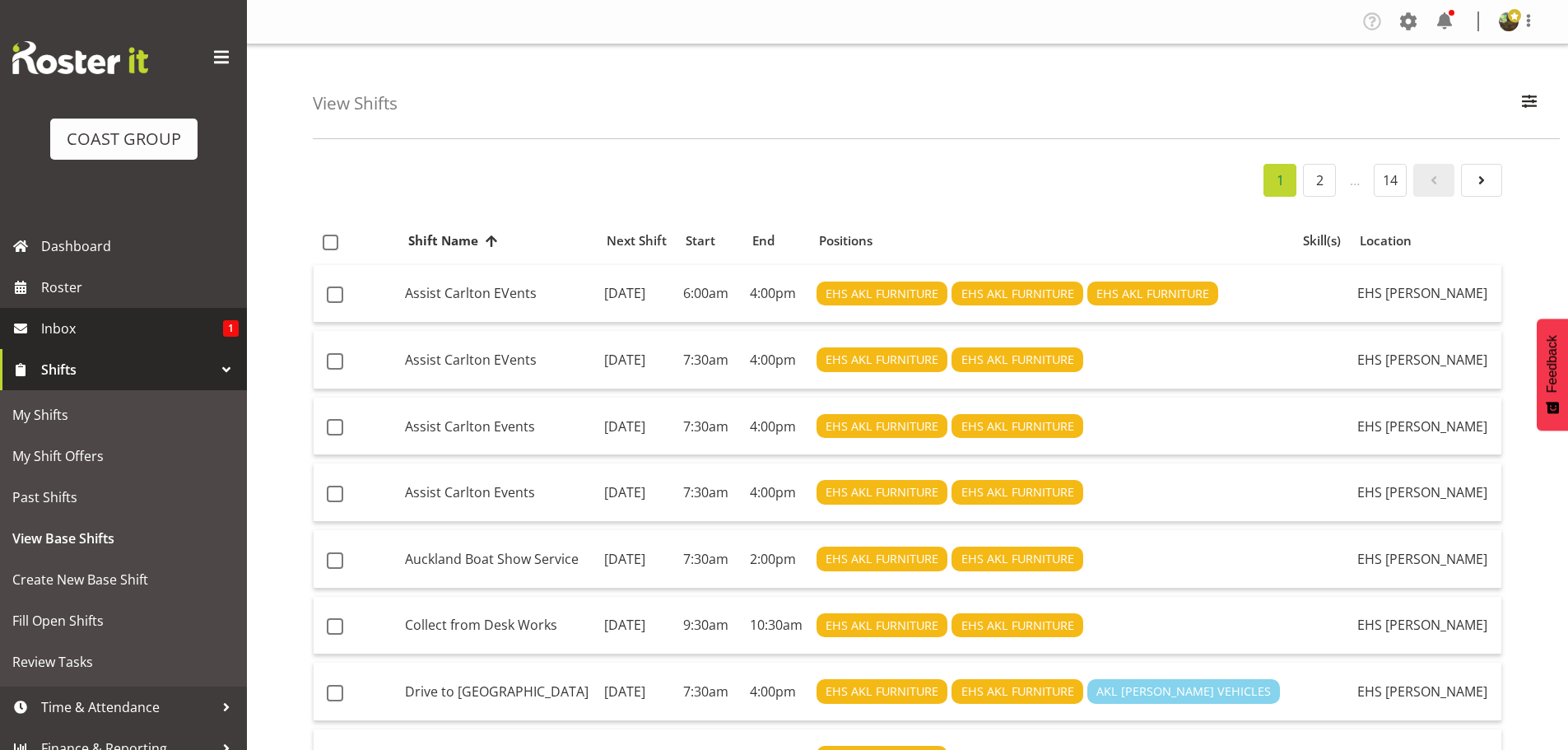
click at [133, 329] on span "Inbox" at bounding box center [131, 328] width 182 height 24
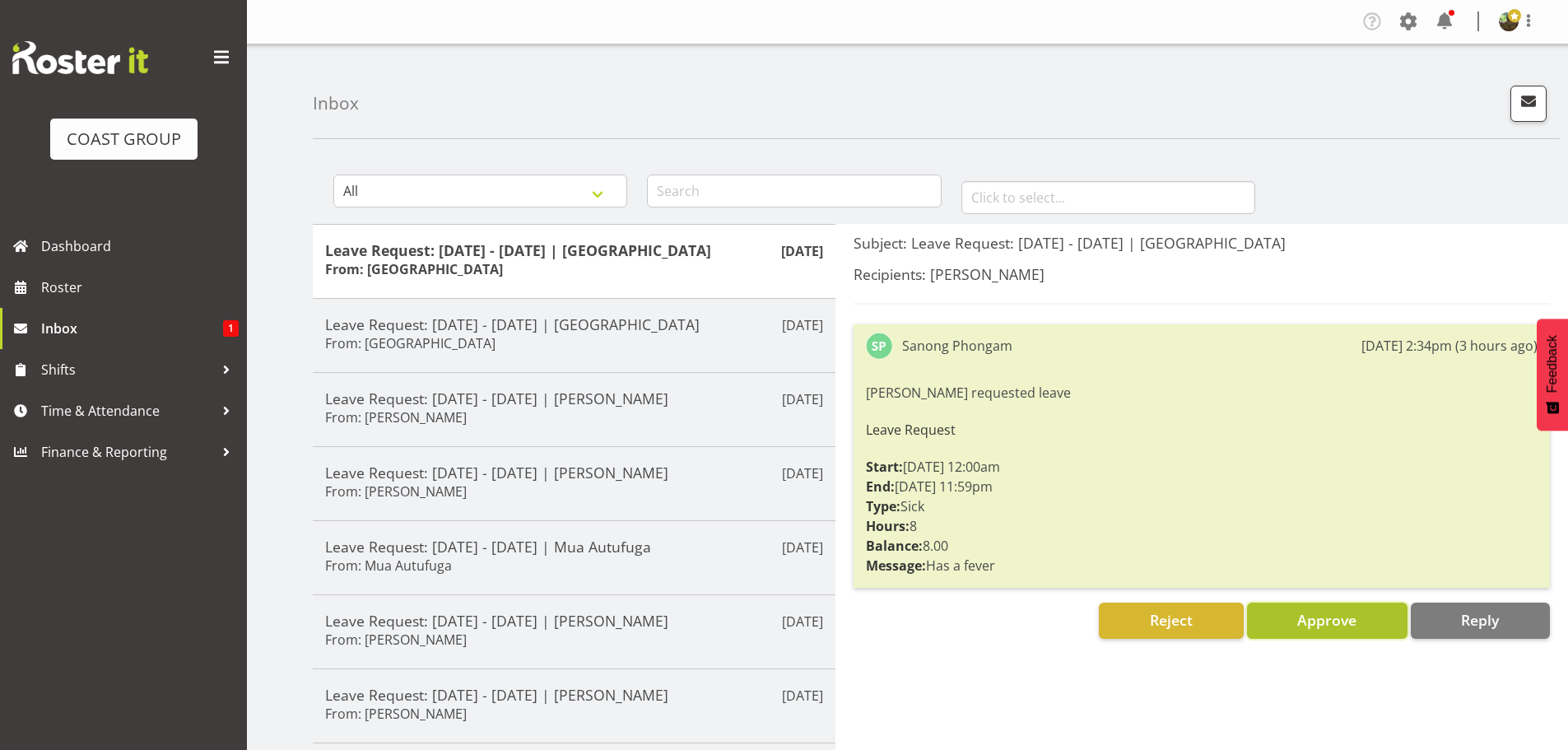
click at [1311, 615] on span "Approve" at bounding box center [1327, 620] width 59 height 20
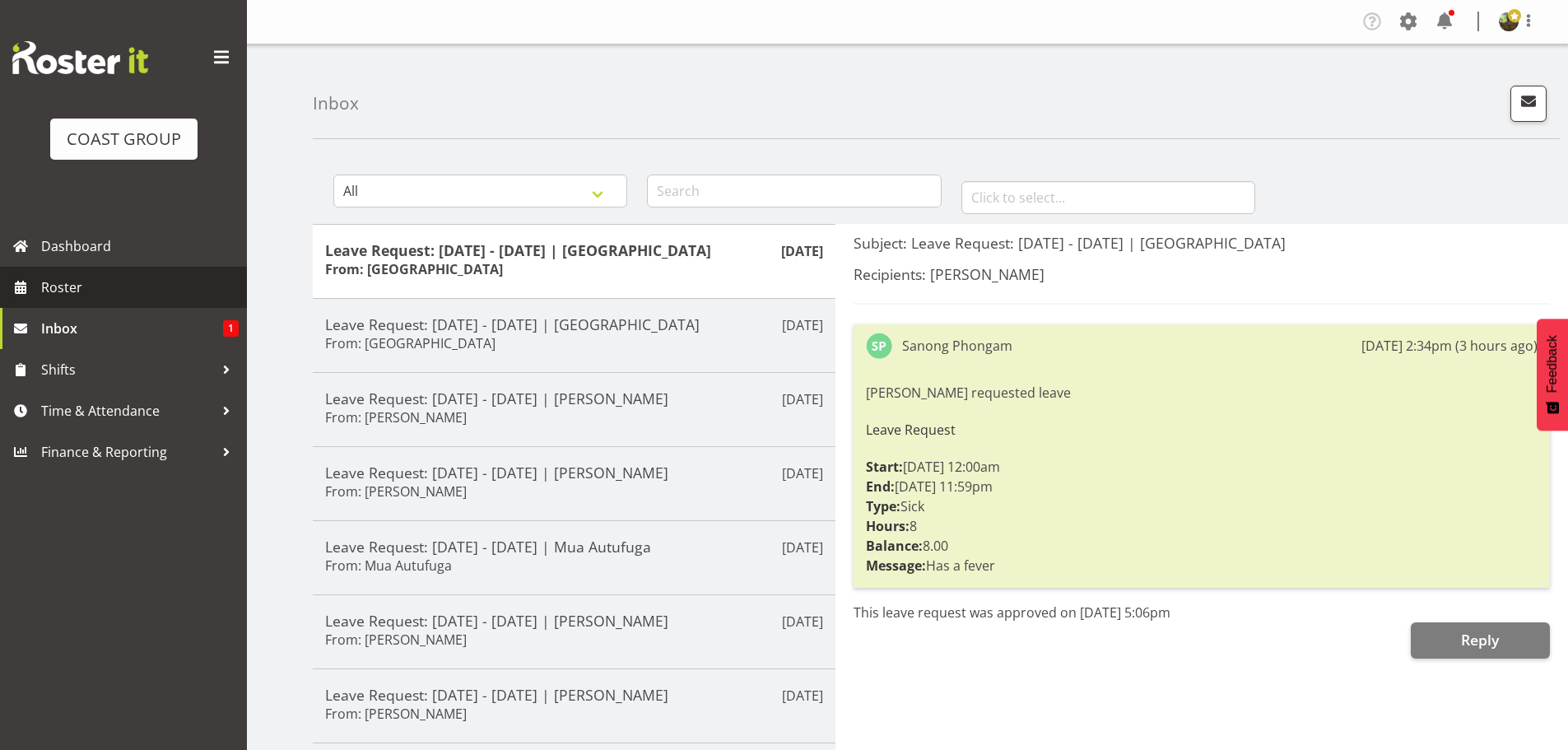
click at [69, 288] on span "Roster" at bounding box center [139, 287] width 198 height 24
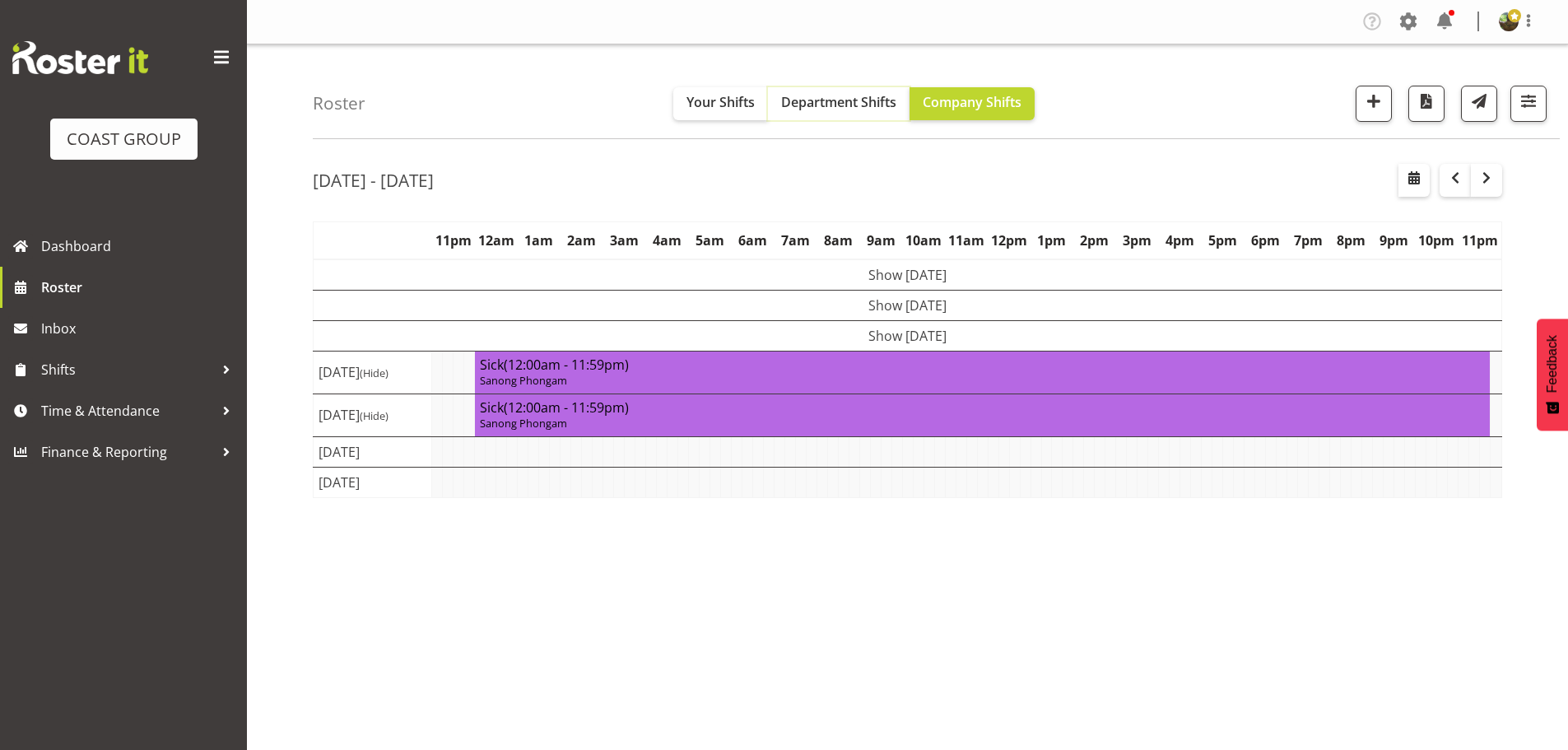
click at [841, 103] on span "Department Shifts" at bounding box center [838, 102] width 115 height 18
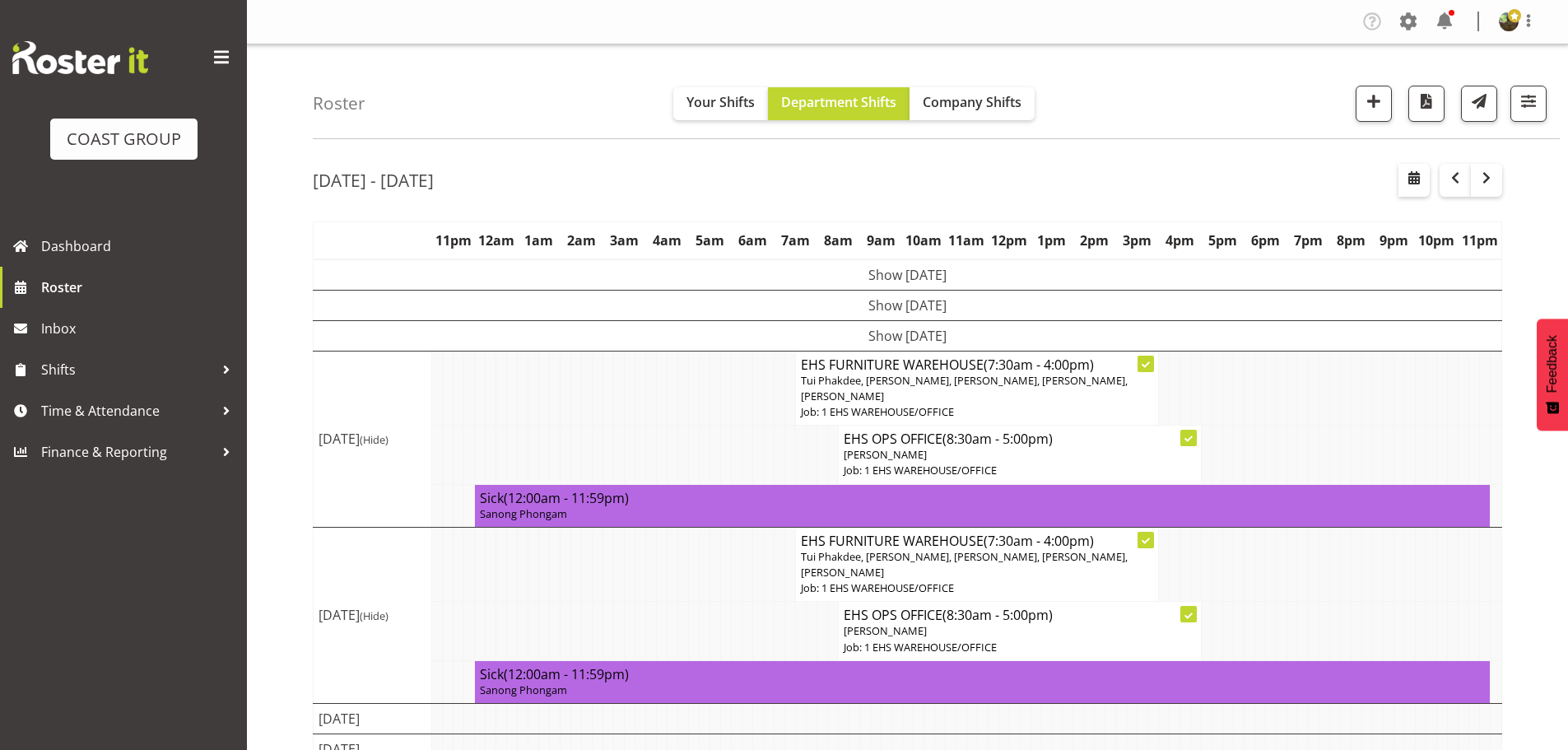
click at [222, 57] on span at bounding box center [221, 57] width 26 height 26
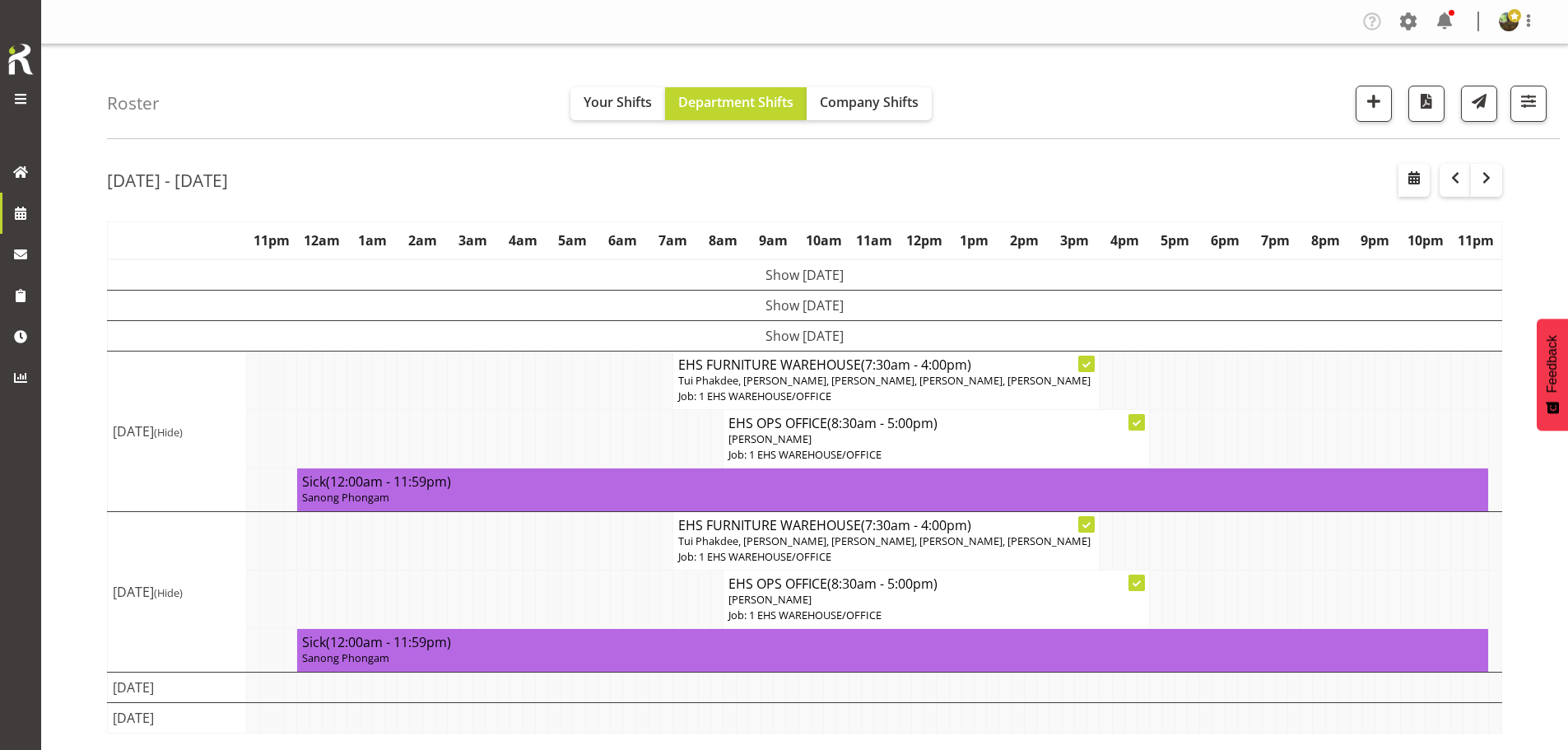
click at [18, 98] on span at bounding box center [20, 98] width 20 height 20
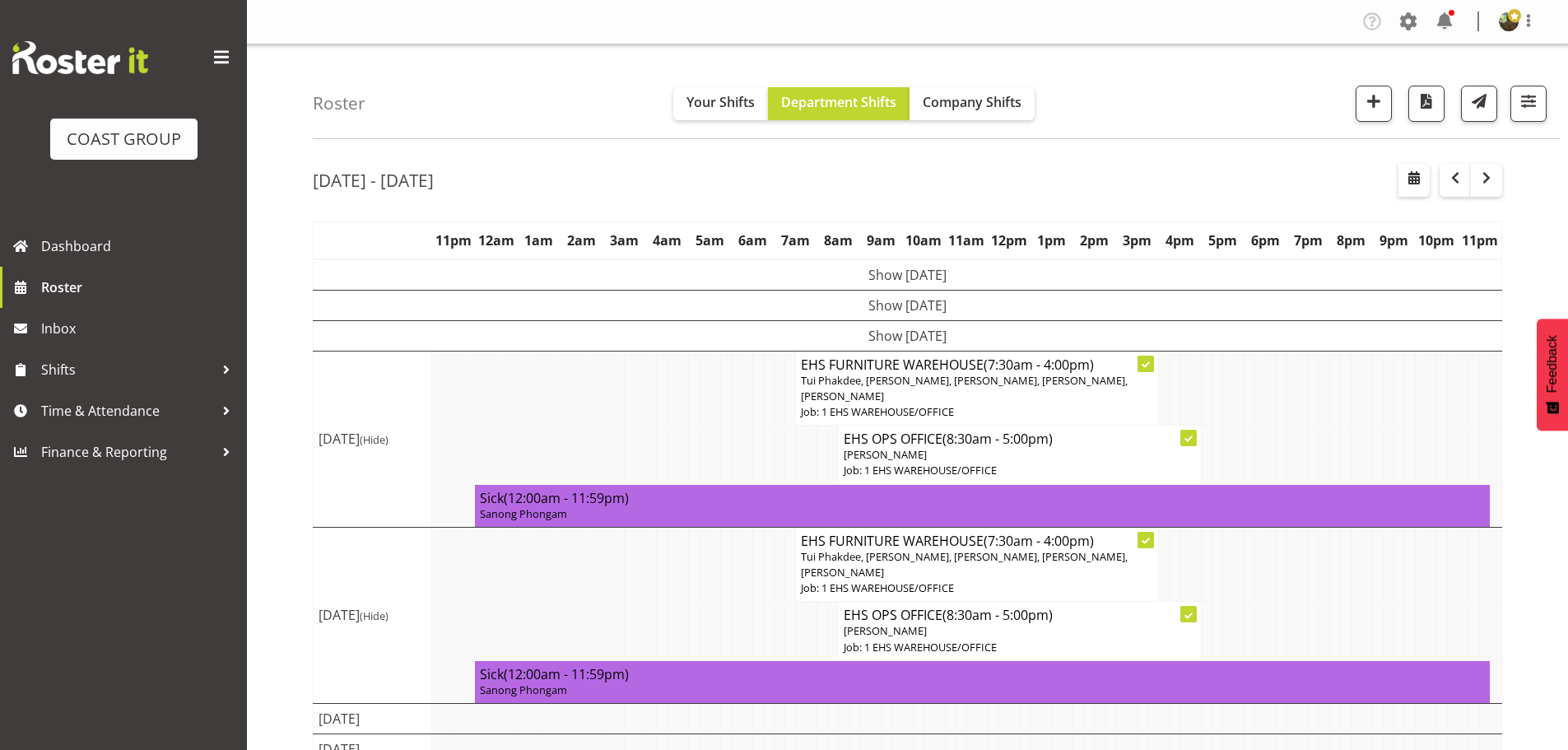
click at [219, 57] on span at bounding box center [221, 57] width 26 height 26
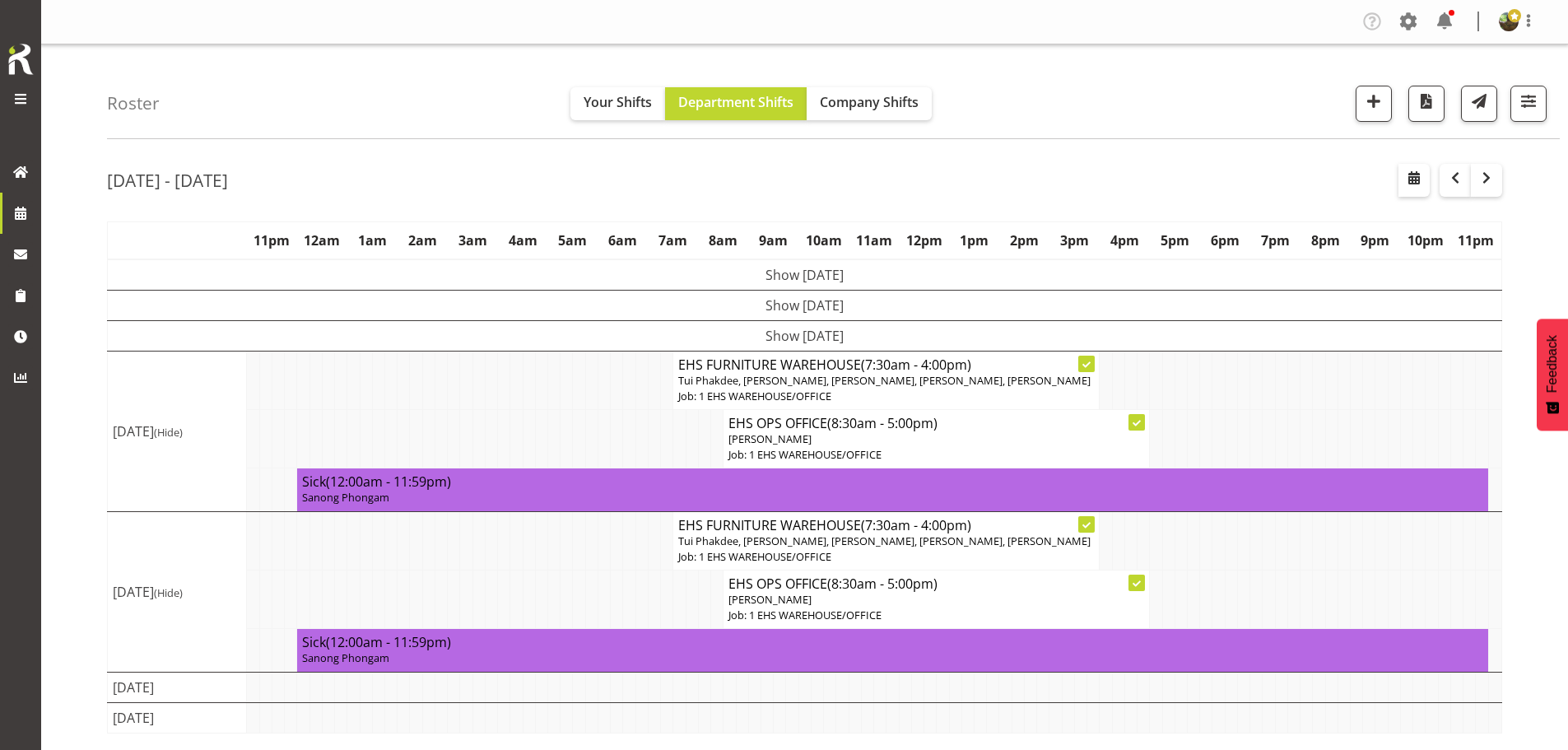
click at [20, 97] on span at bounding box center [20, 98] width 20 height 20
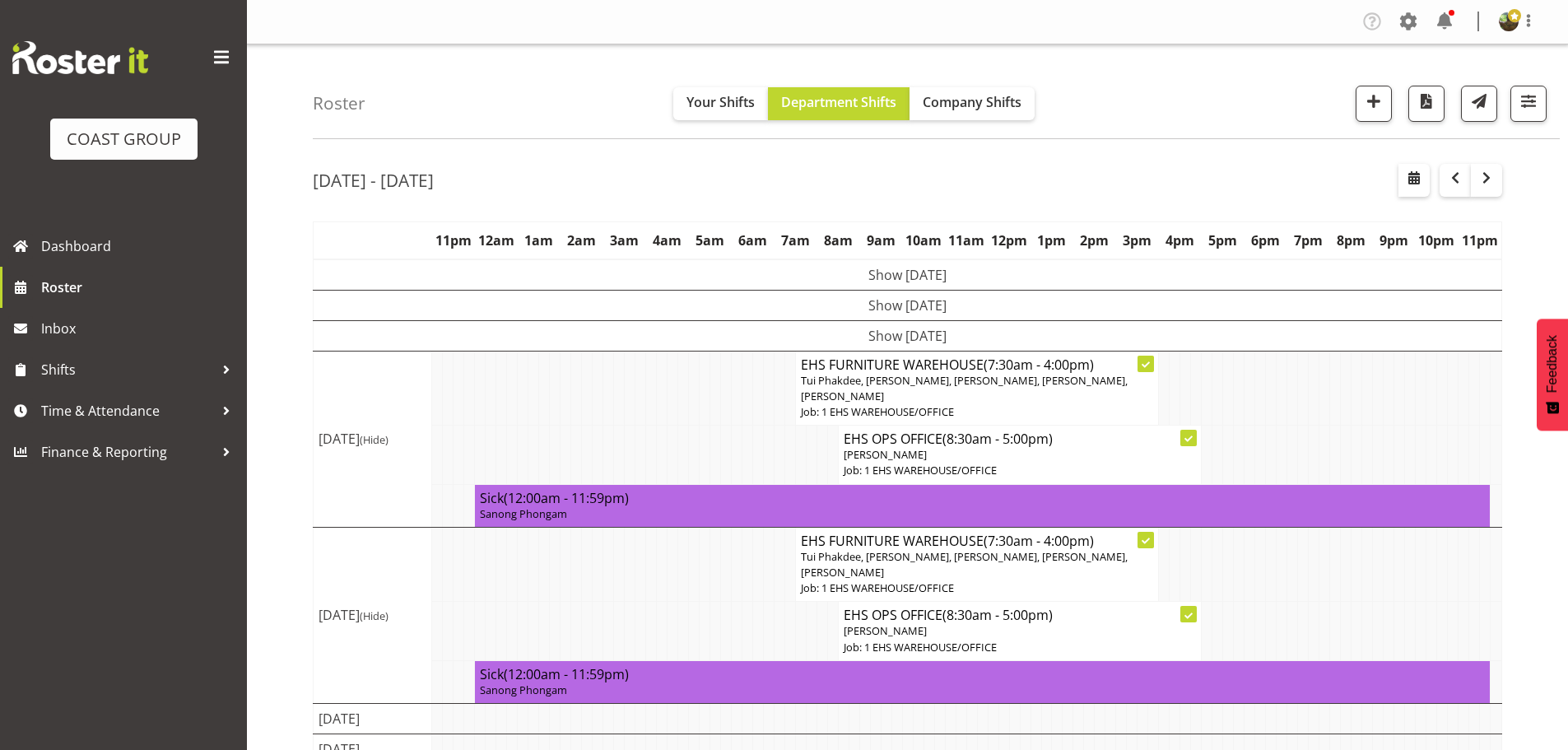
click at [225, 54] on span at bounding box center [221, 57] width 26 height 26
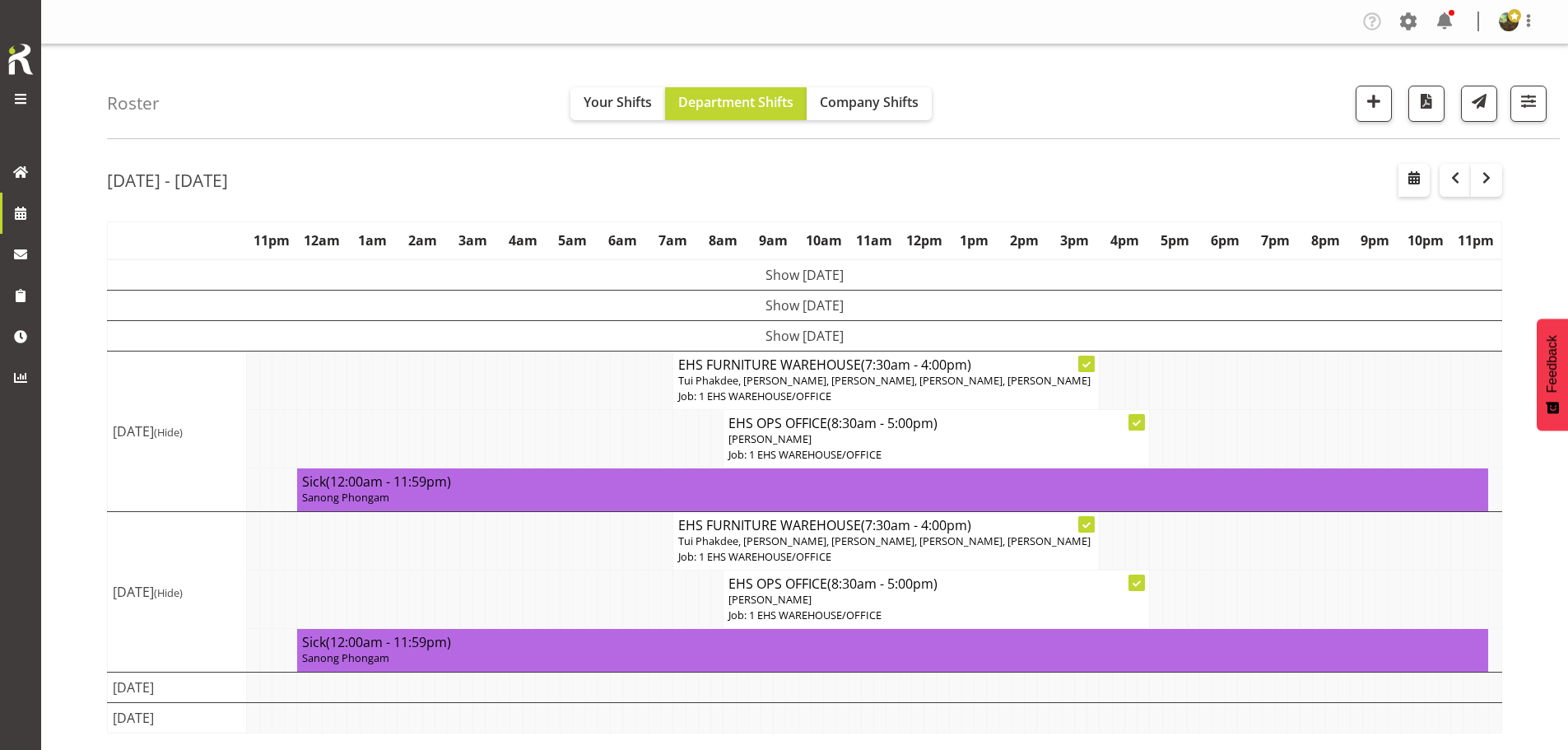
click at [20, 95] on span at bounding box center [20, 98] width 20 height 20
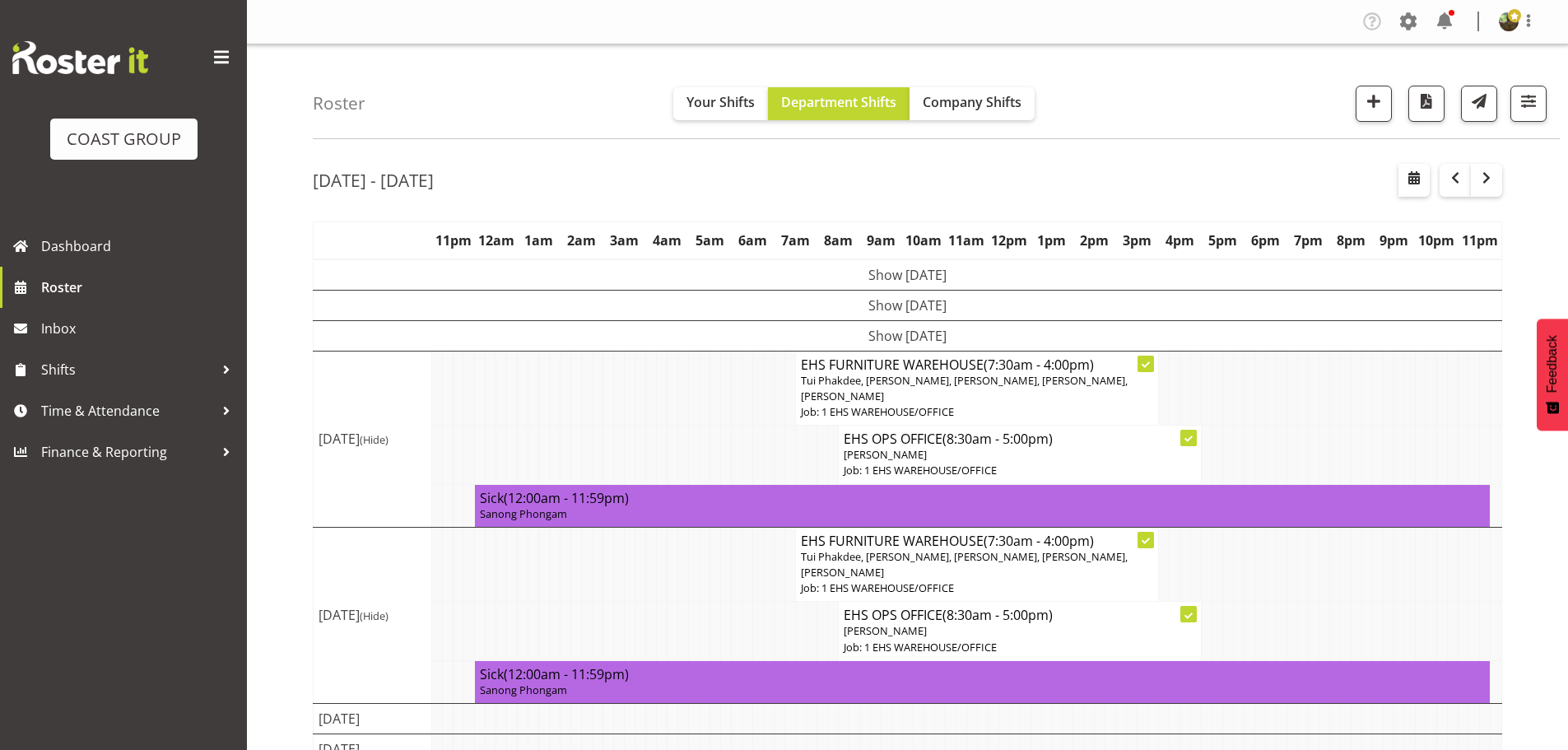
click at [940, 337] on td "Show Wed 20th Aug 2025" at bounding box center [907, 335] width 1188 height 30
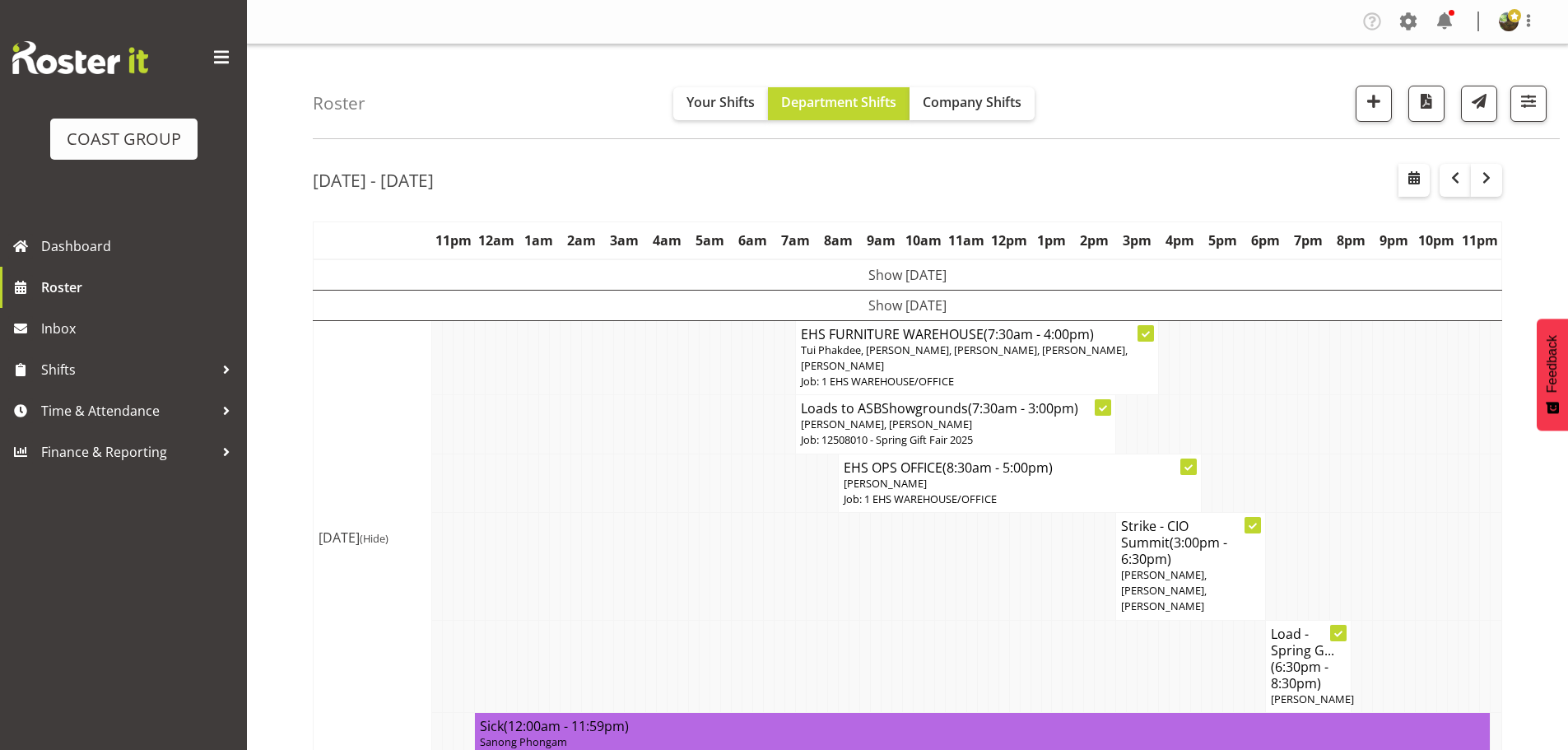
click at [1221, 314] on td "Show Tue 19th Aug 2025" at bounding box center [907, 305] width 1188 height 30
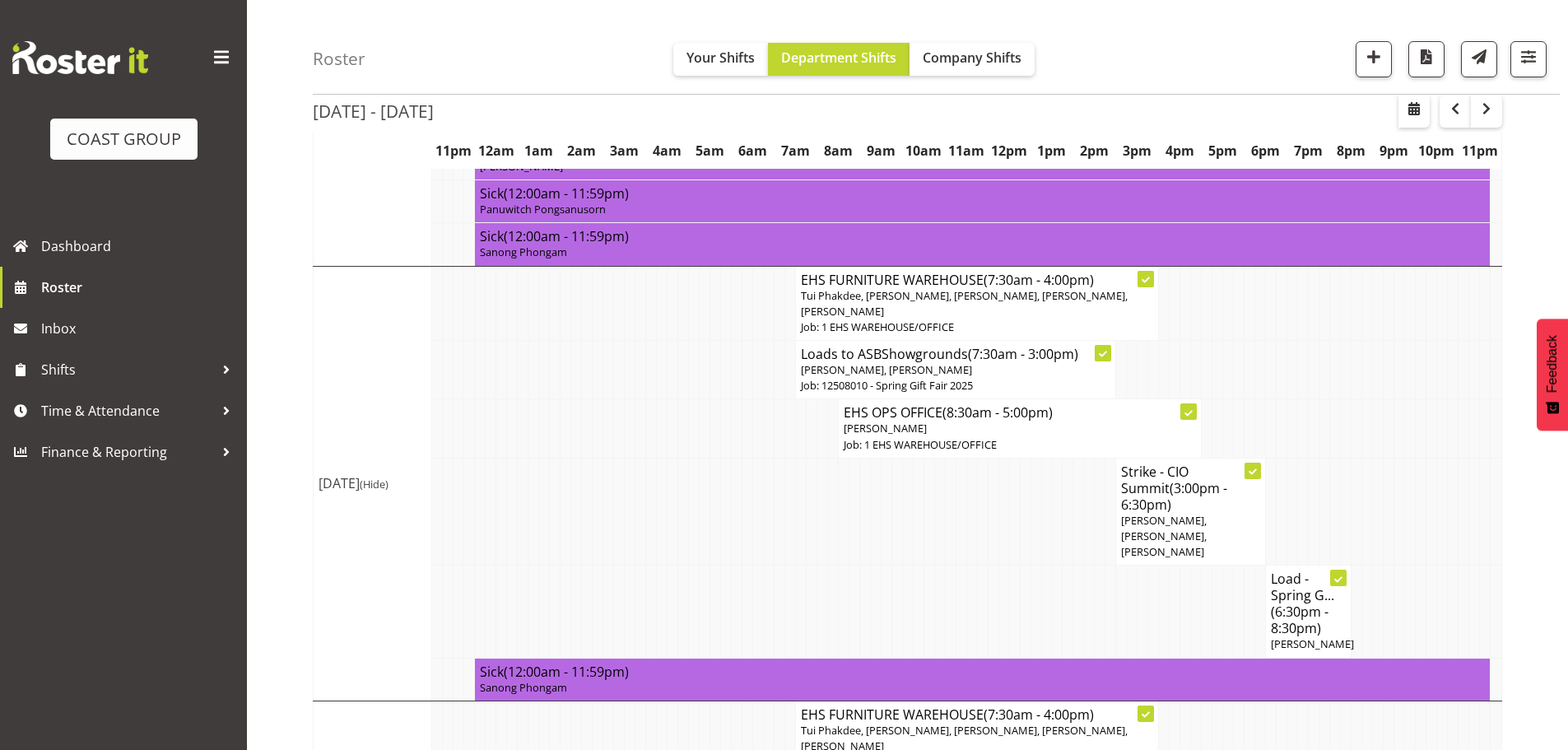
scroll to position [329, 0]
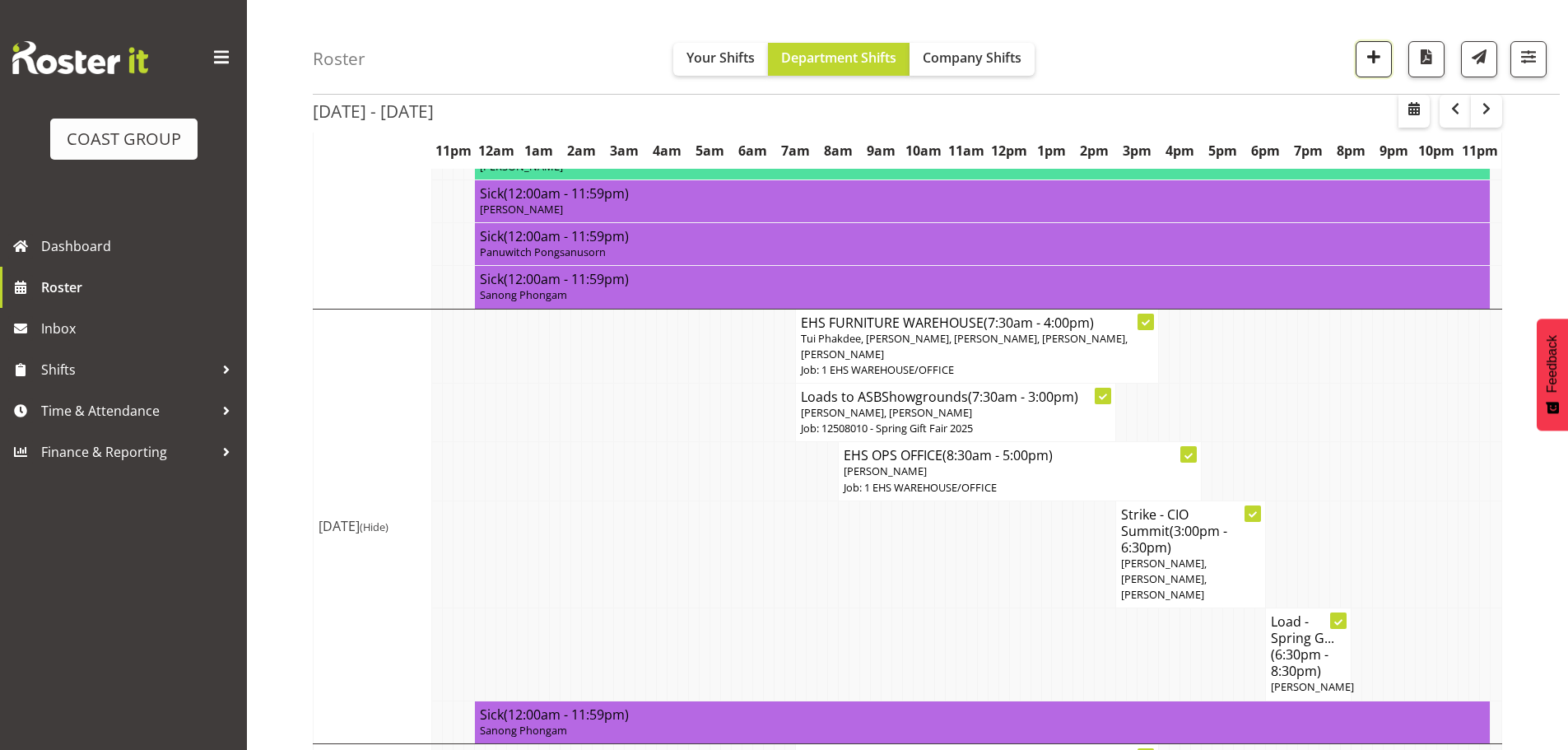
click at [1375, 57] on span "button" at bounding box center [1374, 57] width 22 height 22
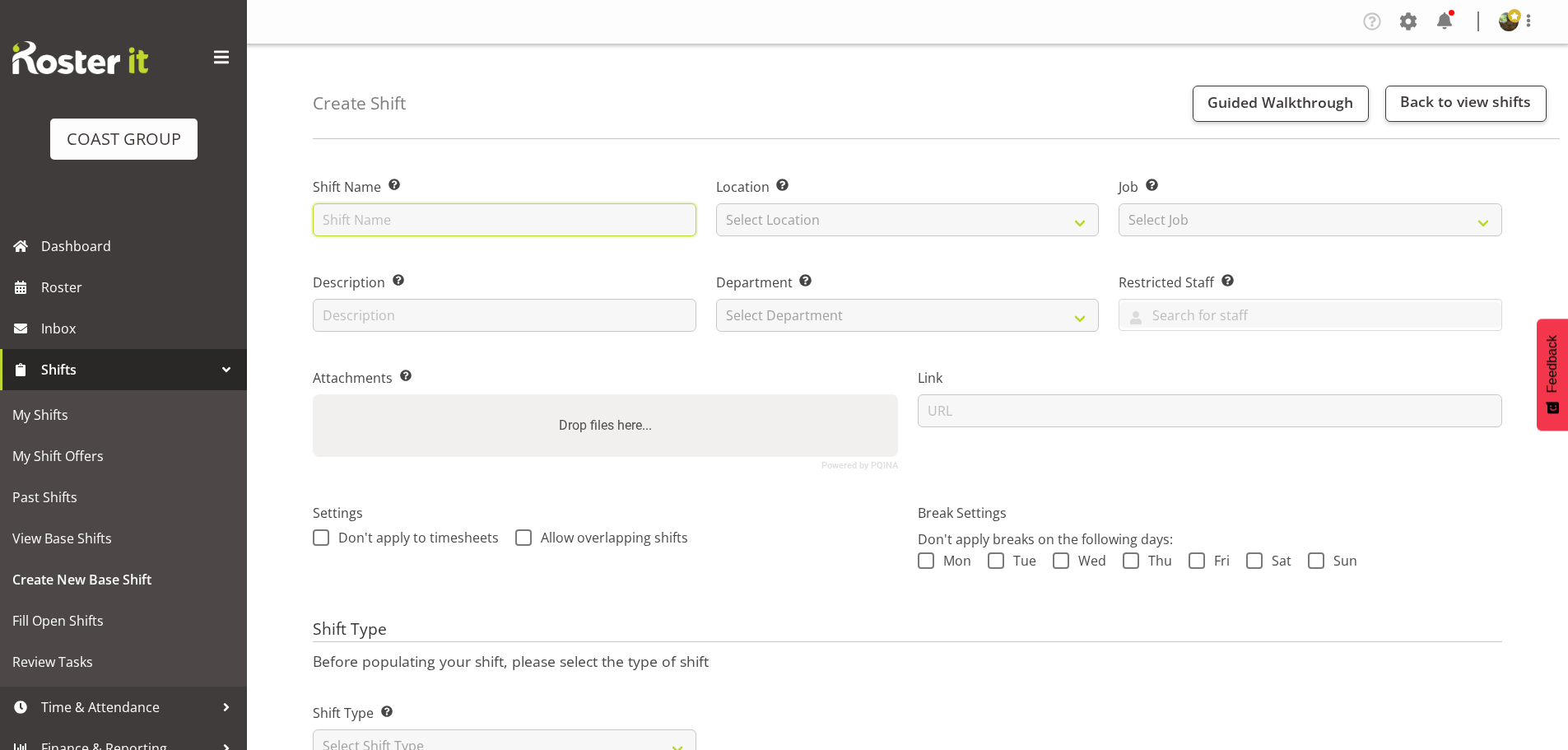
click at [435, 214] on input "text" at bounding box center [504, 220] width 384 height 33
type input "Install- Spring Gift 2025"
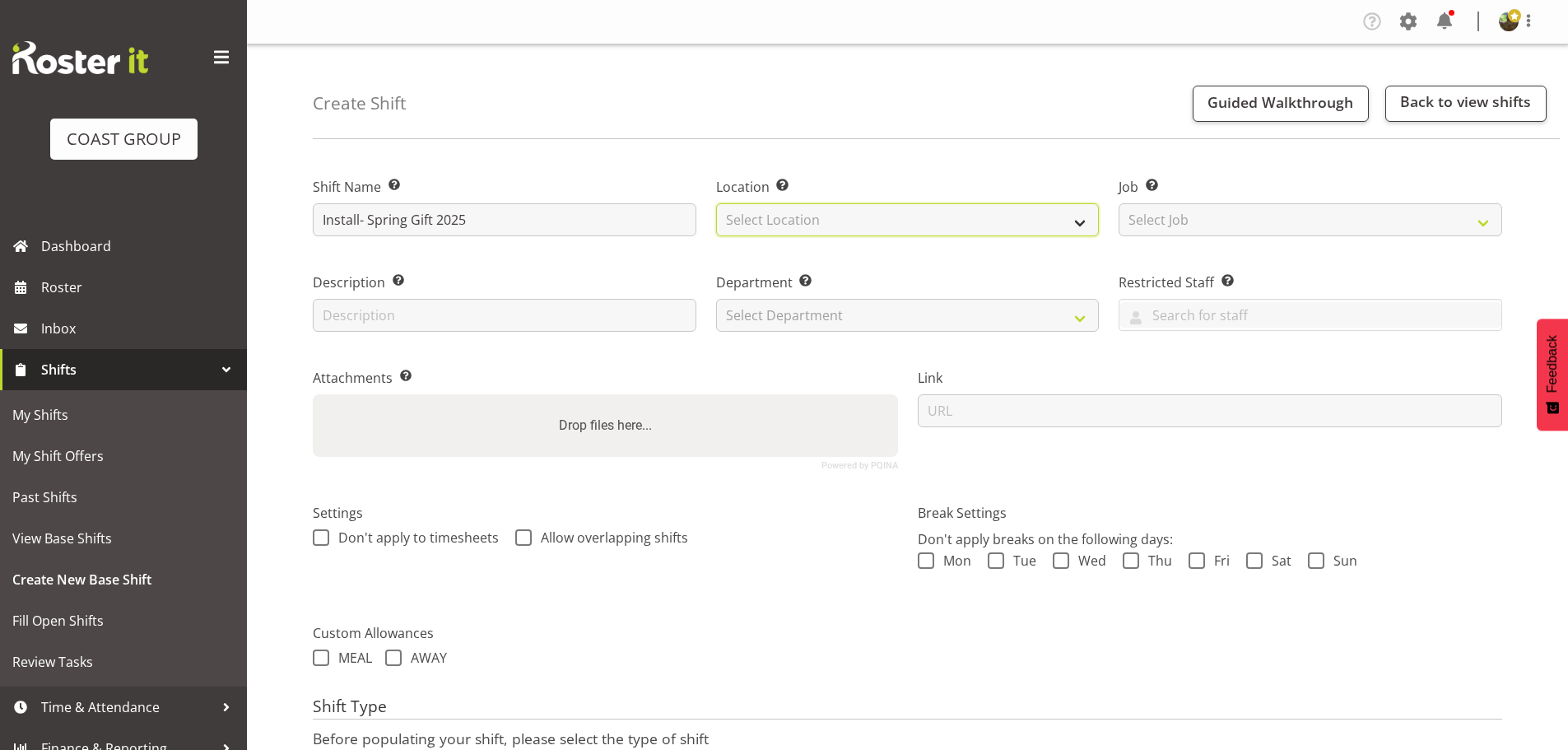
drag, startPoint x: 893, startPoint y: 223, endPoint x: 892, endPoint y: 233, distance: 10.0
click at [893, 223] on select "Select Location EHS [PERSON_NAME]" at bounding box center [908, 220] width 384 height 33
select select "35"
click at [717, 204] on select "Select Location EHS [PERSON_NAME]" at bounding box center [908, 220] width 384 height 33
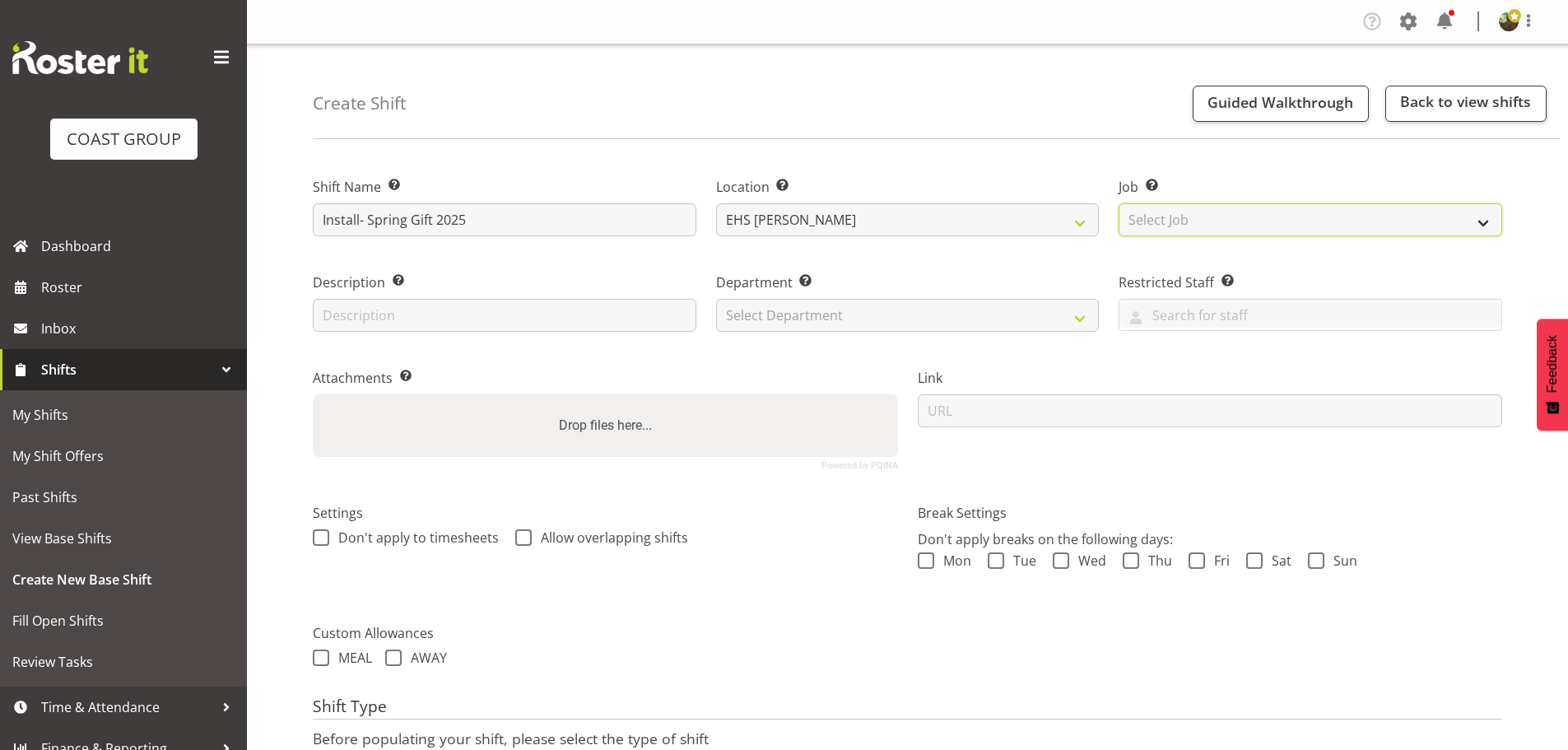
click at [1235, 220] on select "Select Job Create new job 1 Carlton Events 1 [PERSON_NAME][GEOGRAPHIC_DATA] 1 […" at bounding box center [1310, 220] width 384 height 33
select select "8514"
click at [1119, 204] on select "Select Job Create new job 1 Carlton Events 1 [PERSON_NAME][GEOGRAPHIC_DATA] 1 […" at bounding box center [1310, 220] width 384 height 33
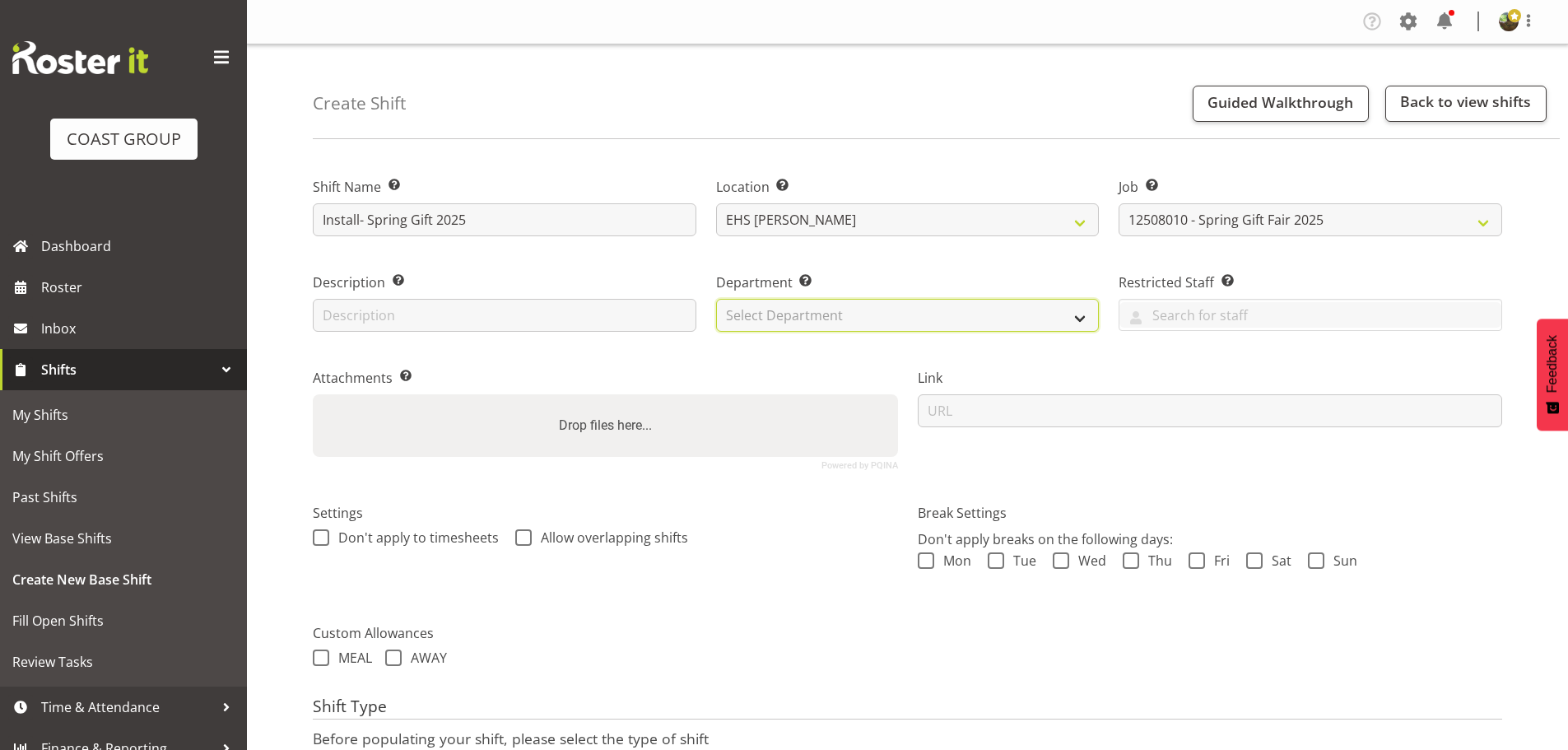
click at [927, 319] on select "Select Department EHS AKL FURNITURE" at bounding box center [908, 315] width 384 height 33
select select "38"
click at [717, 299] on select "Select Department EHS AKL FURNITURE" at bounding box center [908, 315] width 384 height 33
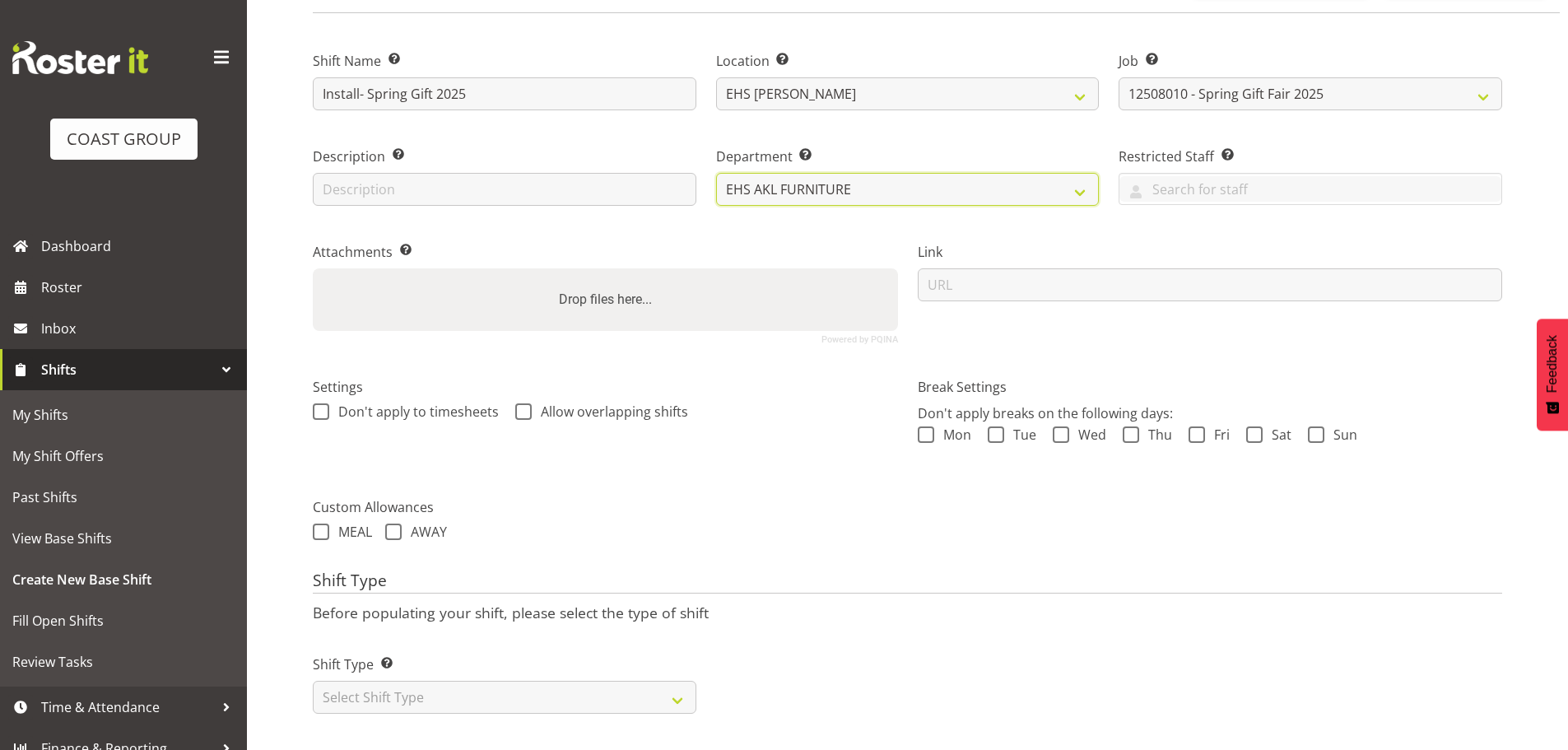
scroll to position [141, 0]
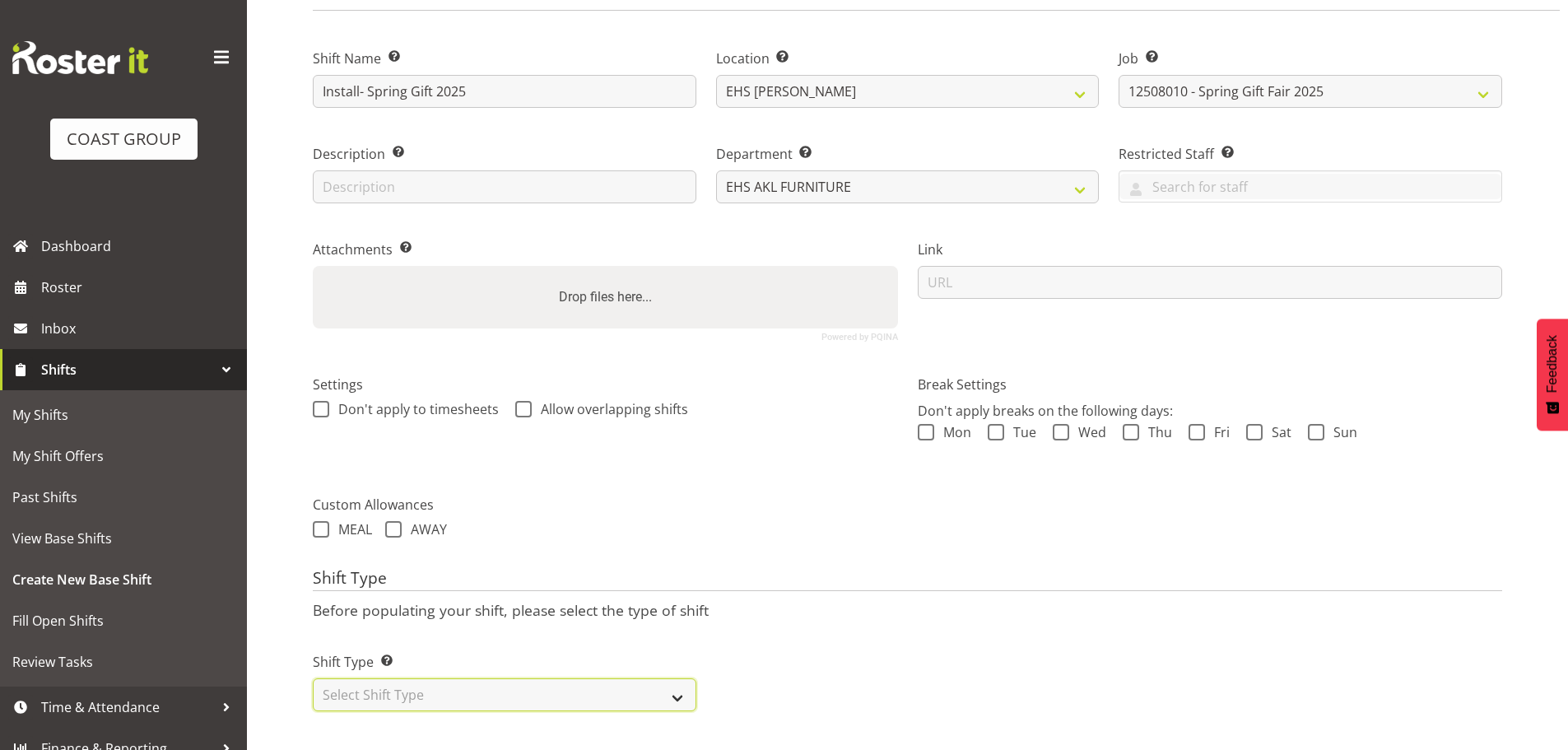
click at [502, 679] on select "Select Shift Type One Off Shift Recurring Shift Rotating Shift" at bounding box center [504, 695] width 384 height 33
select select "one_off"
click at [313, 679] on select "Select Shift Type One Off Shift Recurring Shift Rotating Shift" at bounding box center [504, 695] width 384 height 33
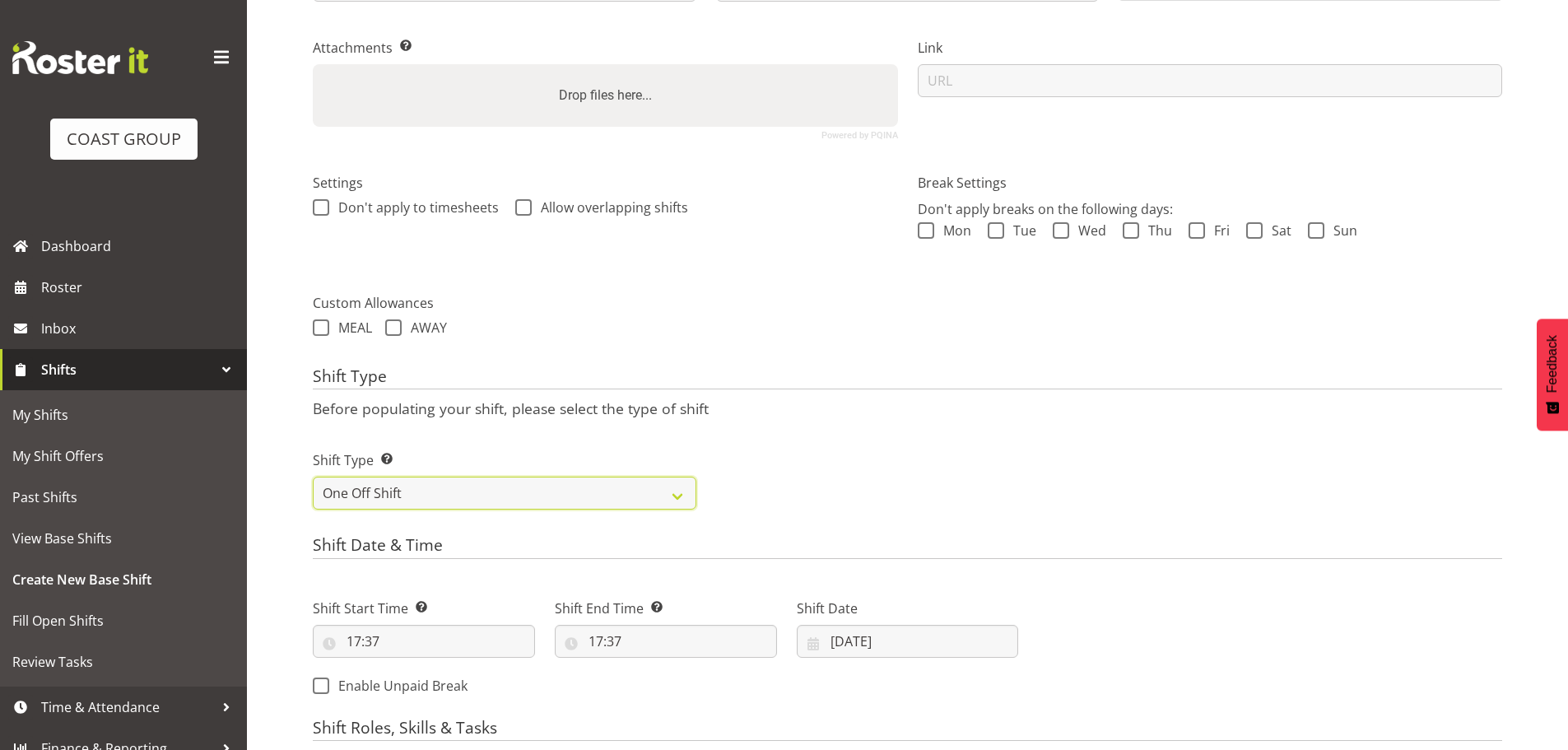
scroll to position [388, 0]
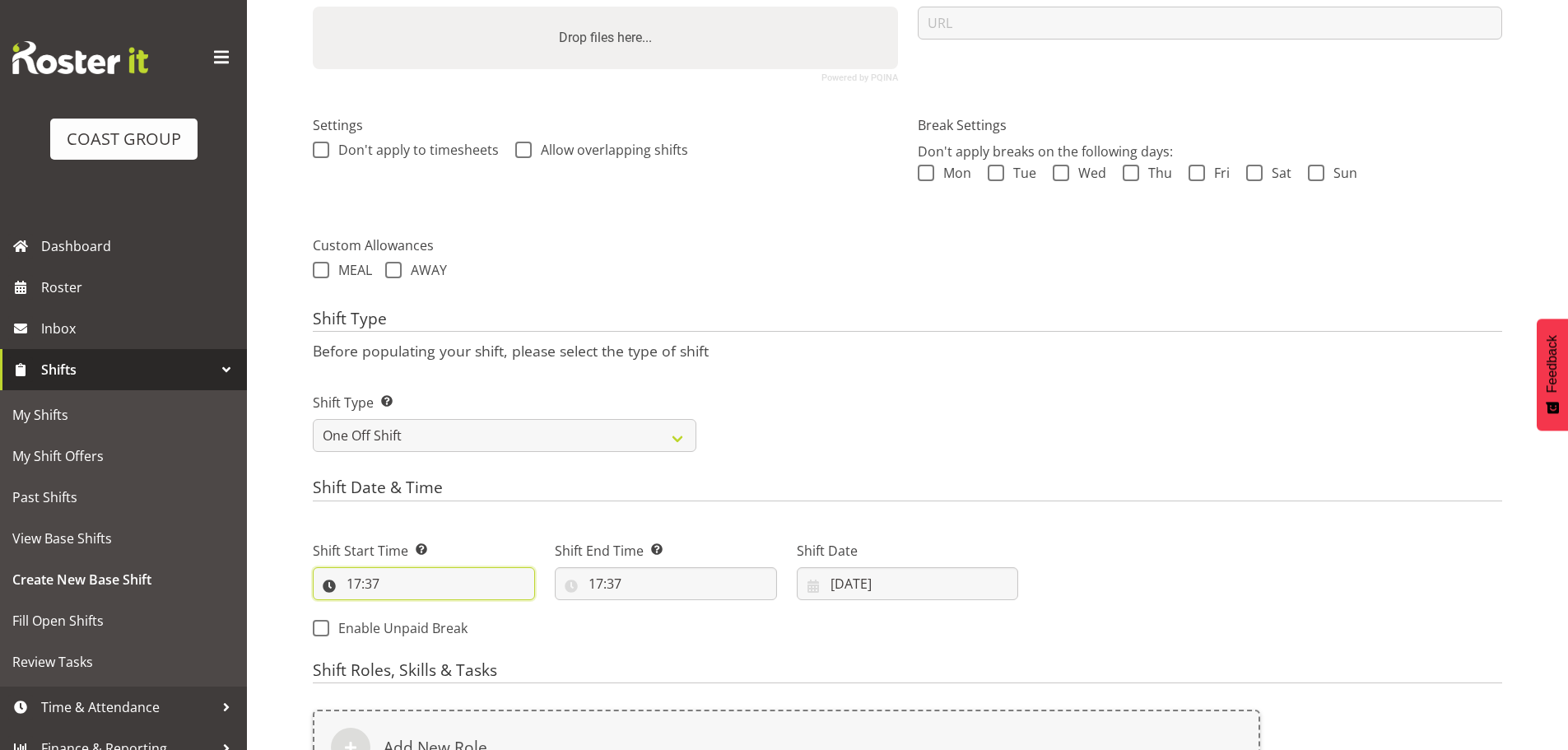
click at [365, 584] on input "17:37" at bounding box center [423, 584] width 222 height 33
click at [424, 628] on select "00 01 02 03 04 05 06 07 08 09 10 11 12 13 14 15 16 17 18 19 20 21 22 23" at bounding box center [425, 627] width 37 height 33
select select "7"
click at [407, 611] on select "00 01 02 03 04 05 06 07 08 09 10 11 12 13 14 15 16 17 18 19 20 21 22 23" at bounding box center [425, 627] width 37 height 33
type input "07:37"
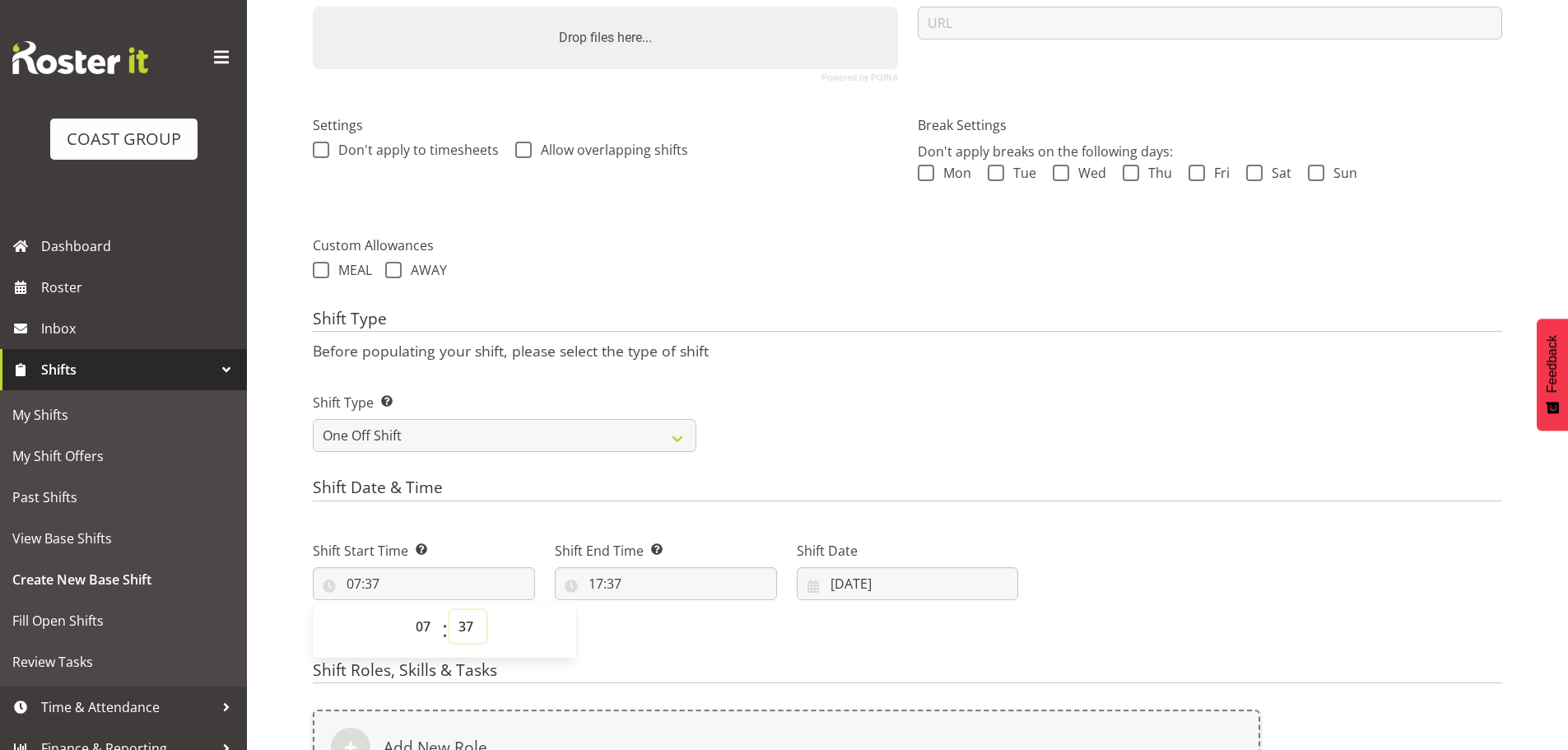
click at [462, 627] on select "00 01 02 03 04 05 06 07 08 09 10 11 12 13 14 15 16 17 18 19 20 21 22 23 24 25 2…" at bounding box center [468, 627] width 37 height 33
select select "30"
click at [449, 611] on select "00 01 02 03 04 05 06 07 08 09 10 11 12 13 14 15 16 17 18 19 20 21 22 23 24 25 2…" at bounding box center [468, 627] width 37 height 33
type input "07:30"
click at [602, 592] on input "17:37" at bounding box center [665, 584] width 222 height 33
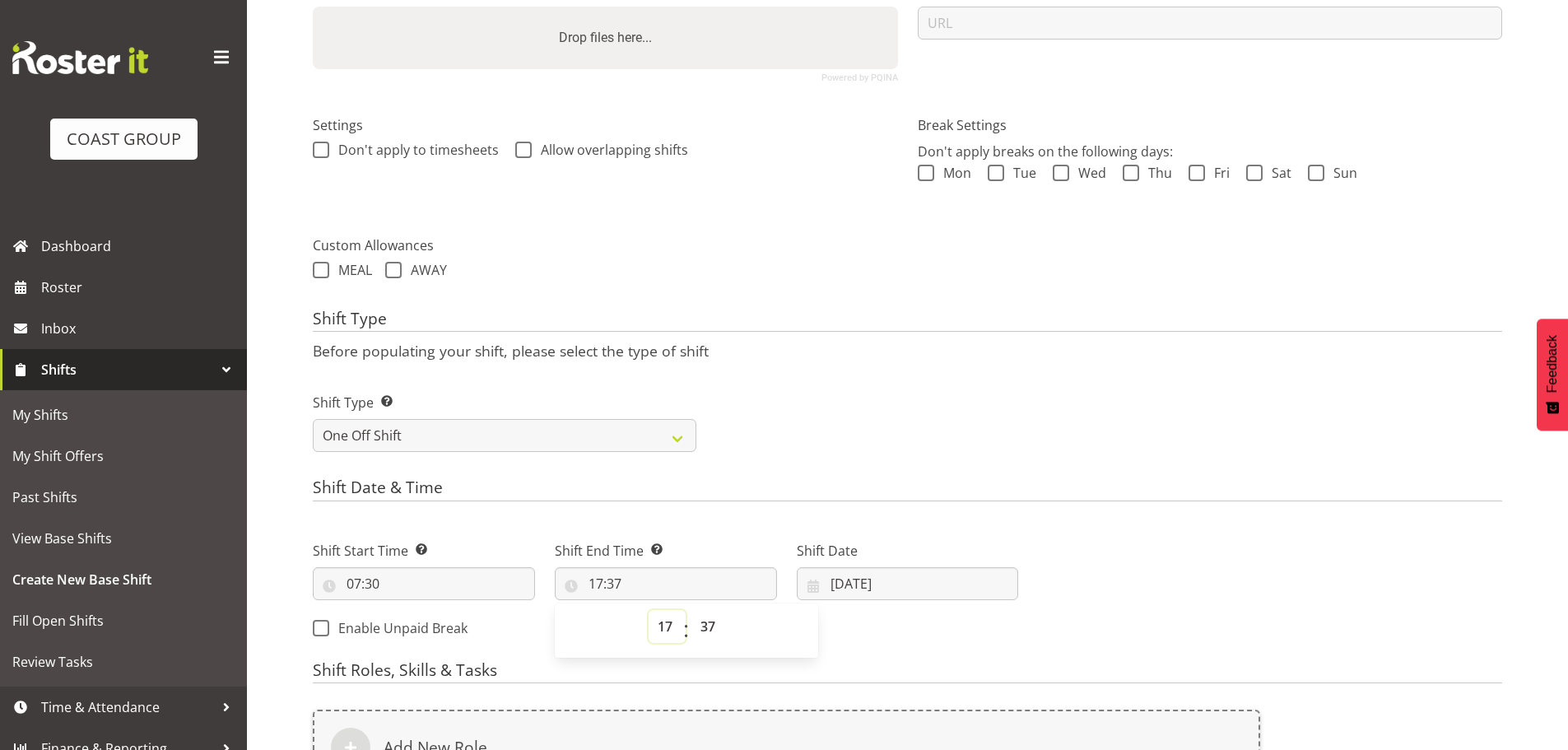
click at [669, 621] on select "00 01 02 03 04 05 06 07 08 09 10 11 12 13 14 15 16 17 18 19 20 21 22 23" at bounding box center [667, 627] width 37 height 33
click at [707, 628] on select "00 01 02 03 04 05 06 07 08 09 10 11 12 13 14 15 16 17 18 19 20 21 22 23 24 25 2…" at bounding box center [710, 627] width 37 height 33
select select "0"
click at [691, 611] on select "00 01 02 03 04 05 06 07 08 09 10 11 12 13 14 15 16 17 18 19 20 21 22 23 24 25 2…" at bounding box center [710, 627] width 37 height 33
type input "17:00"
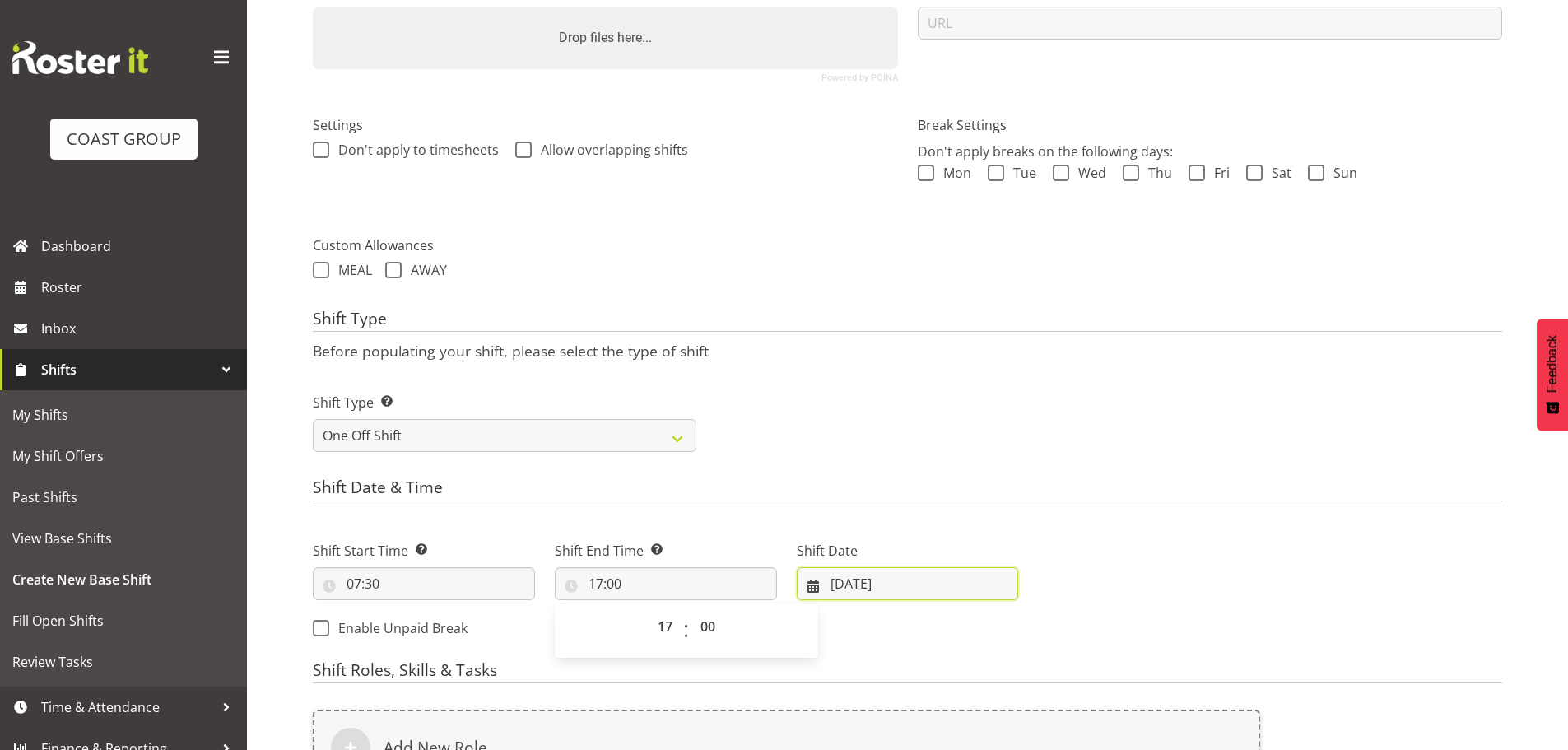
click at [888, 597] on input "[DATE]" at bounding box center [907, 584] width 222 height 33
click at [1215, 497] on h4 "Shift Date & Time" at bounding box center [907, 490] width 1189 height 23
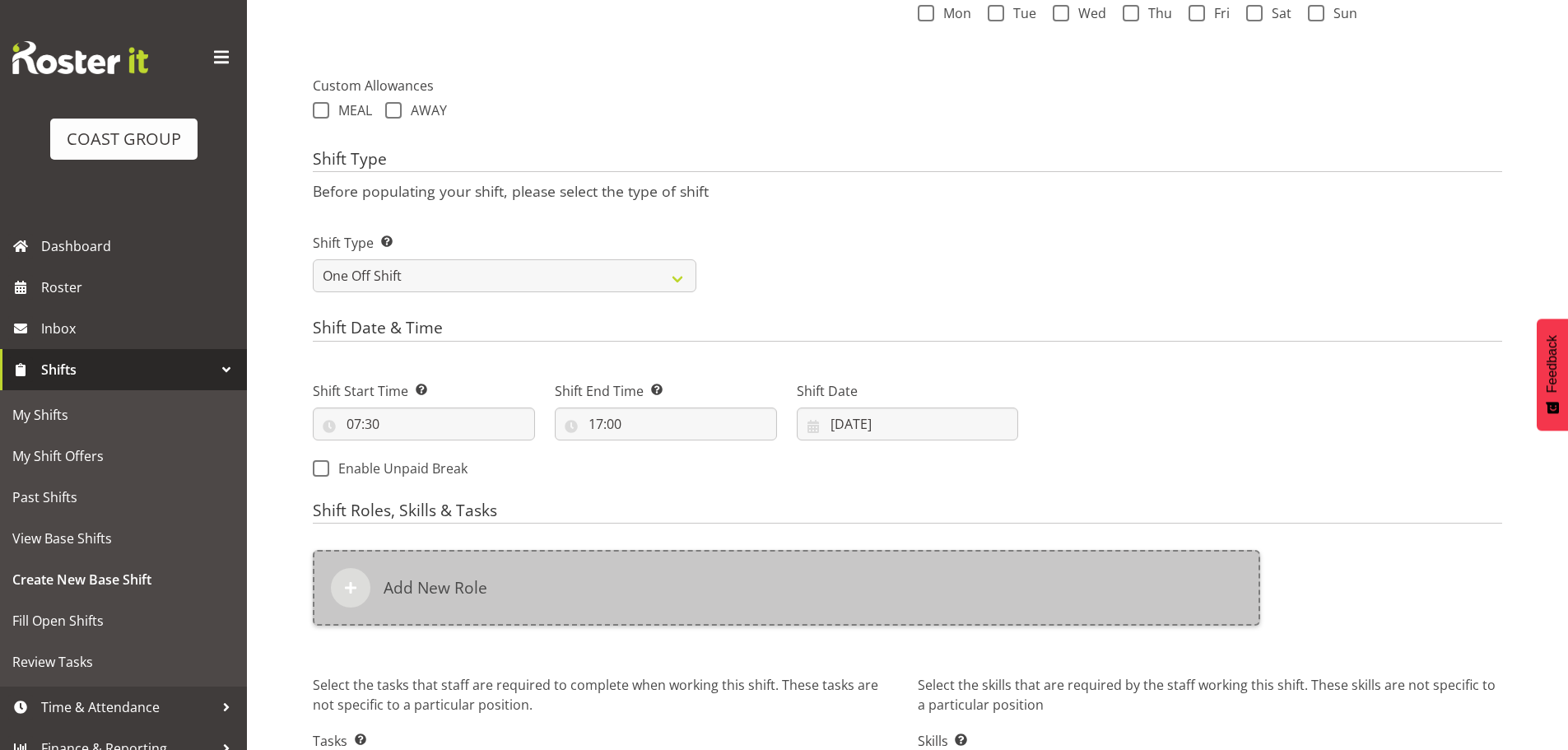
scroll to position [552, 0]
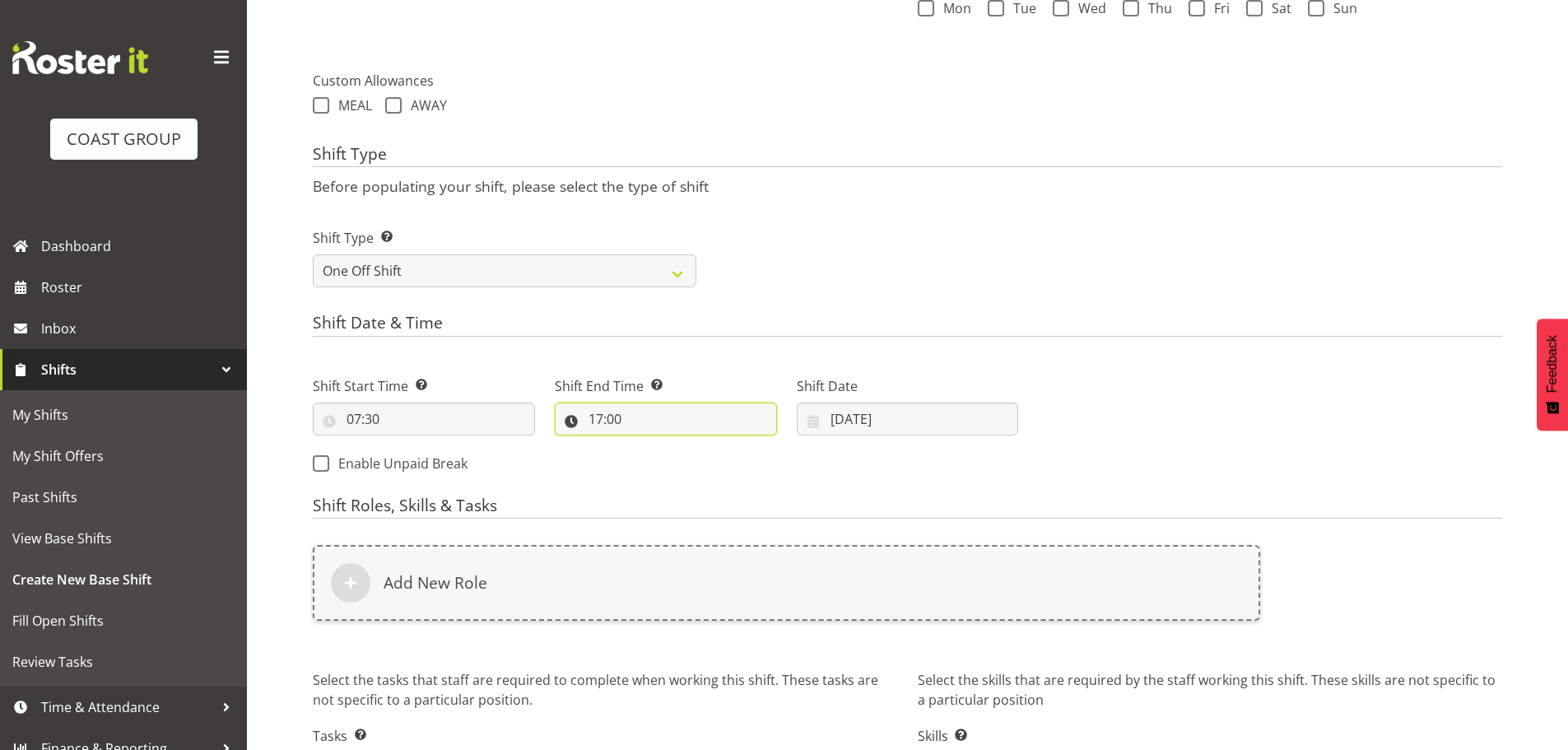
click at [603, 421] on input "17:00" at bounding box center [665, 419] width 222 height 33
